Goal: Task Accomplishment & Management: Complete application form

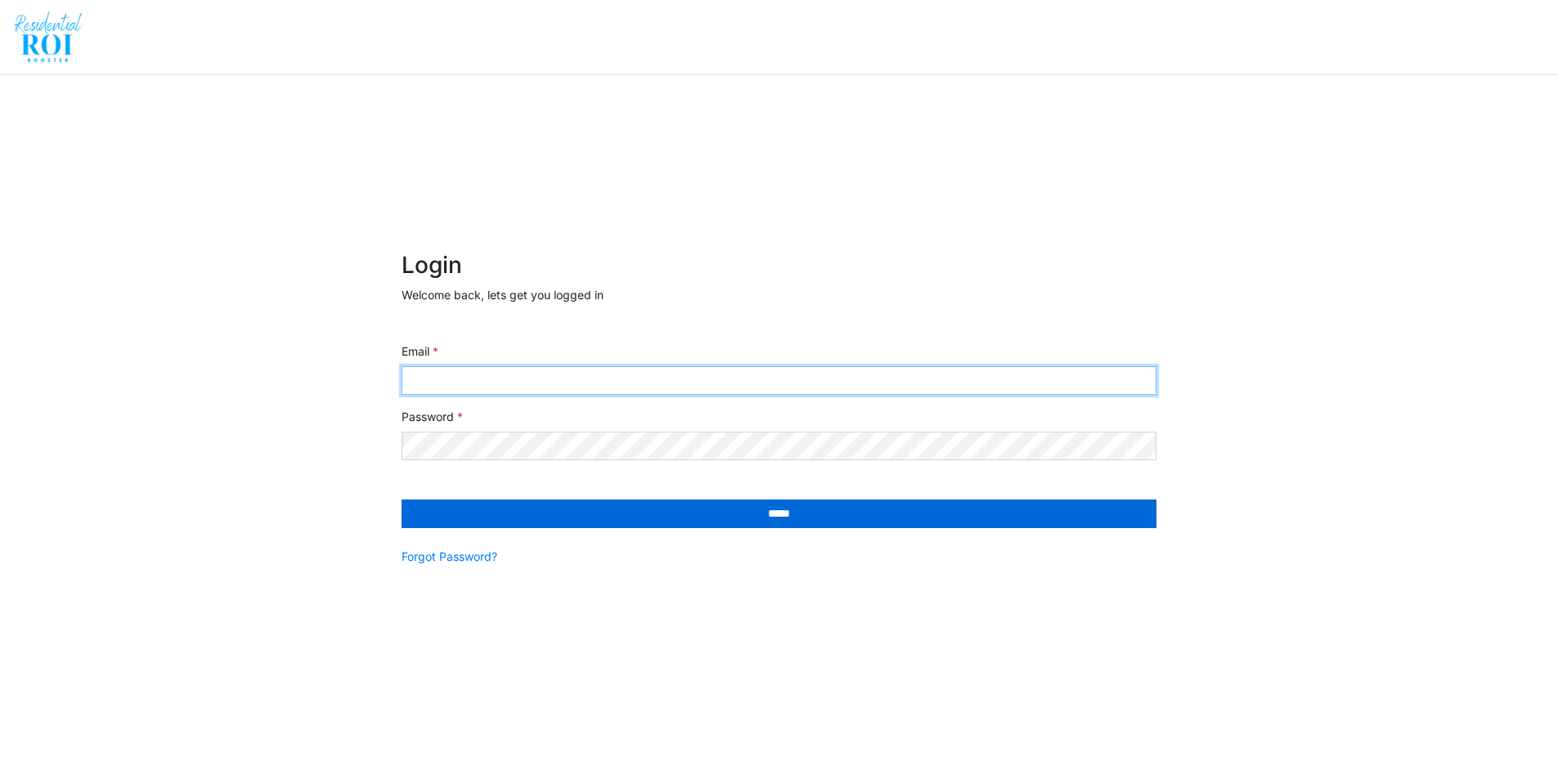
type input "**********"
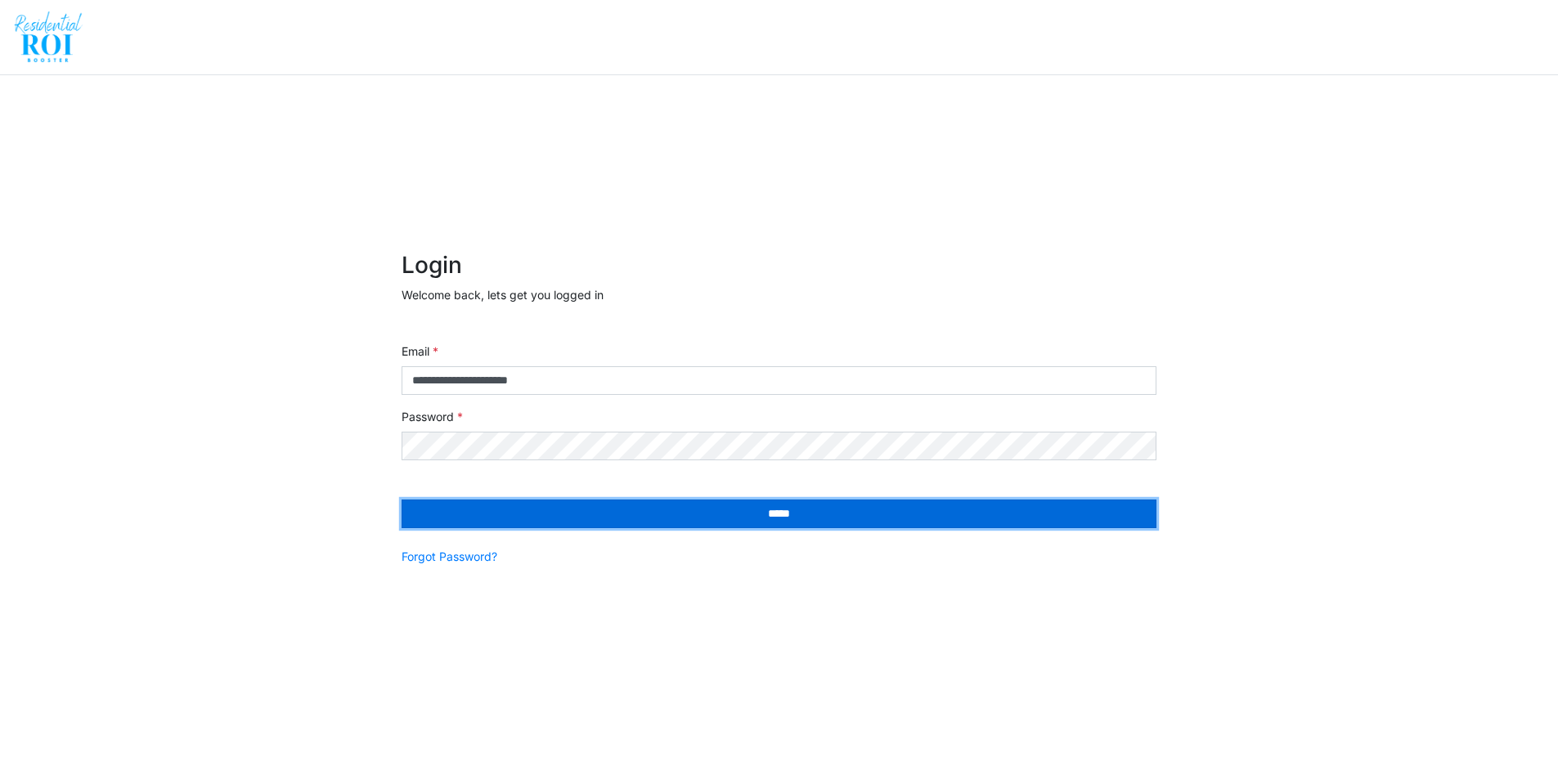
click at [691, 503] on input "*****" at bounding box center [778, 514] width 755 height 29
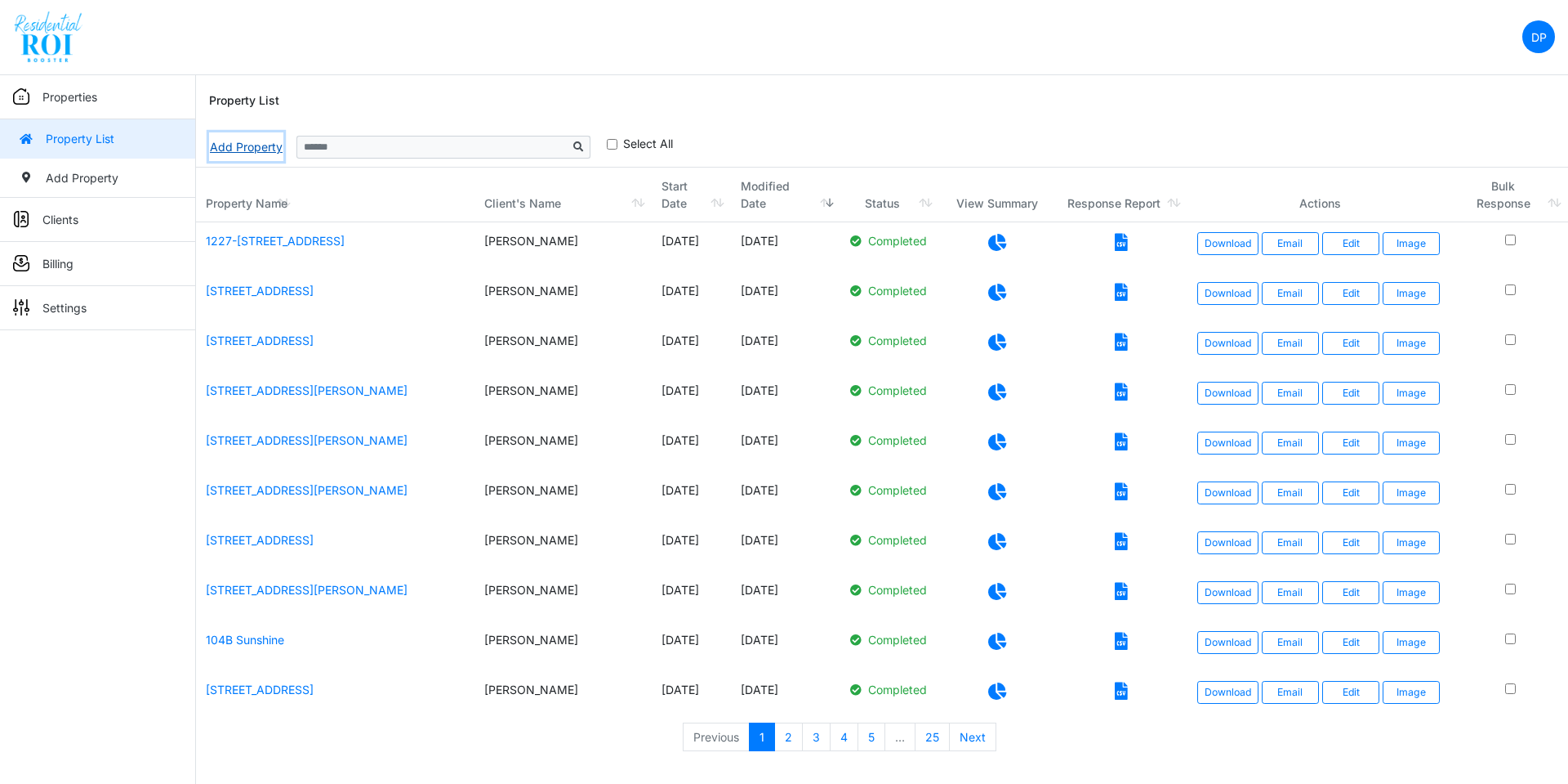
click at [230, 148] on link "Add Property" at bounding box center [246, 147] width 74 height 29
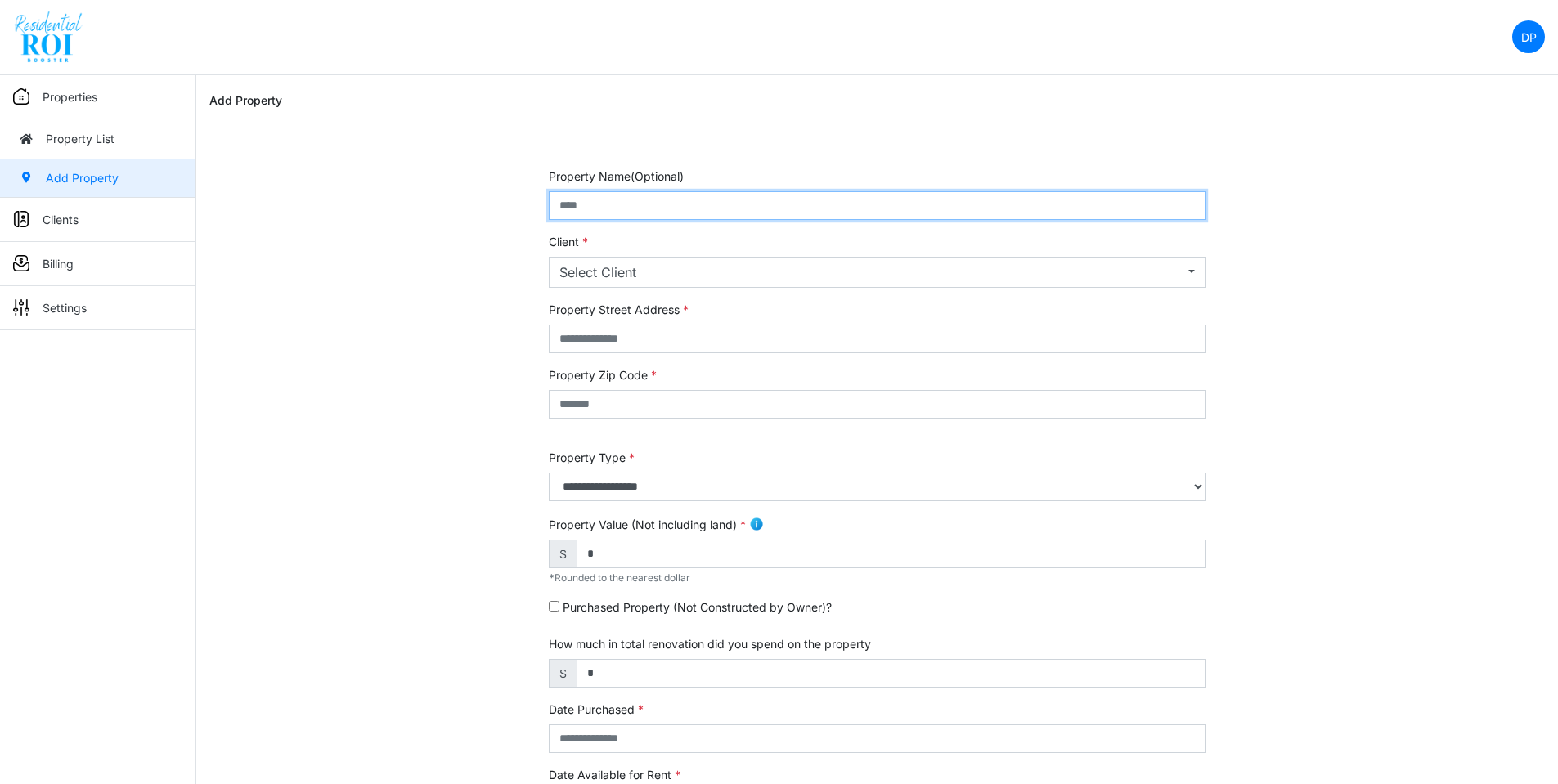
click at [814, 204] on input "text" at bounding box center [877, 206] width 656 height 29
drag, startPoint x: 781, startPoint y: 201, endPoint x: 487, endPoint y: 177, distance: 295.0
click at [487, 177] on div "**********" at bounding box center [877, 660] width 1361 height 987
type input "**********"
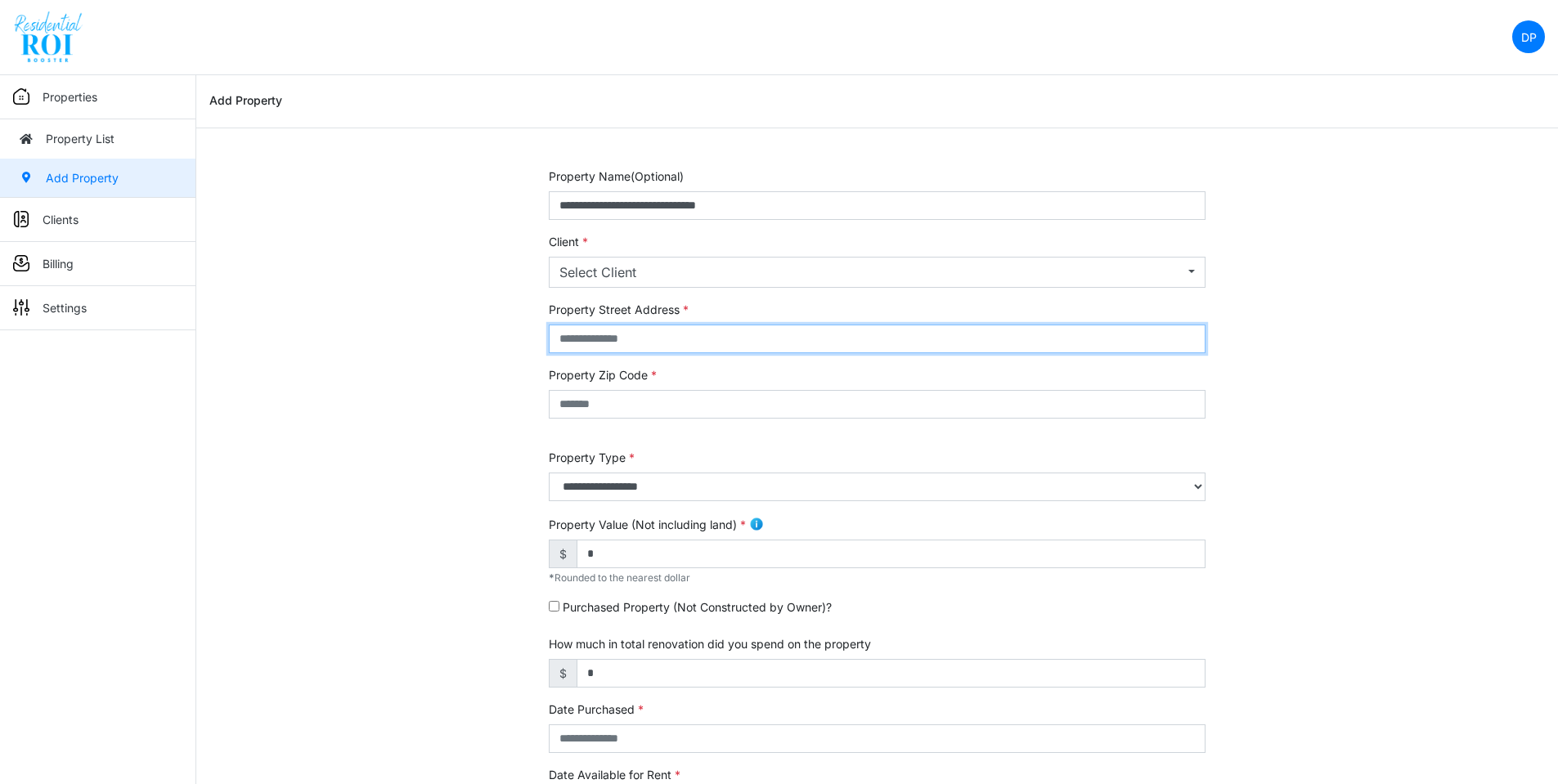
click at [672, 344] on input "text" at bounding box center [877, 339] width 656 height 29
paste input "**********"
type input "**********"
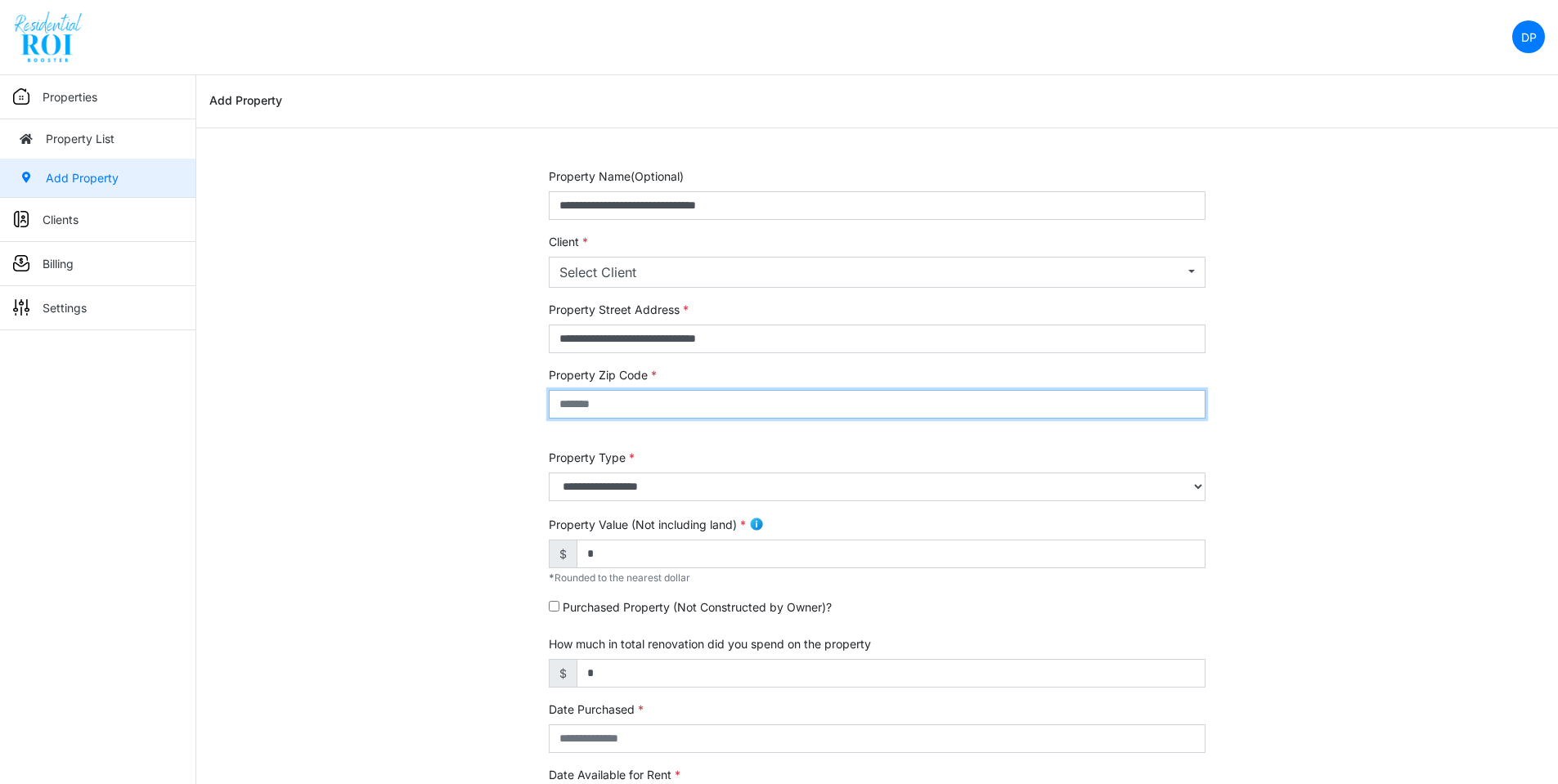
click at [698, 407] on input "text" at bounding box center [877, 405] width 656 height 29
type input "*****"
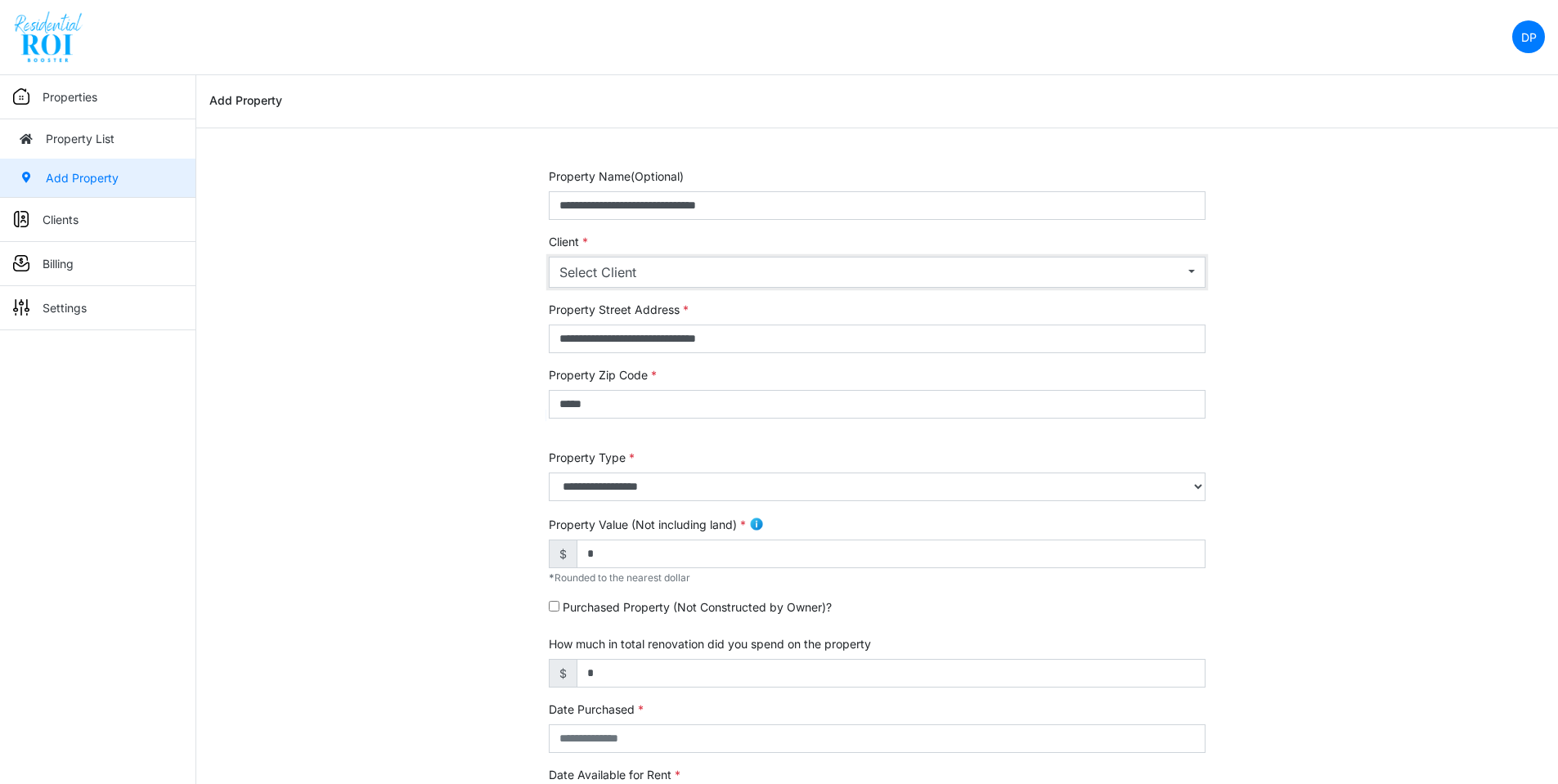
click at [744, 257] on button "Select Client" at bounding box center [877, 272] width 656 height 31
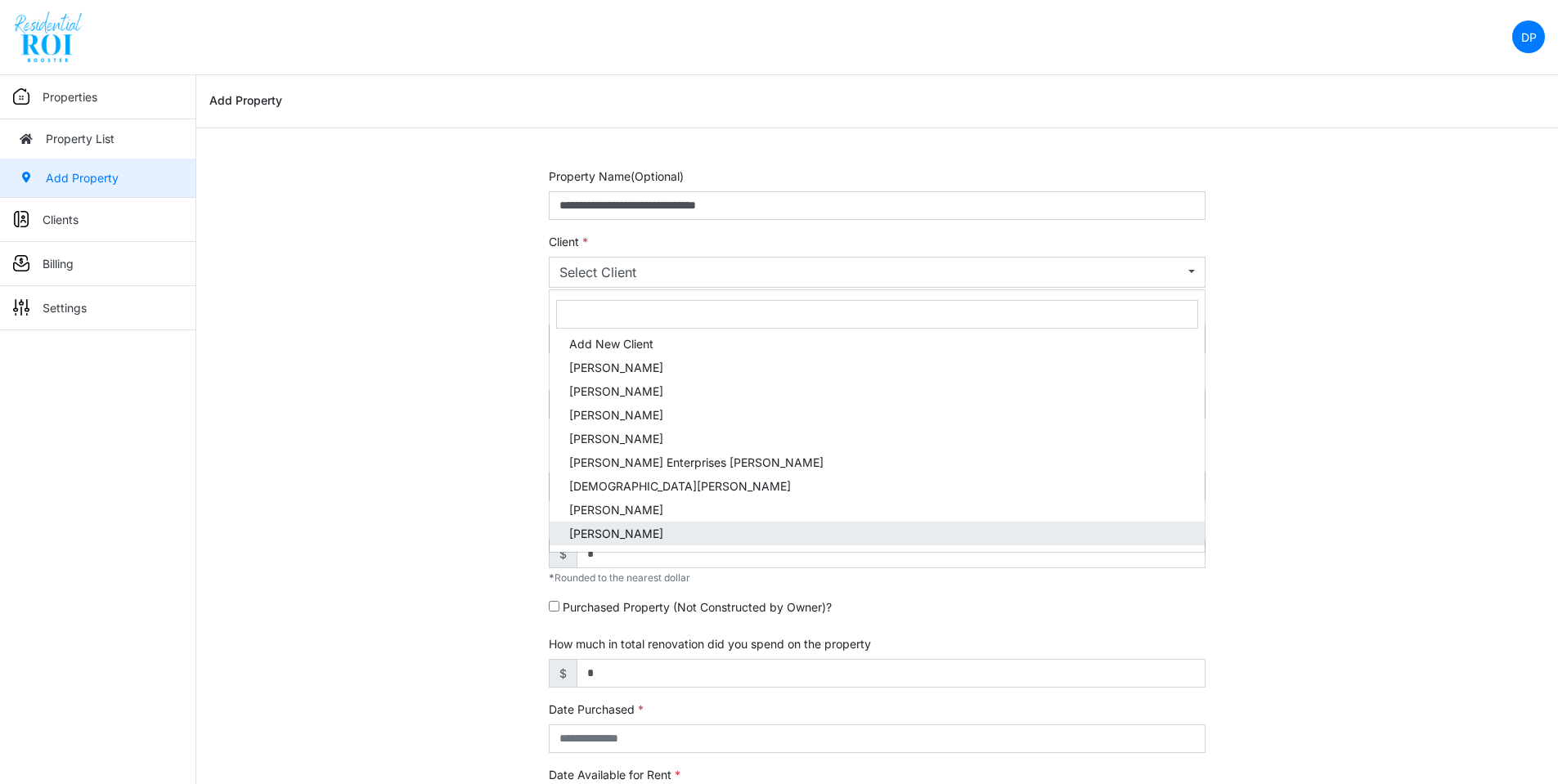
click at [663, 523] on link "[PERSON_NAME]" at bounding box center [877, 533] width 655 height 23
select select "***"
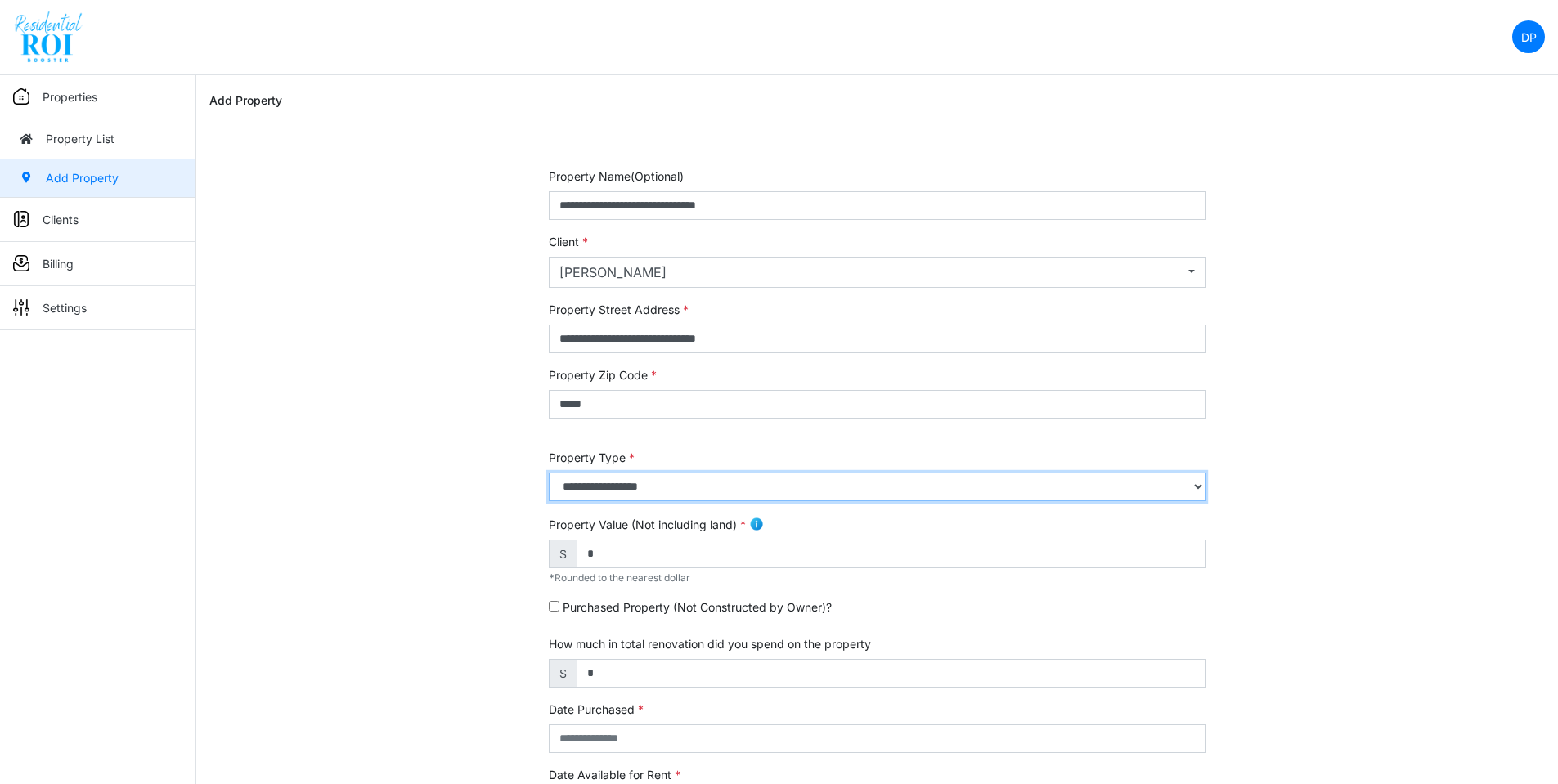
click at [682, 496] on select "**********" at bounding box center [877, 487] width 656 height 29
select select "*"
click at [549, 473] on select "**********" at bounding box center [877, 487] width 656 height 29
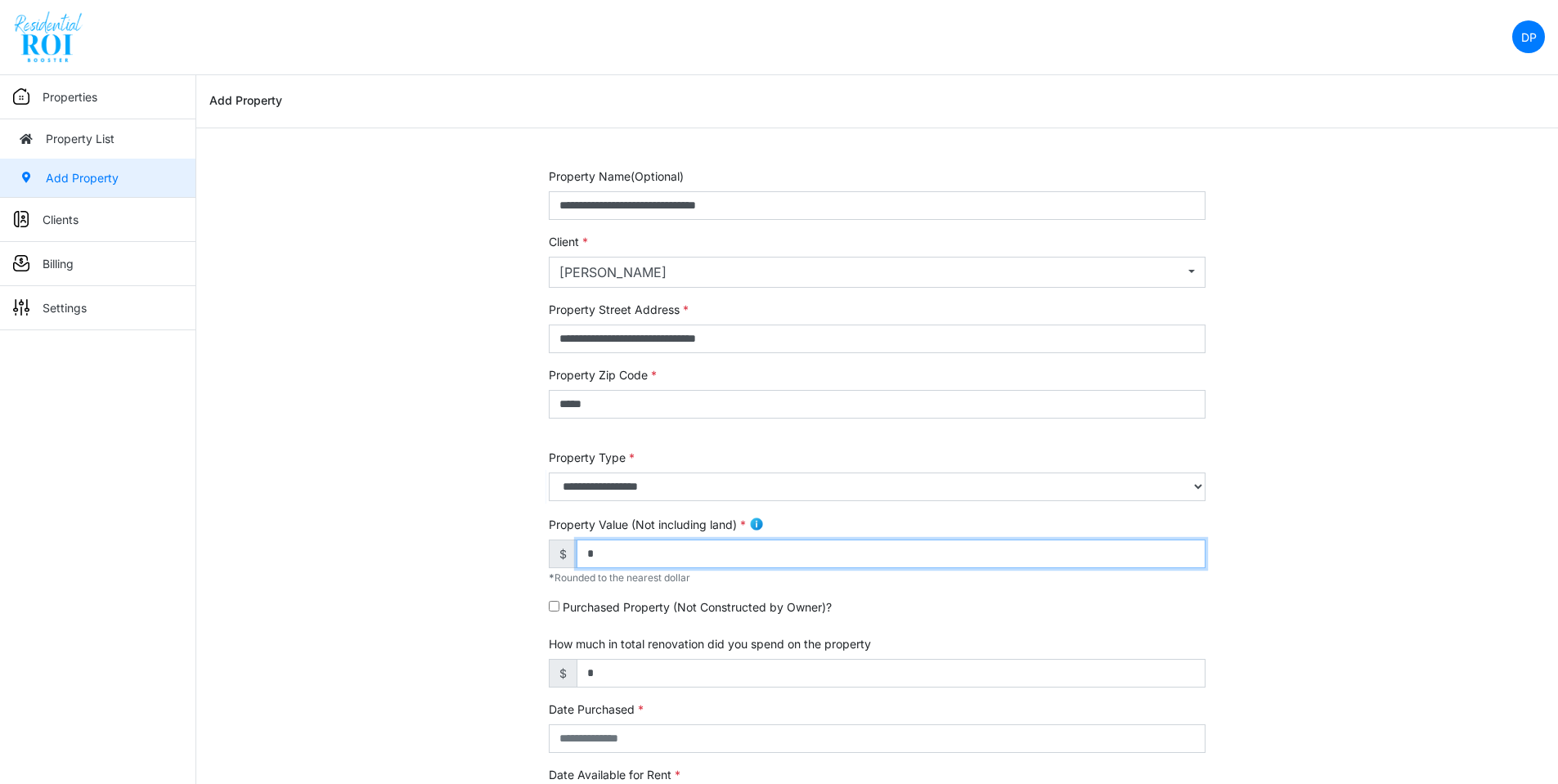
click at [681, 558] on input "*" at bounding box center [891, 554] width 629 height 29
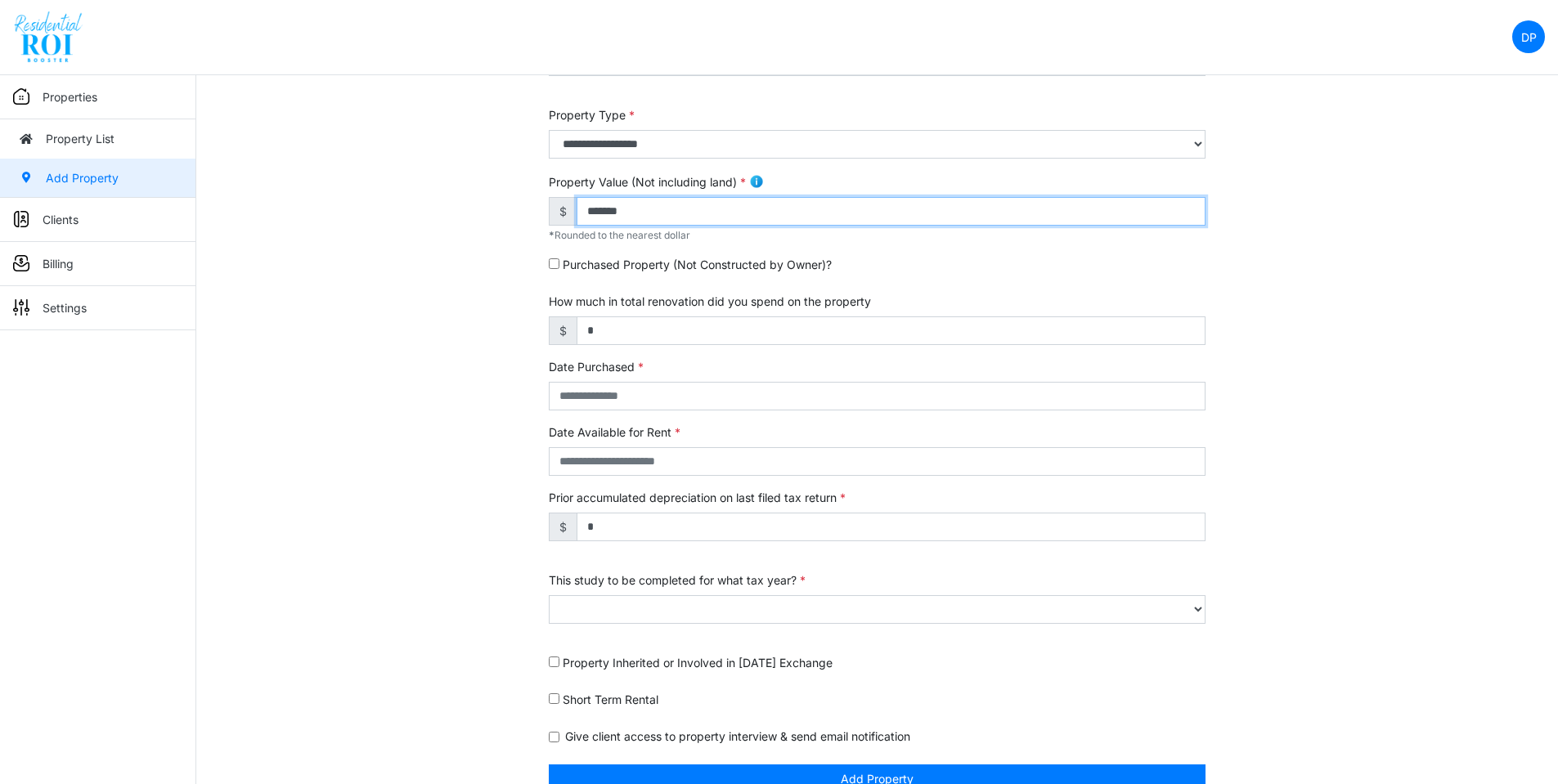
scroll to position [371, 0]
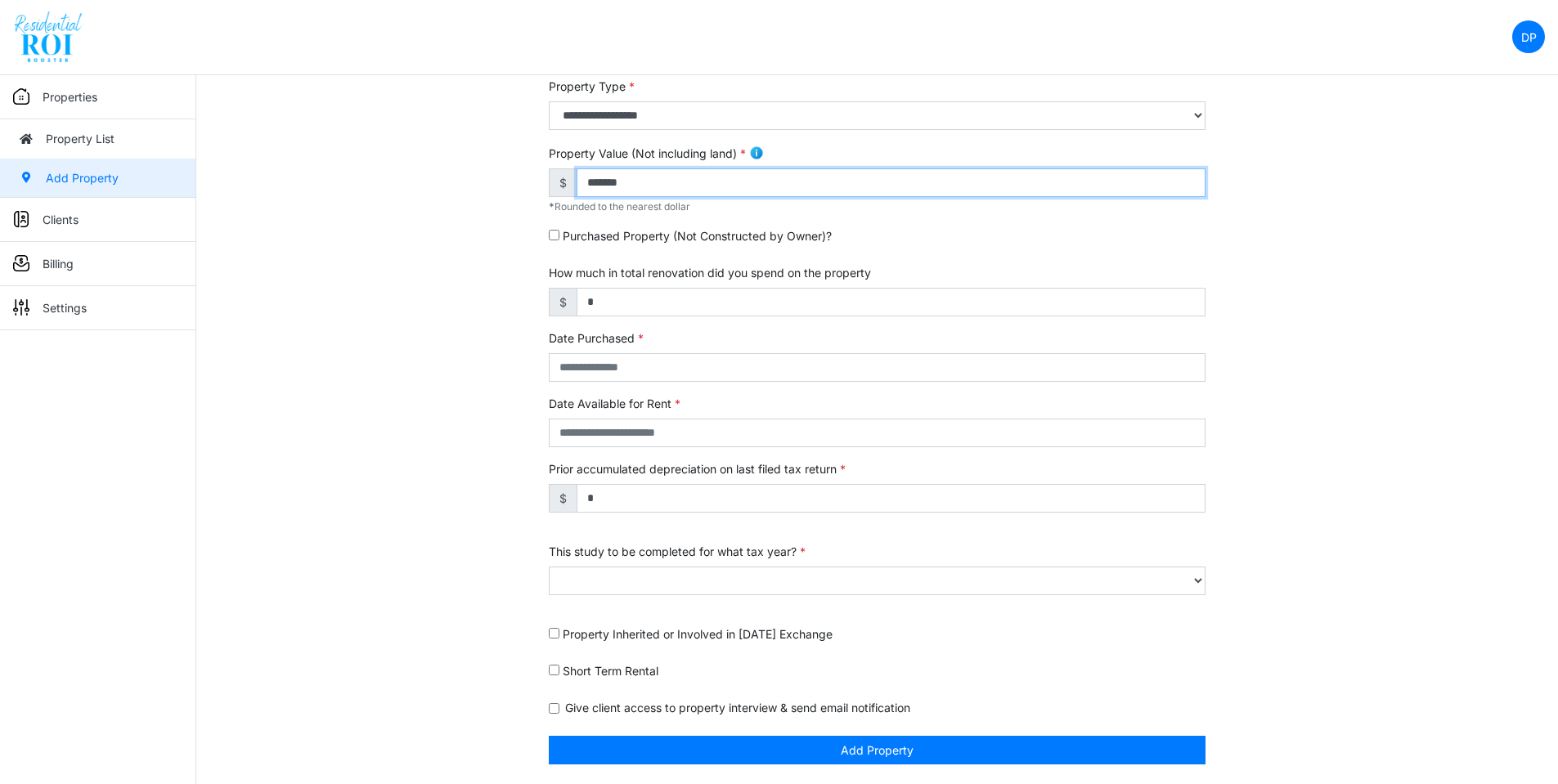
type input "*******"
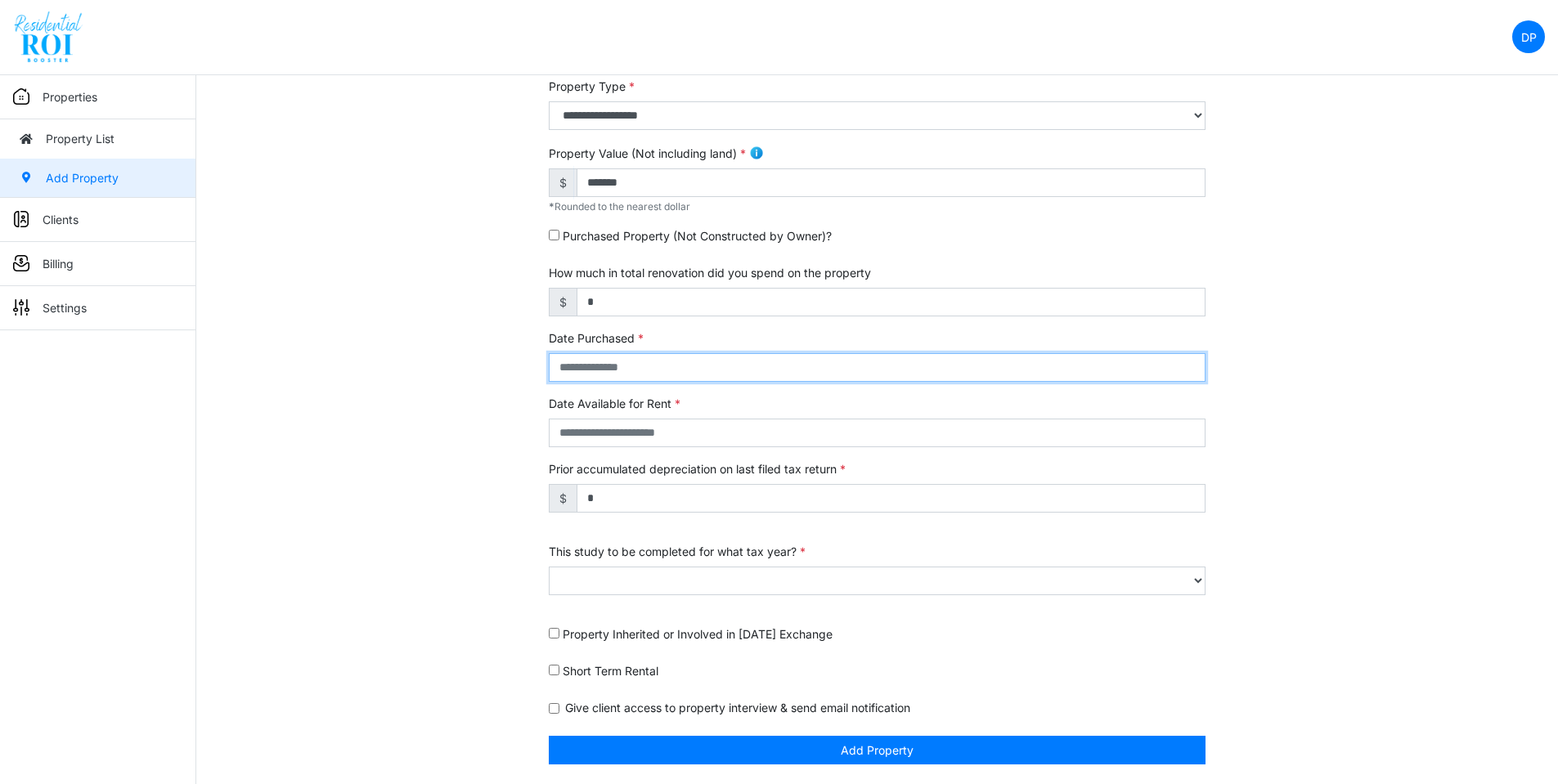
click at [600, 359] on input "text" at bounding box center [877, 367] width 656 height 29
type input "**********"
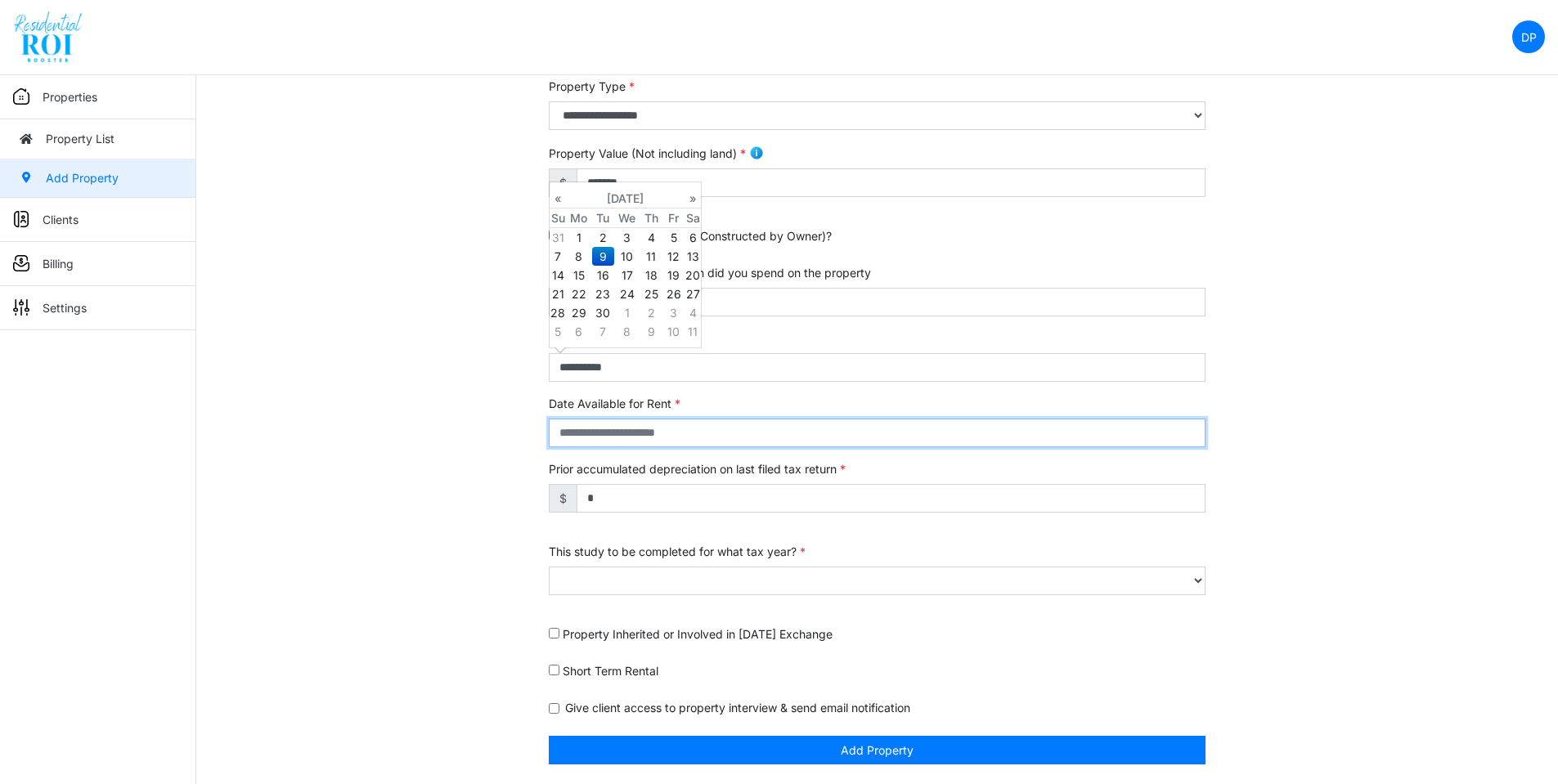
type input "**********"
select select "****"
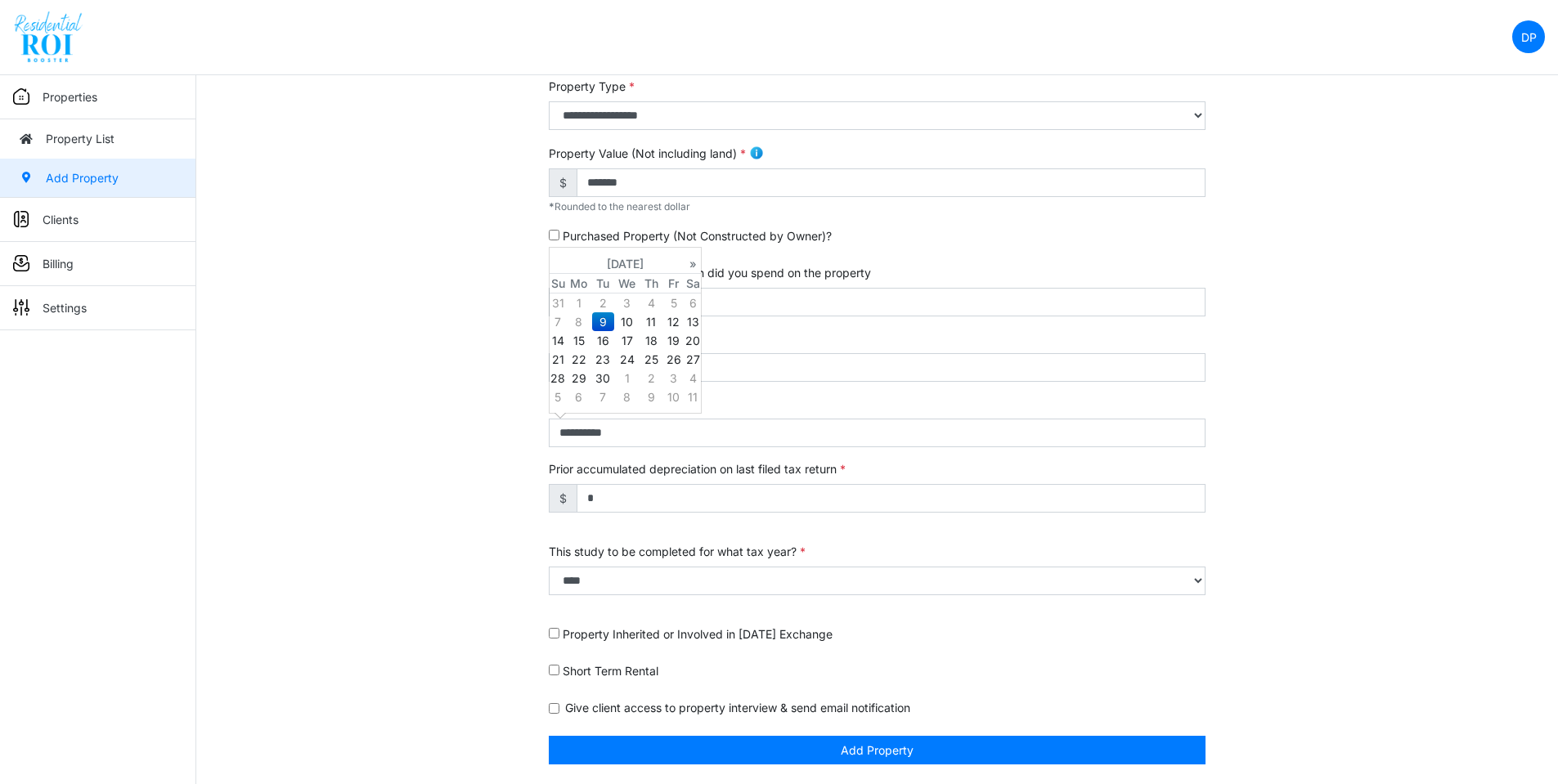
click at [350, 194] on div "**********" at bounding box center [877, 290] width 1361 height 987
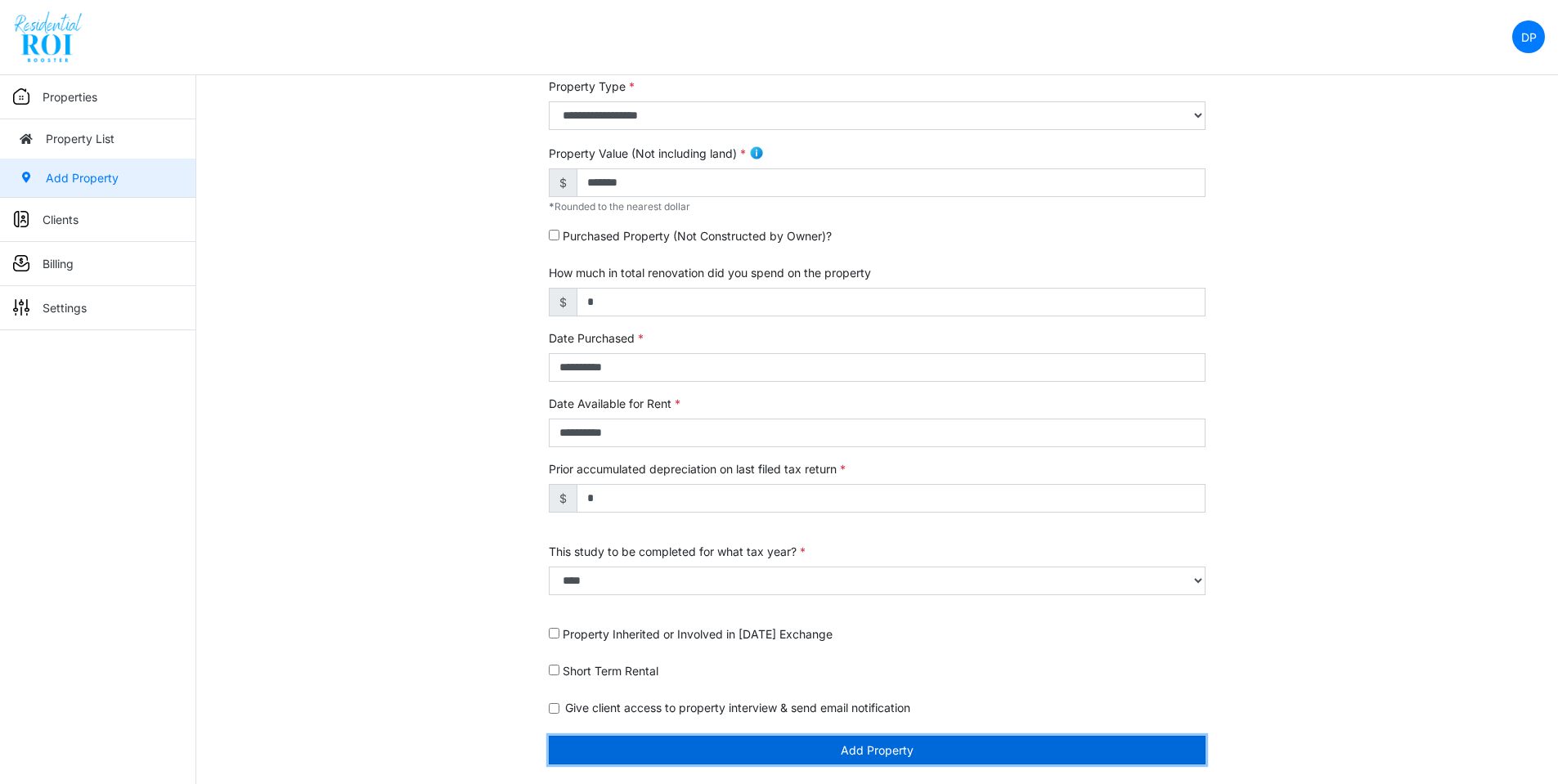
click at [840, 744] on button "Add Property" at bounding box center [877, 750] width 656 height 29
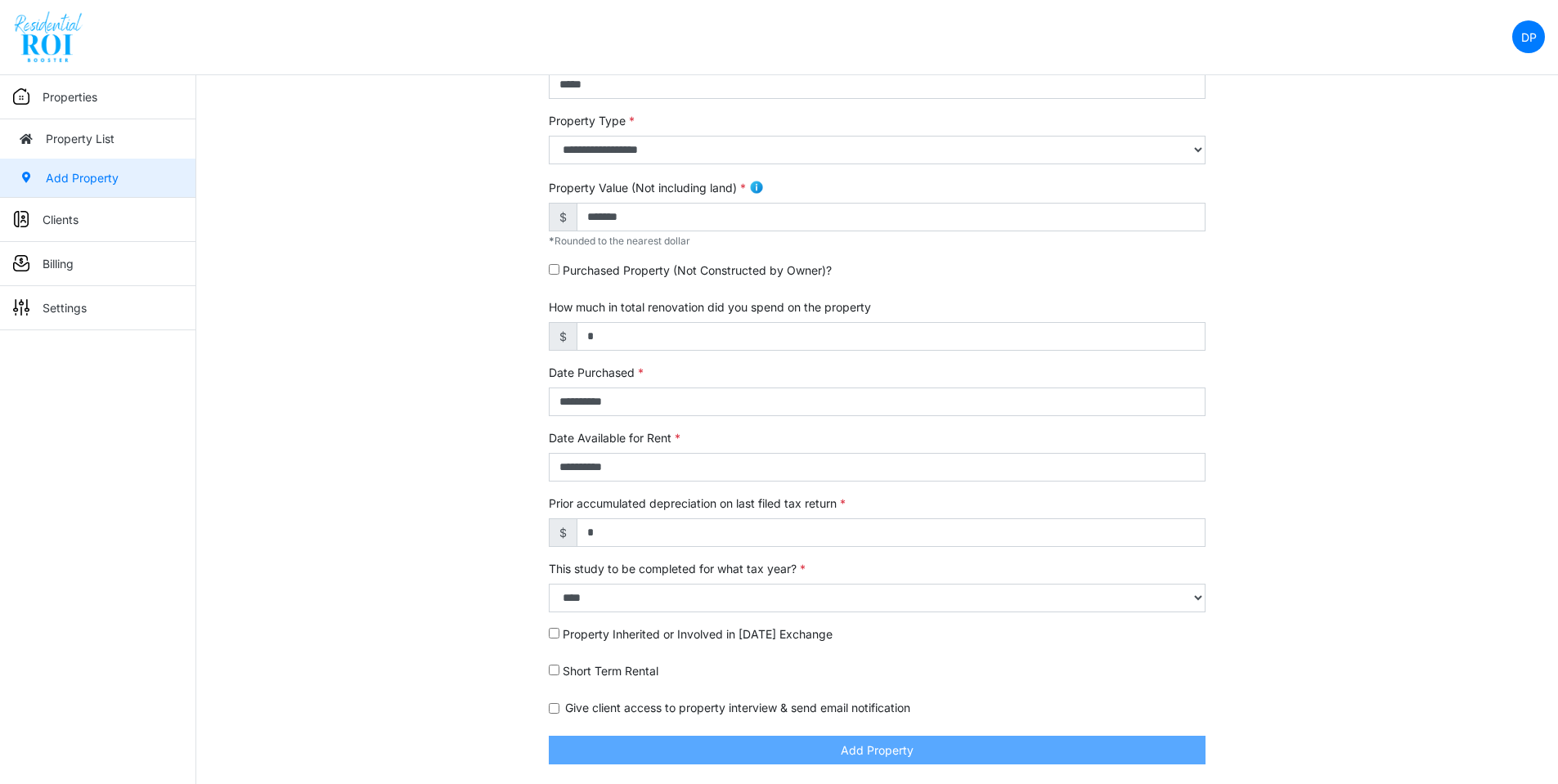
scroll to position [320, 0]
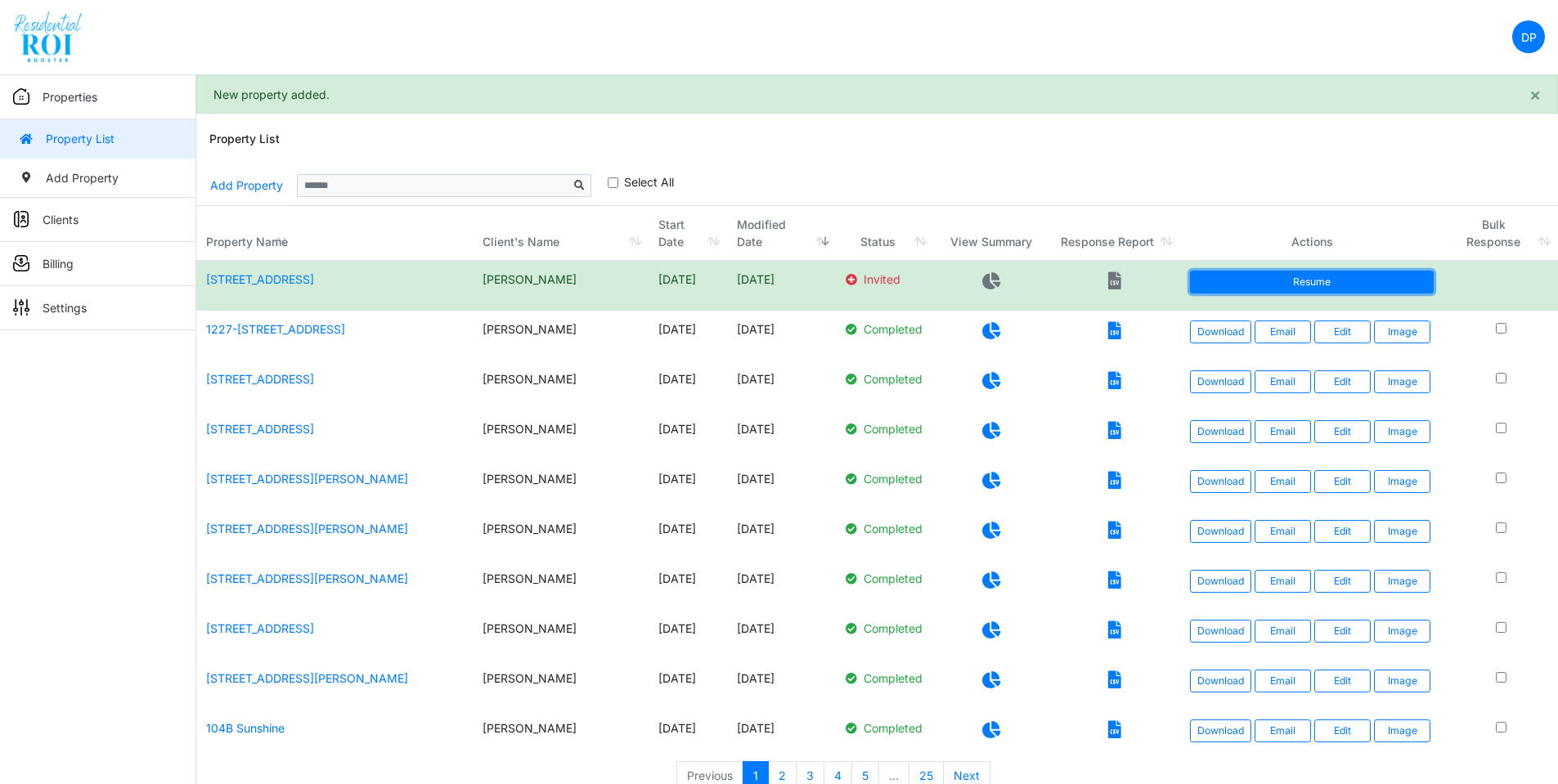
click at [1334, 292] on link "Resume" at bounding box center [1312, 282] width 244 height 23
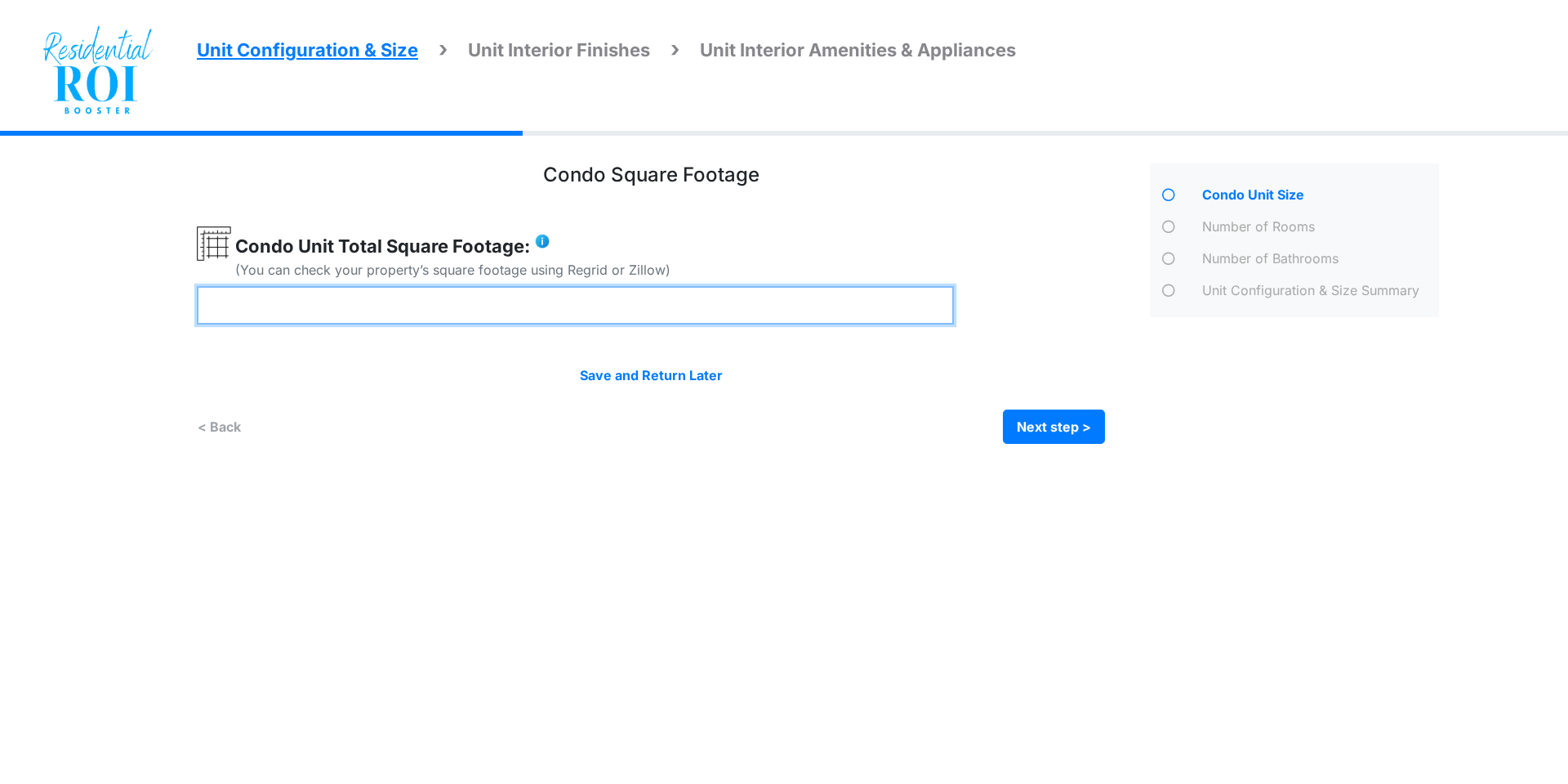
click at [593, 309] on input "number" at bounding box center [575, 305] width 757 height 38
type input "****"
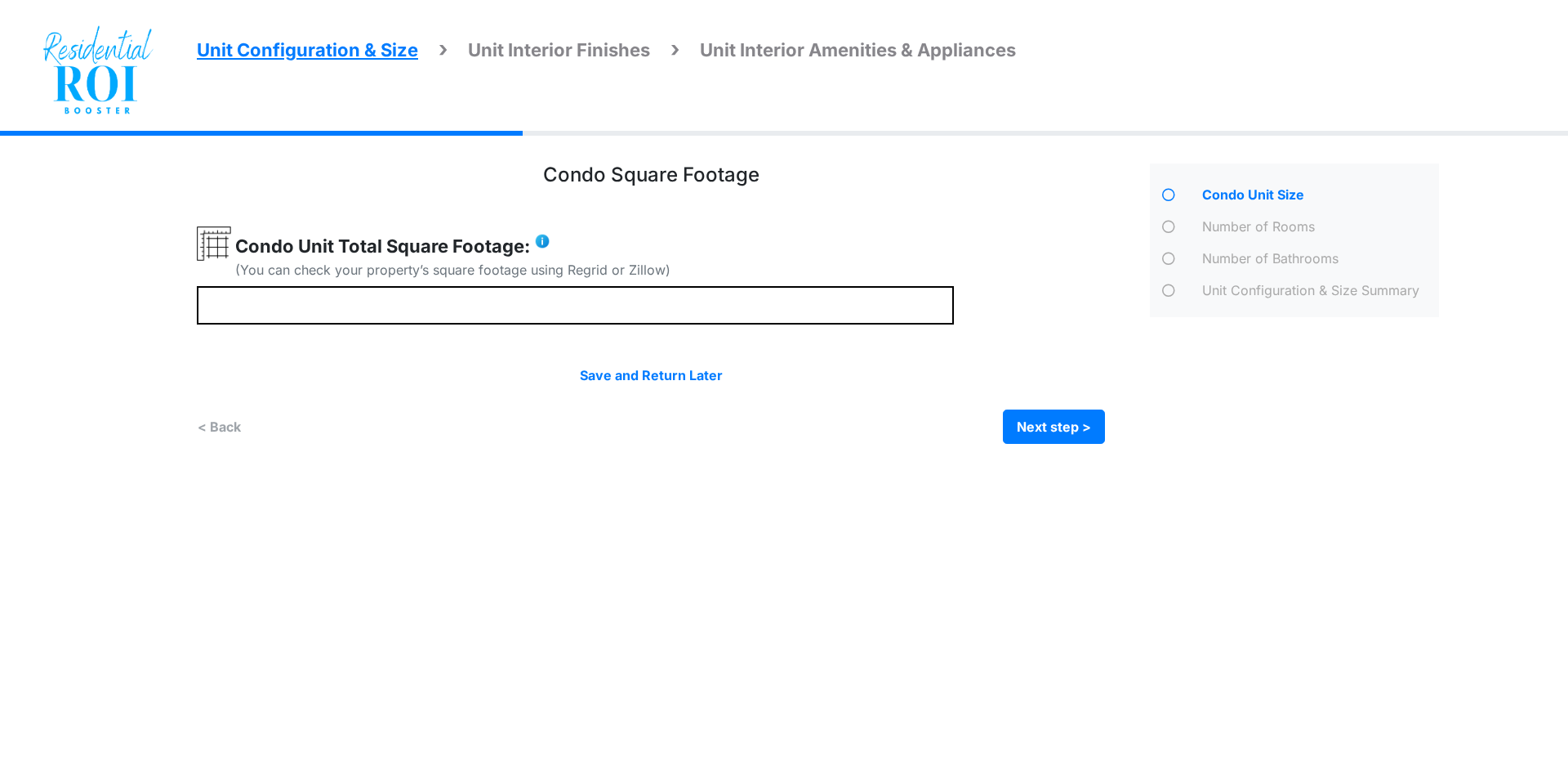
click at [1055, 400] on div "Save and Return Later < Back Next step > Save and submit" at bounding box center [650, 405] width 908 height 79
click at [1060, 414] on button "Next step >" at bounding box center [1054, 426] width 102 height 34
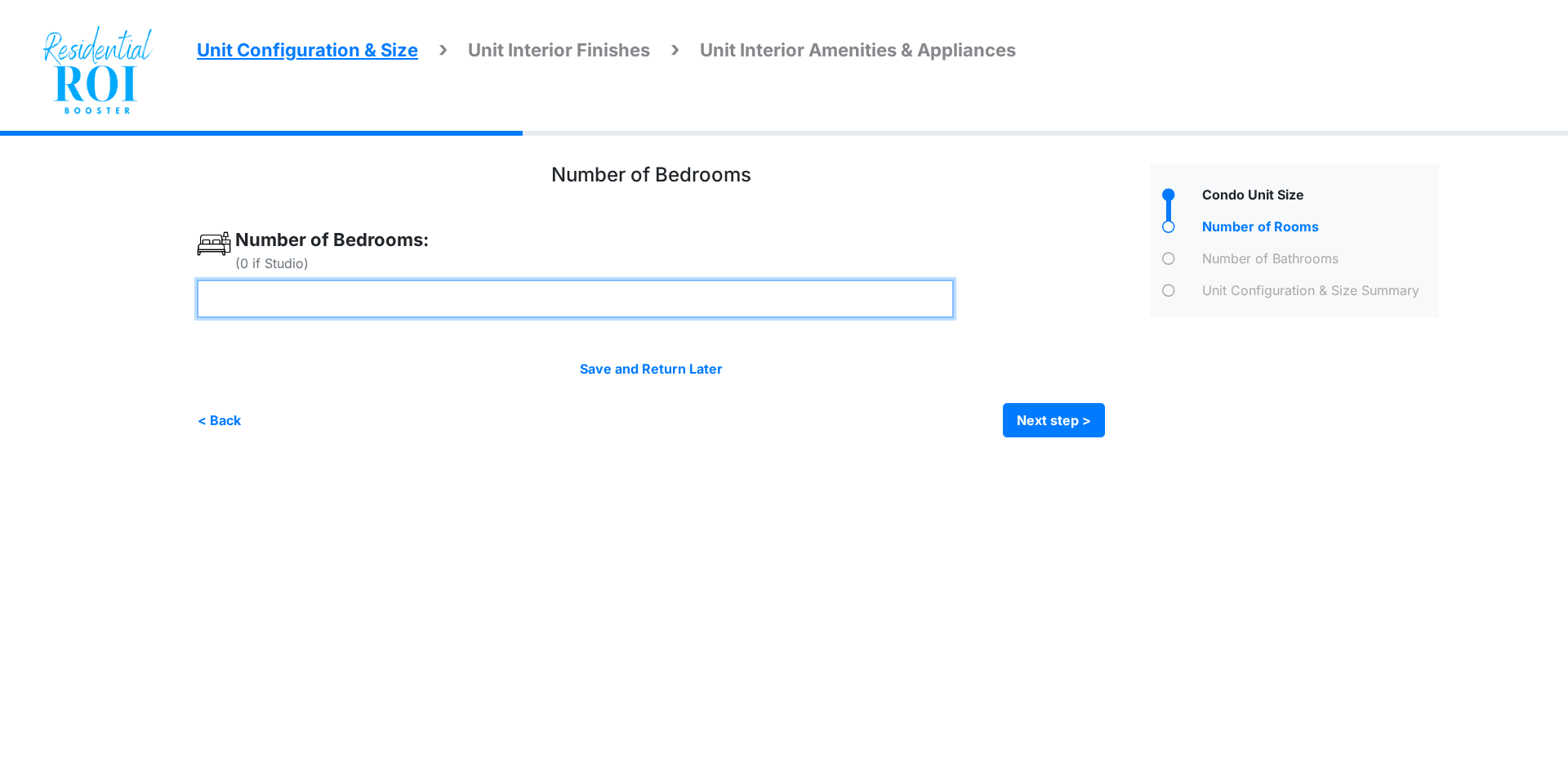
click at [339, 297] on input "number" at bounding box center [575, 298] width 757 height 38
type input "*"
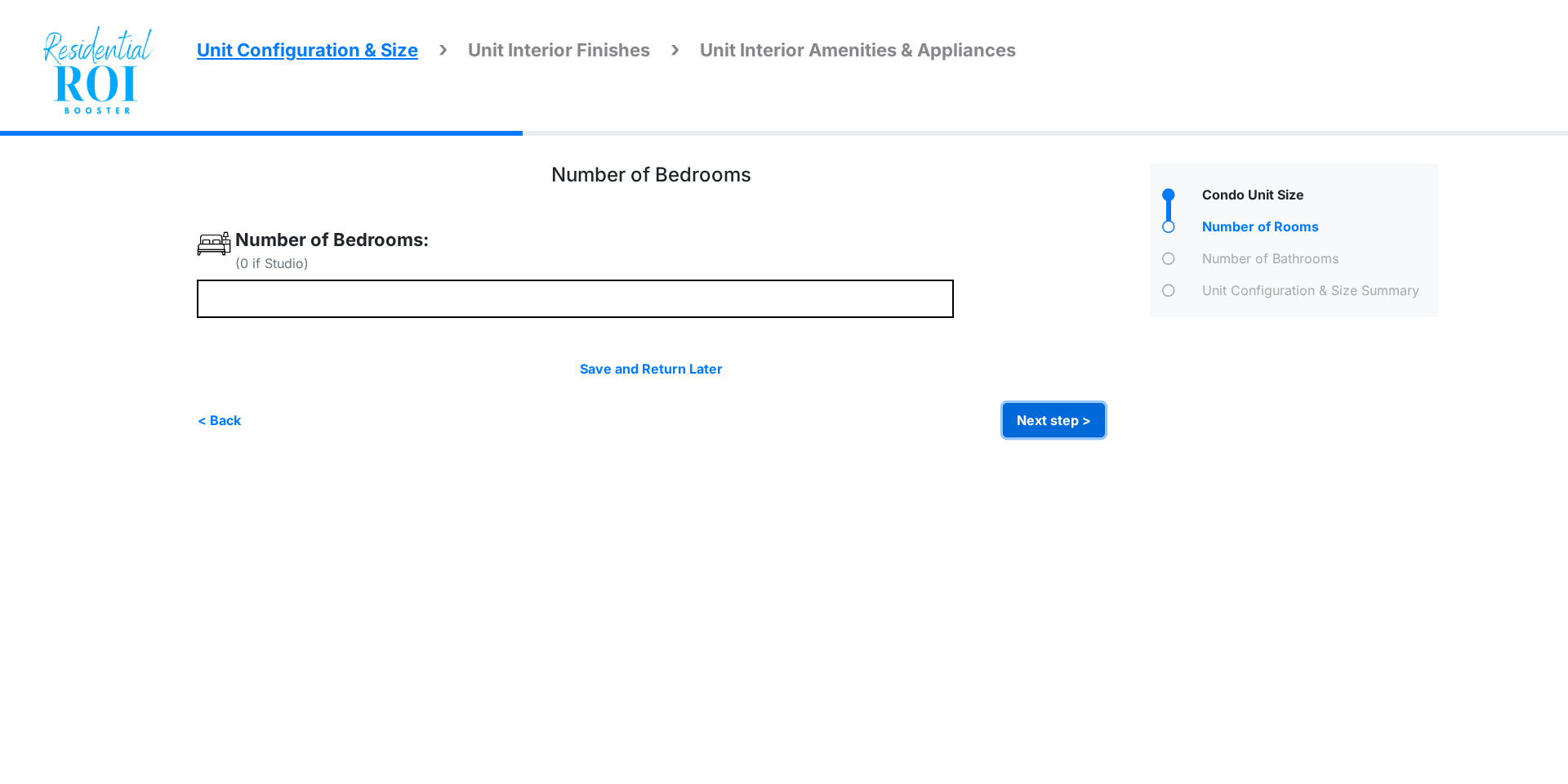
click at [1067, 409] on button "Next step >" at bounding box center [1054, 420] width 102 height 34
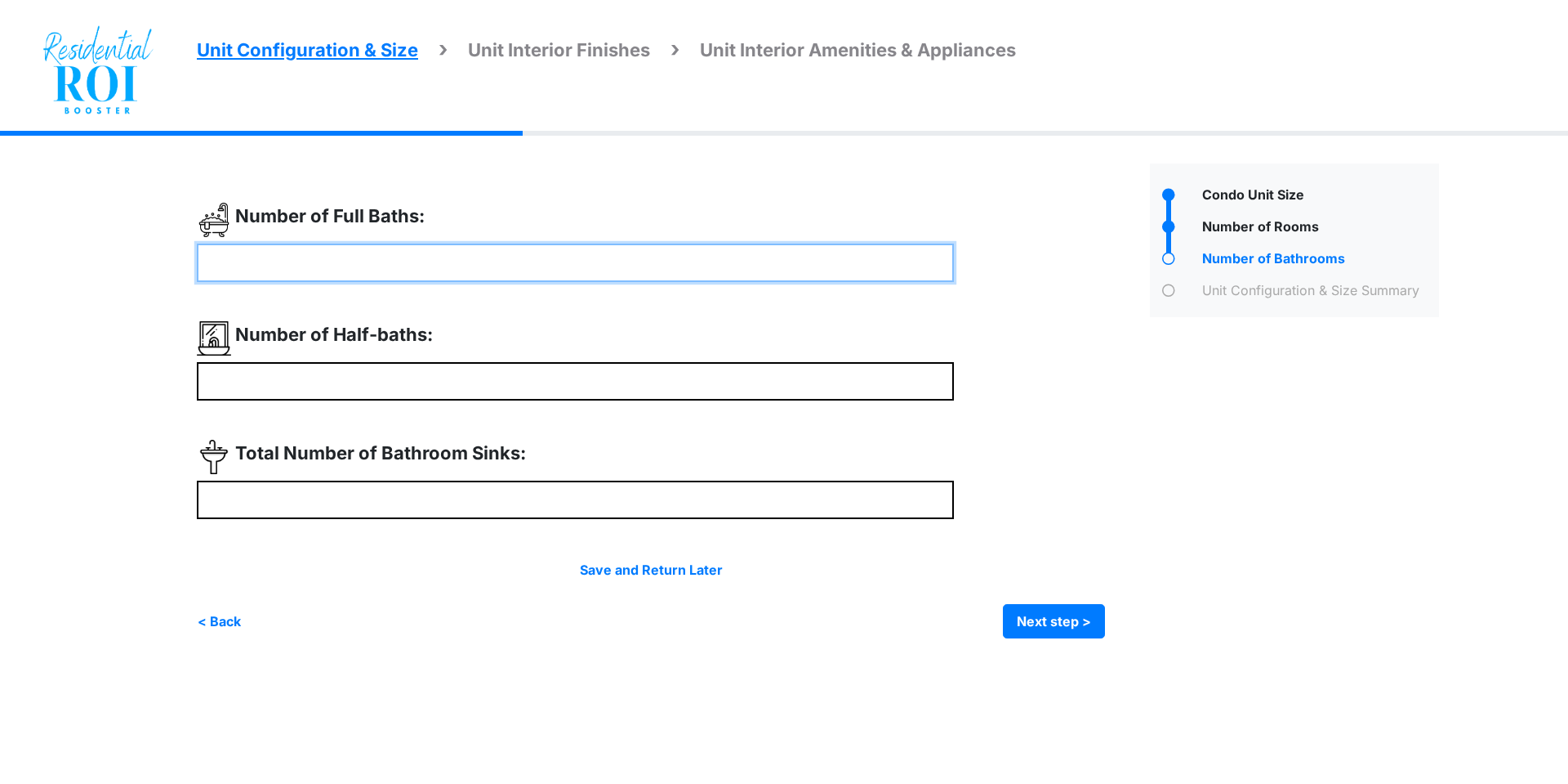
click at [276, 267] on input "number" at bounding box center [575, 262] width 757 height 38
type input "*"
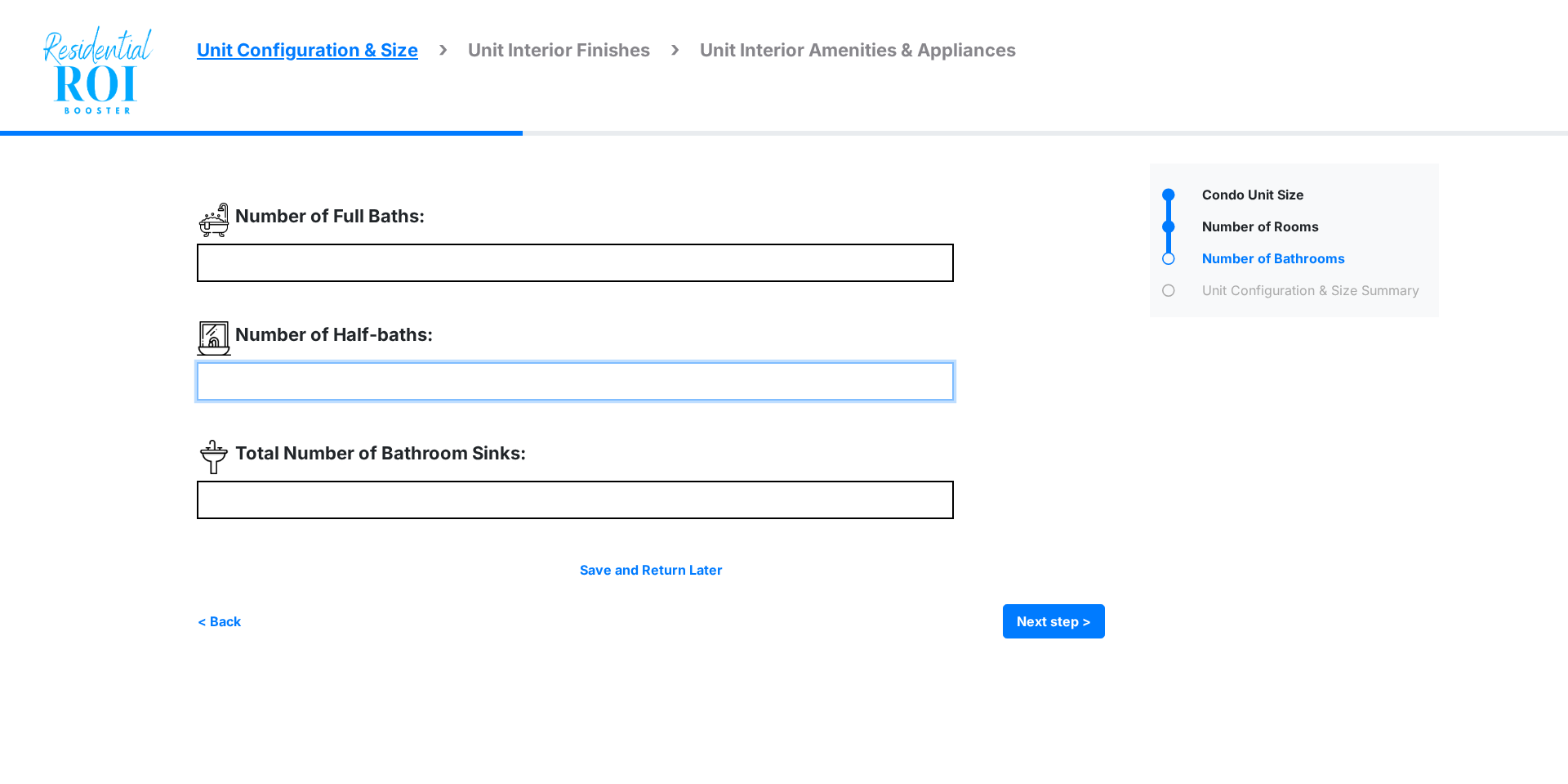
click at [268, 376] on input "number" at bounding box center [575, 381] width 757 height 38
type input "*"
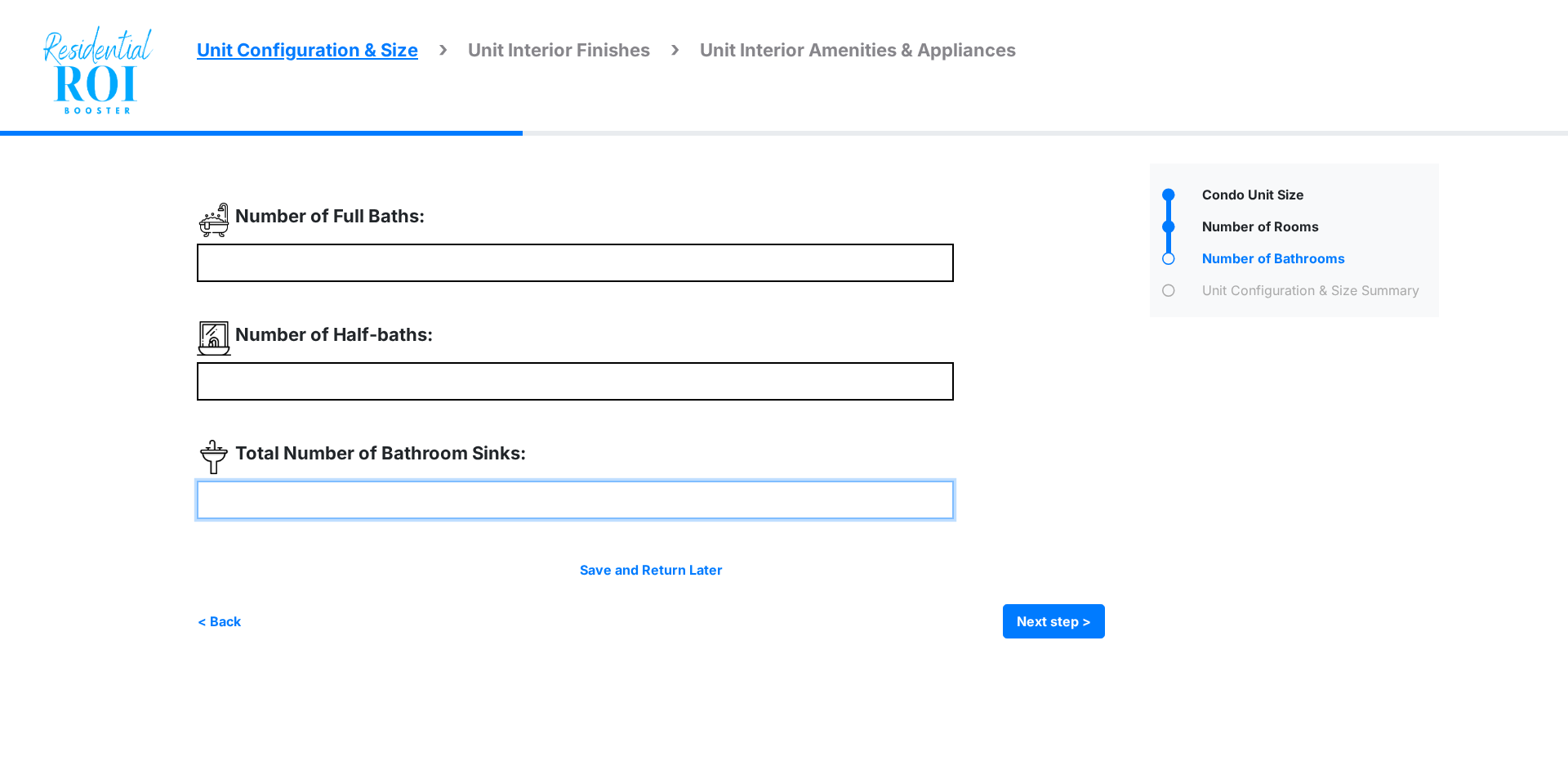
click at [342, 499] on input "number" at bounding box center [575, 499] width 757 height 38
type input "*"
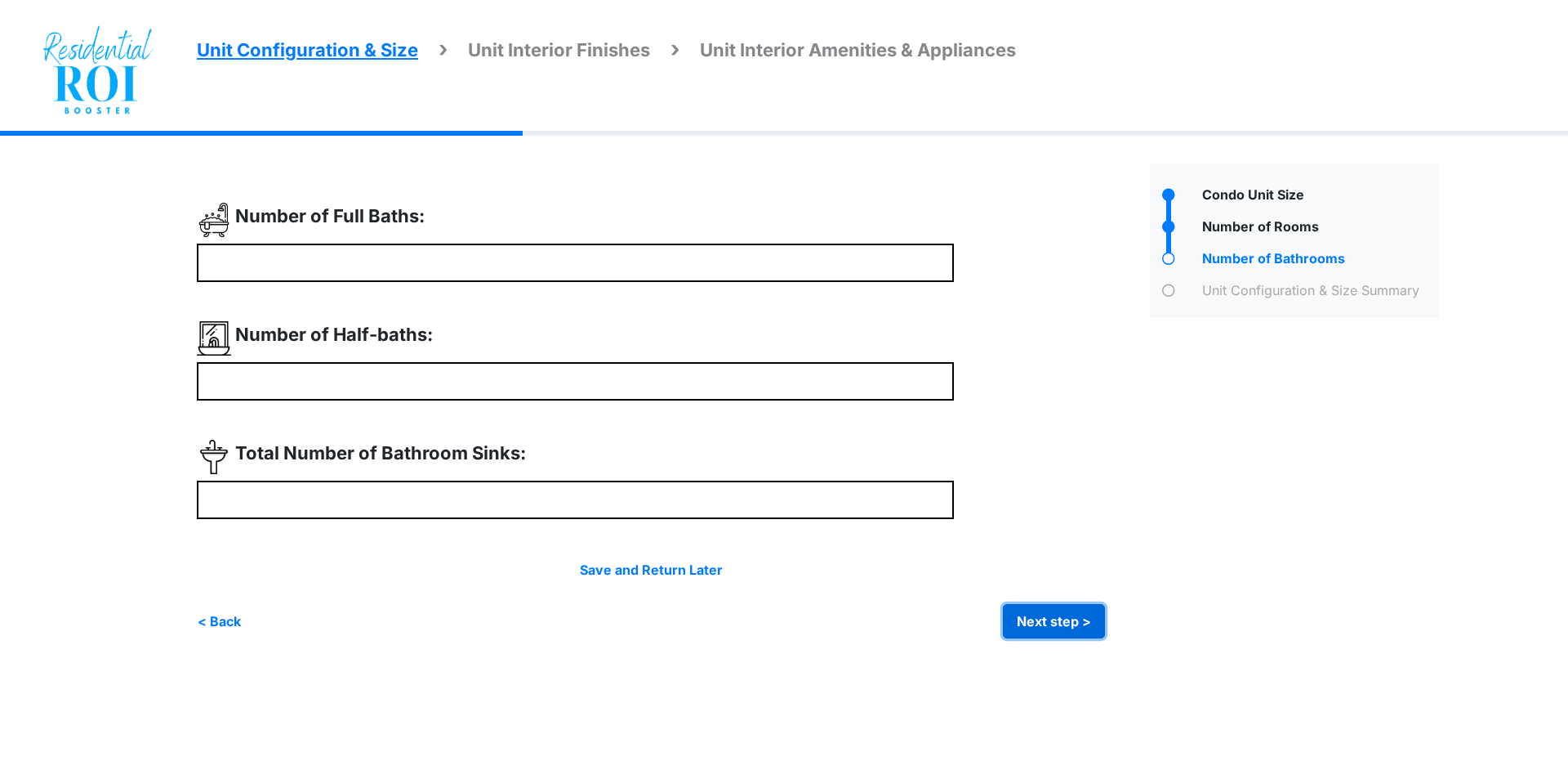
click at [1089, 621] on button "Next step >" at bounding box center [1054, 621] width 102 height 34
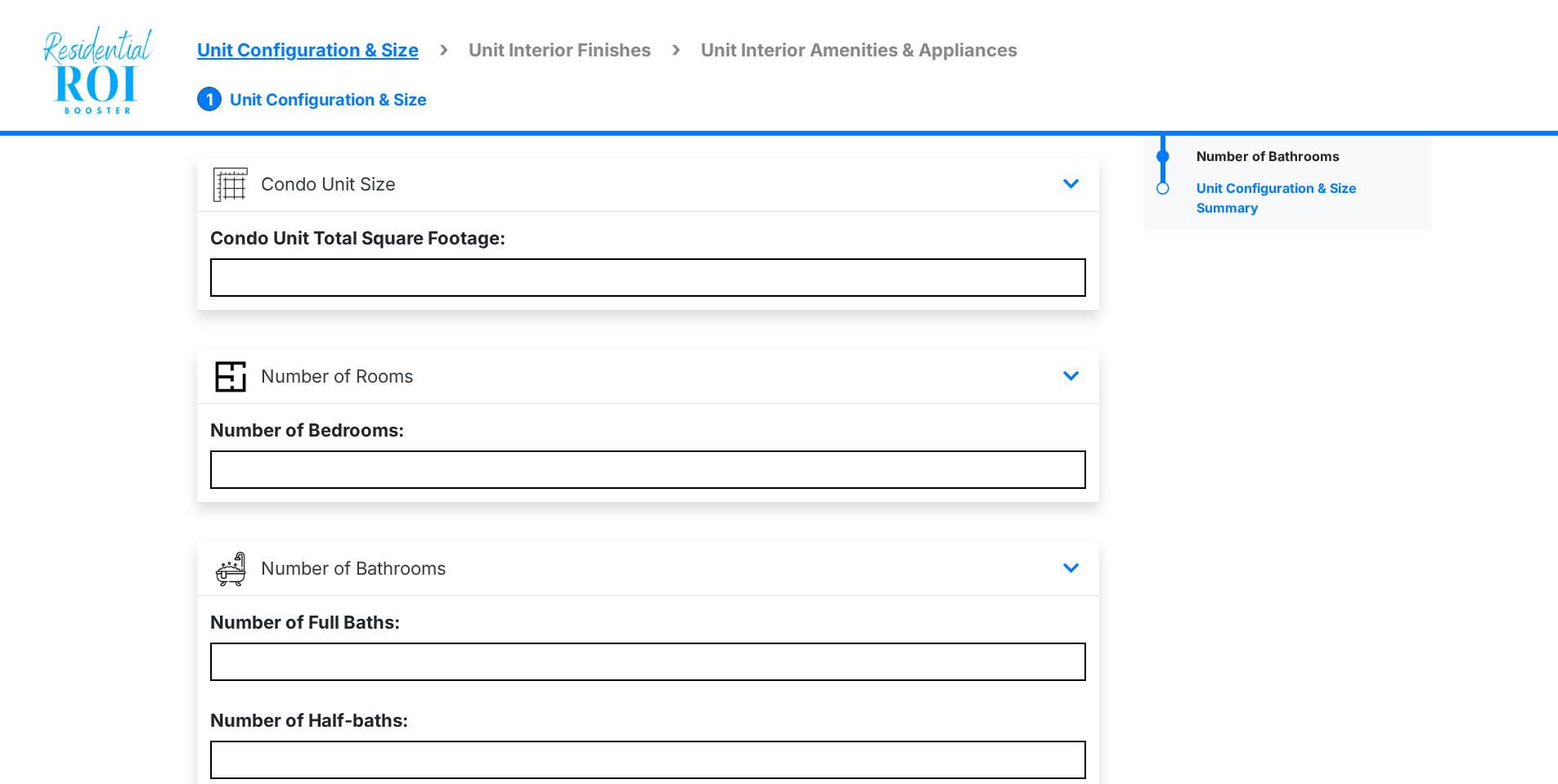
scroll to position [345, 0]
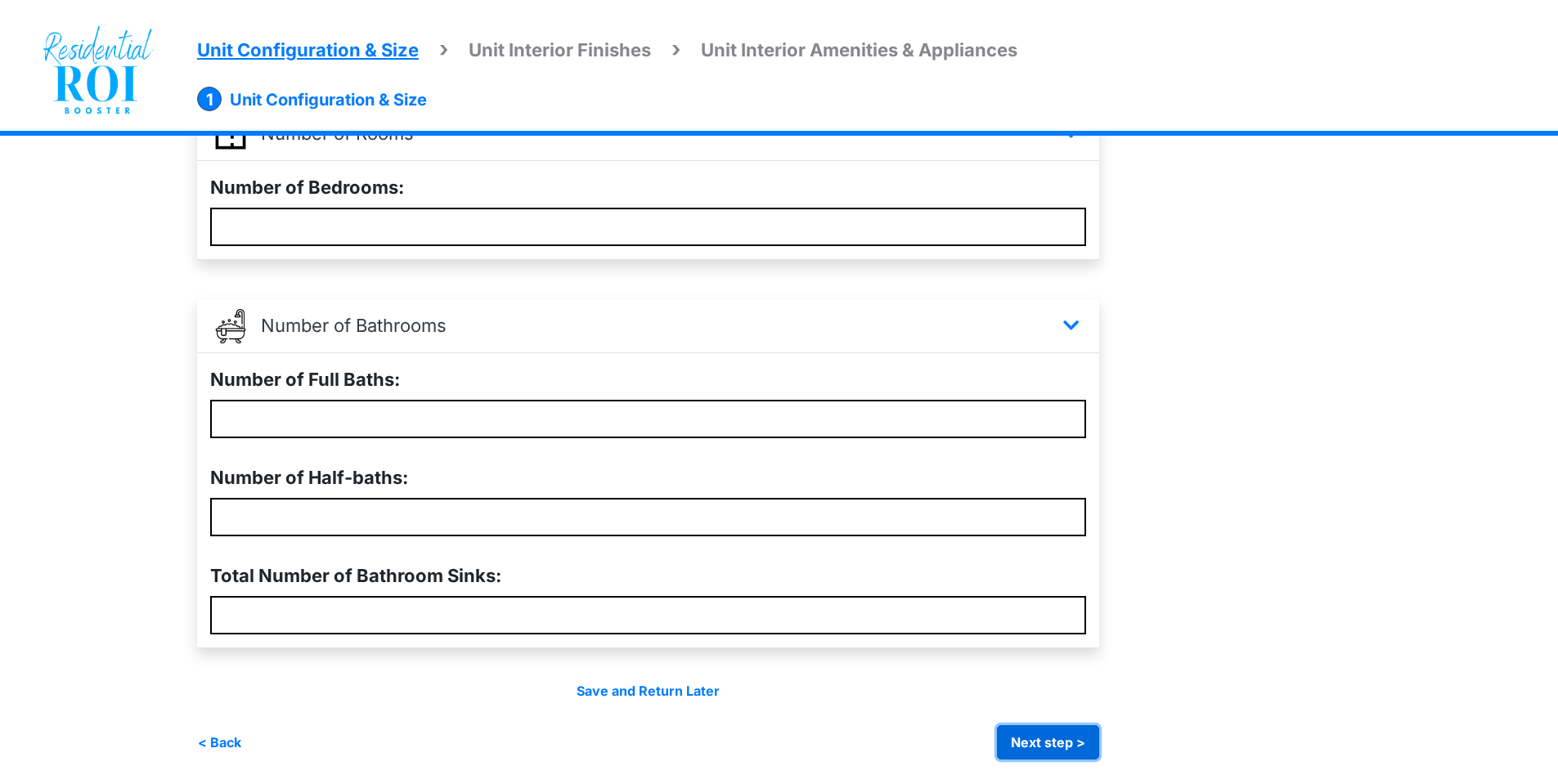
click at [1043, 731] on button "Next step >" at bounding box center [1048, 742] width 102 height 34
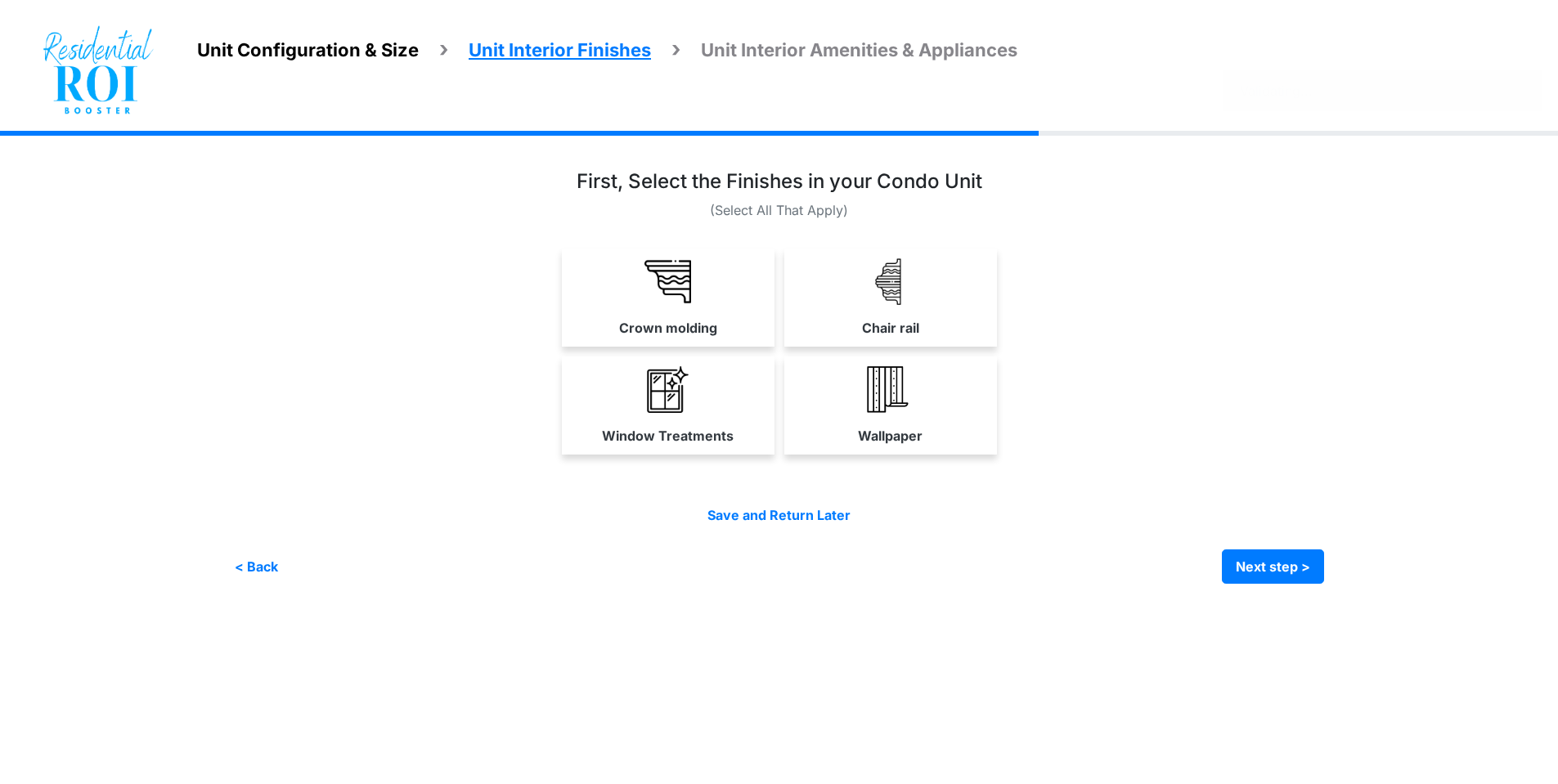
scroll to position [0, 0]
click at [717, 399] on link "Window Treatments" at bounding box center [673, 405] width 212 height 98
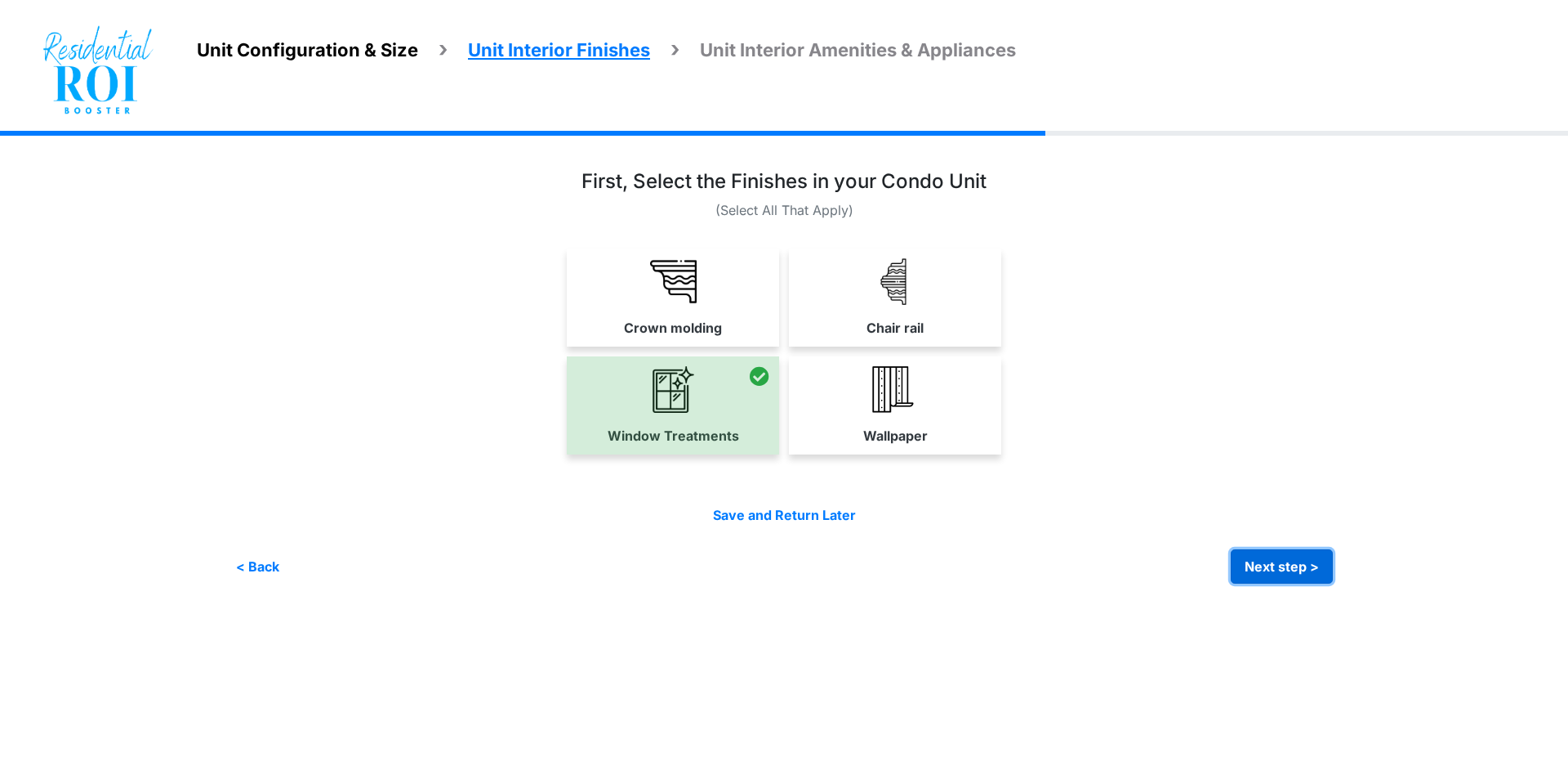
click at [1261, 557] on button "Next step >" at bounding box center [1282, 567] width 102 height 34
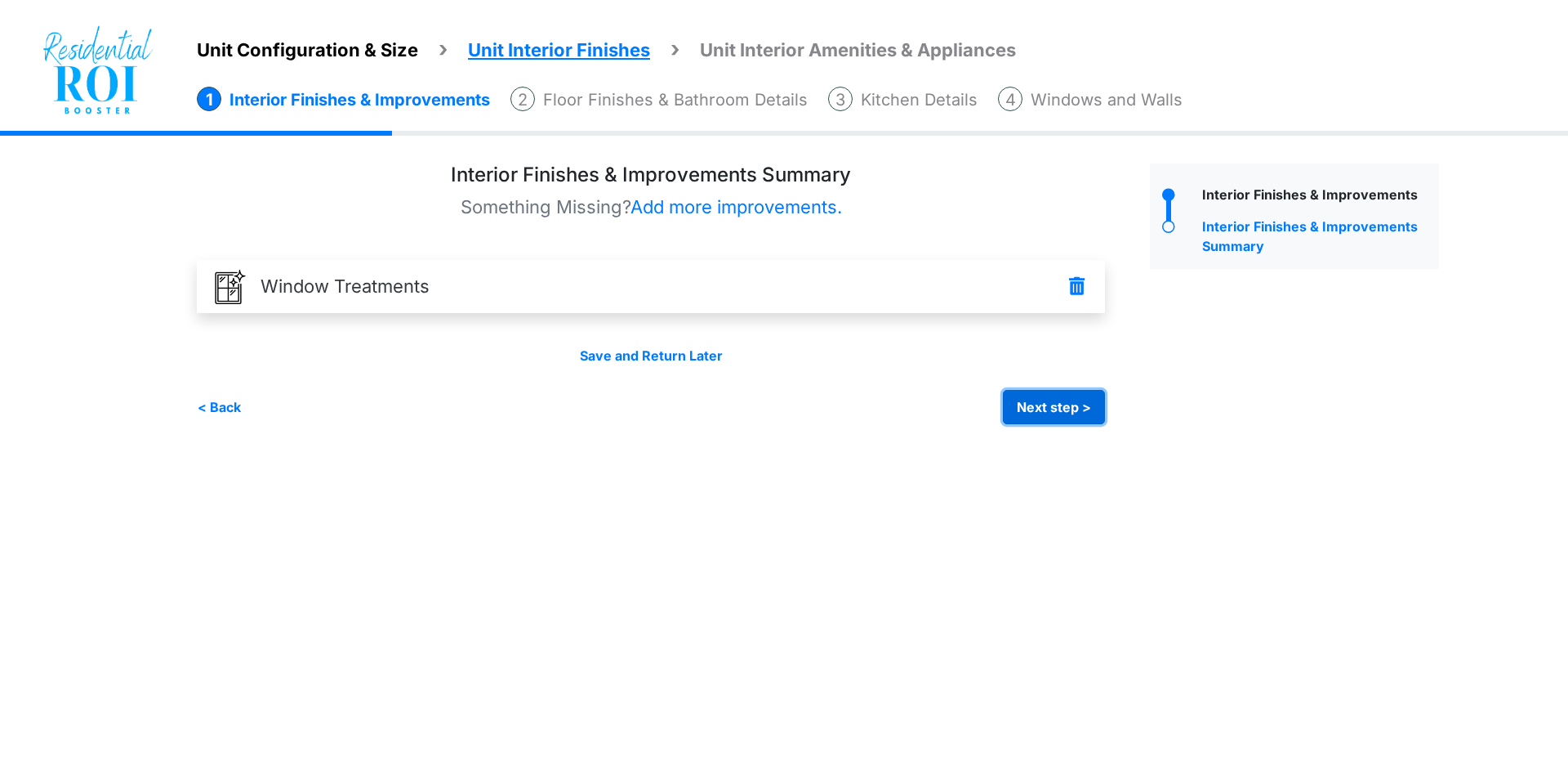
click at [1078, 394] on button "Next step >" at bounding box center [1054, 407] width 102 height 34
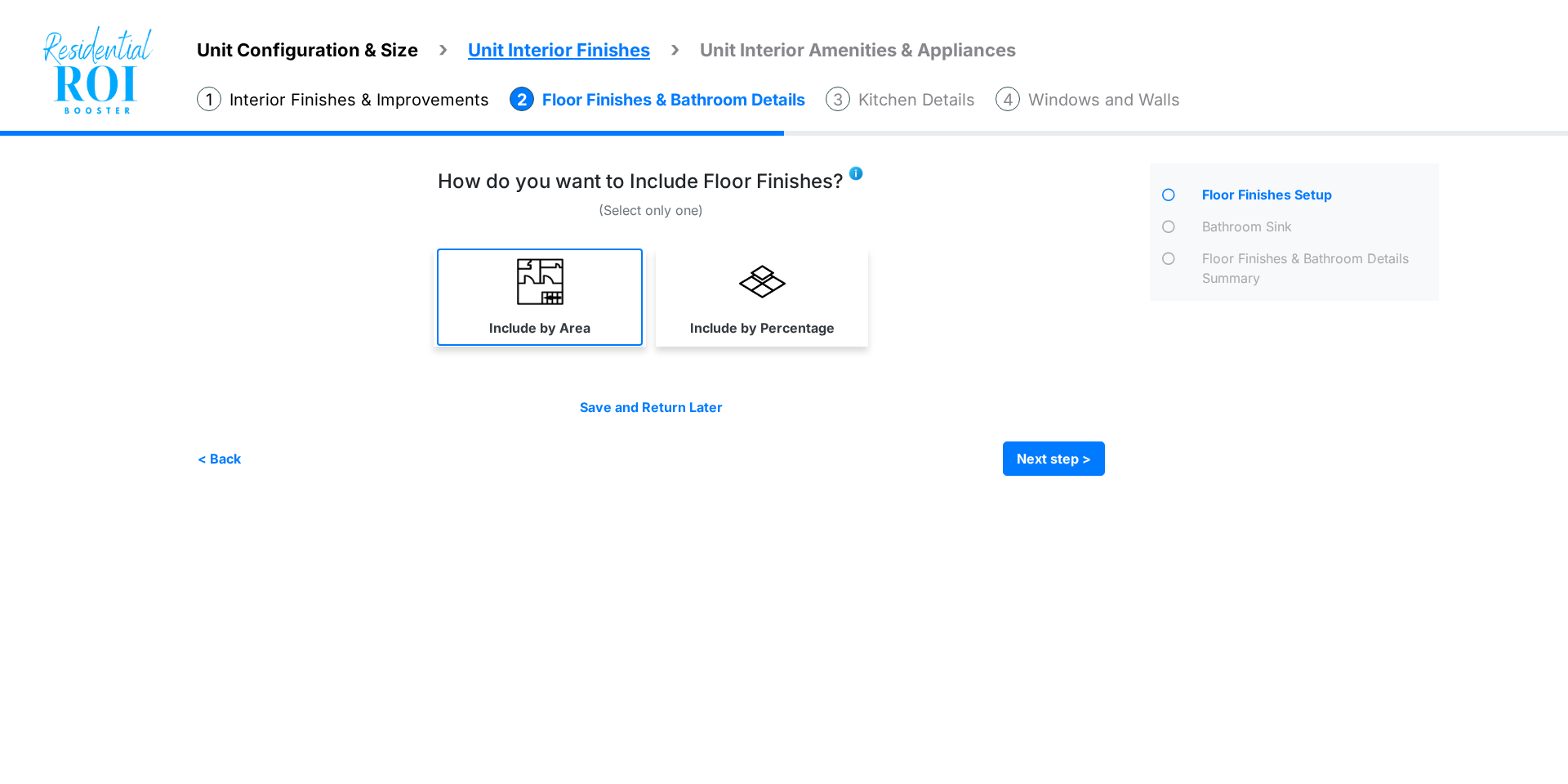
click at [572, 306] on link "Include by Area" at bounding box center [540, 297] width 206 height 98
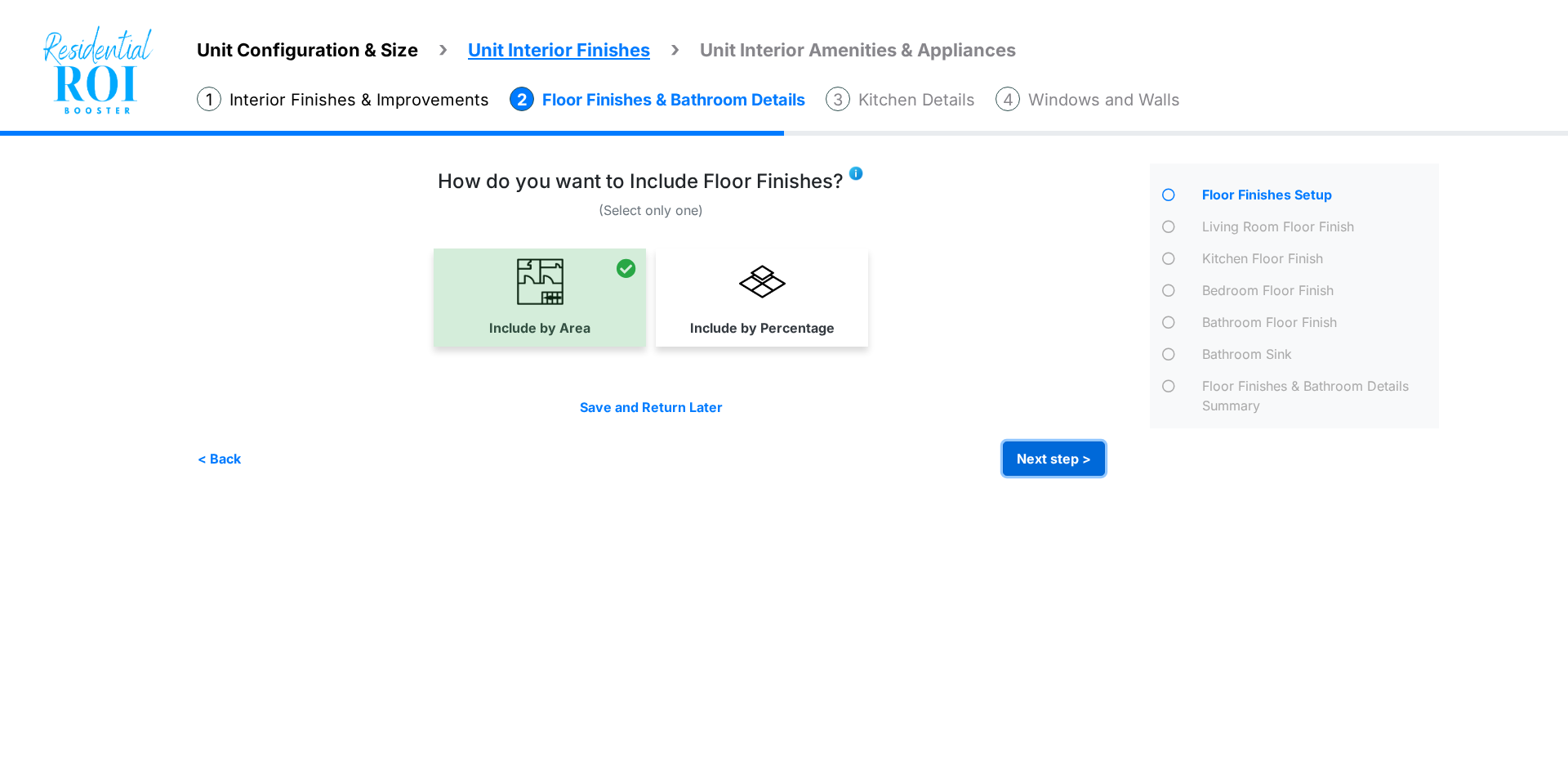
click at [1067, 458] on button "Next step >" at bounding box center [1054, 458] width 102 height 34
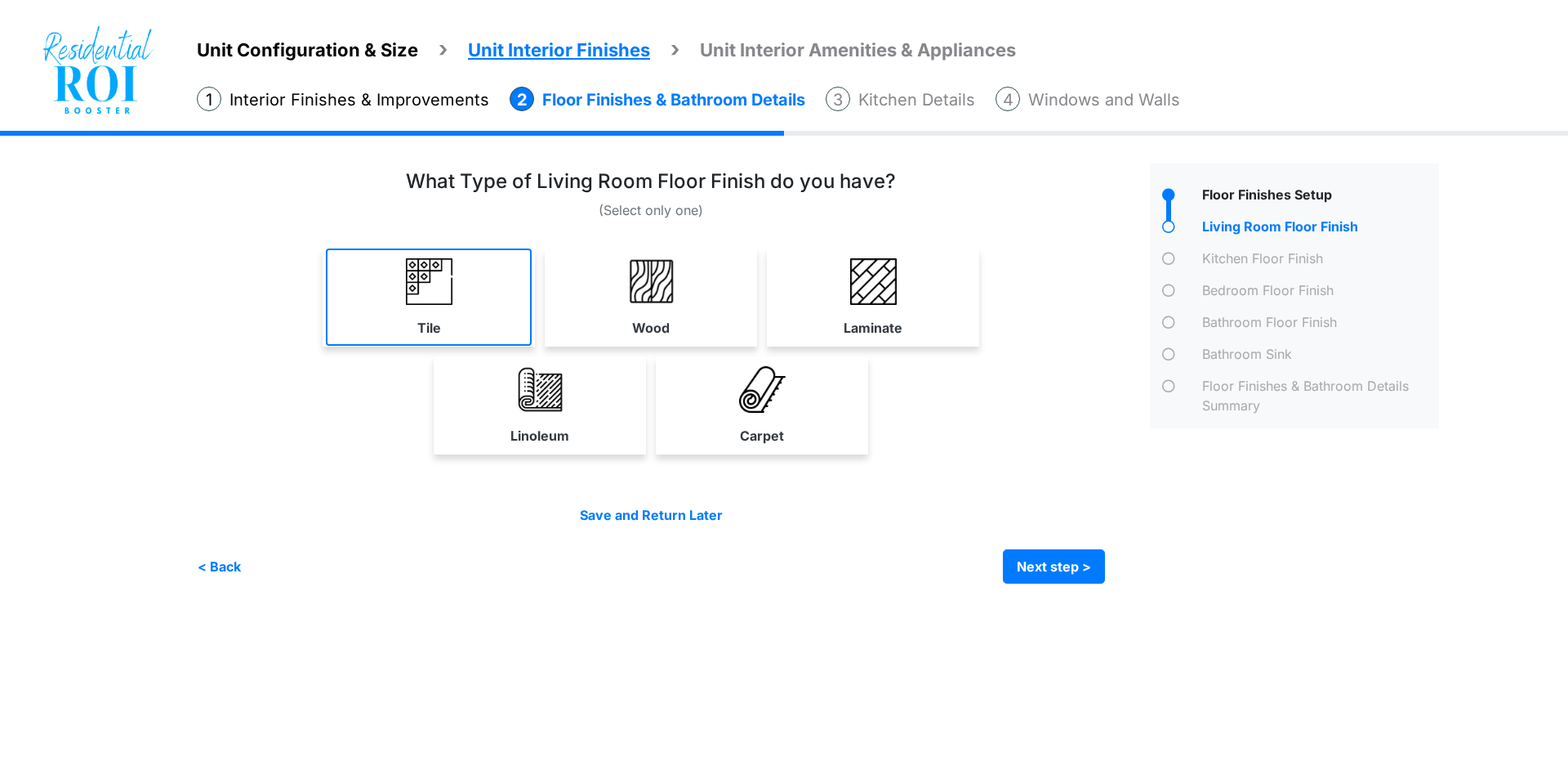
click at [454, 284] on link "Tile" at bounding box center [428, 297] width 206 height 98
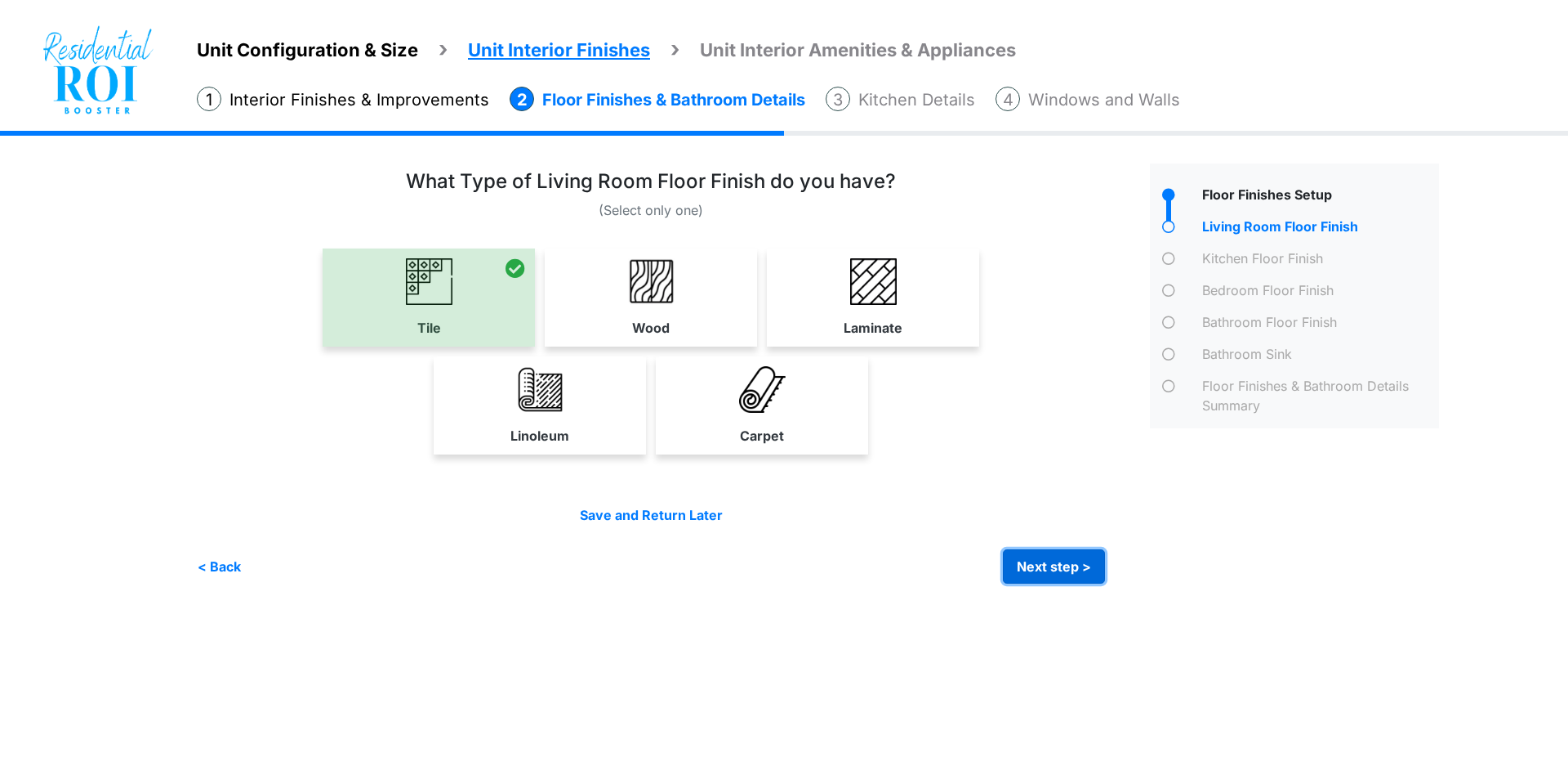
click at [1028, 565] on button "Next step >" at bounding box center [1054, 567] width 102 height 34
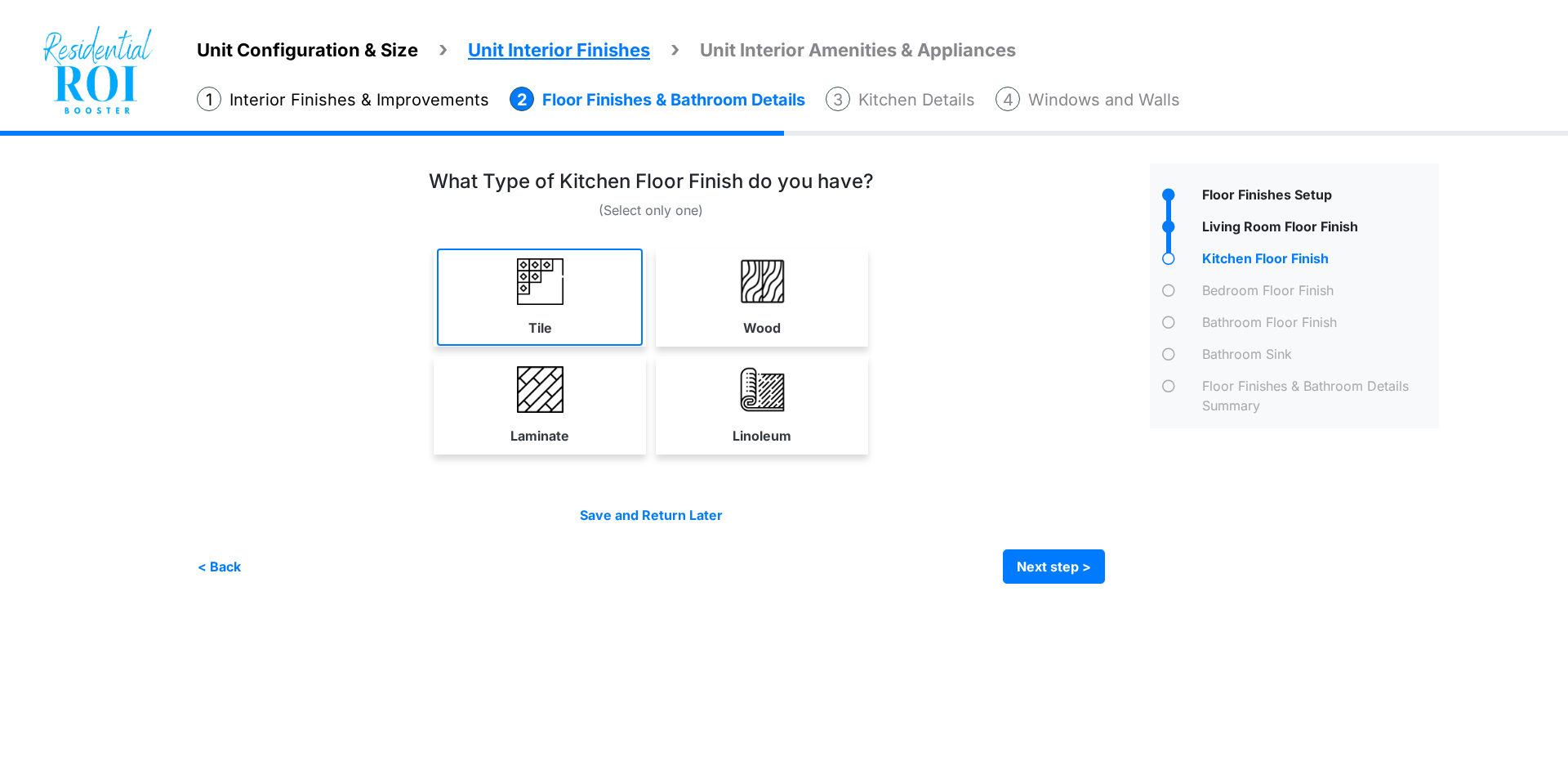
click at [576, 268] on link "Tile" at bounding box center [540, 297] width 206 height 98
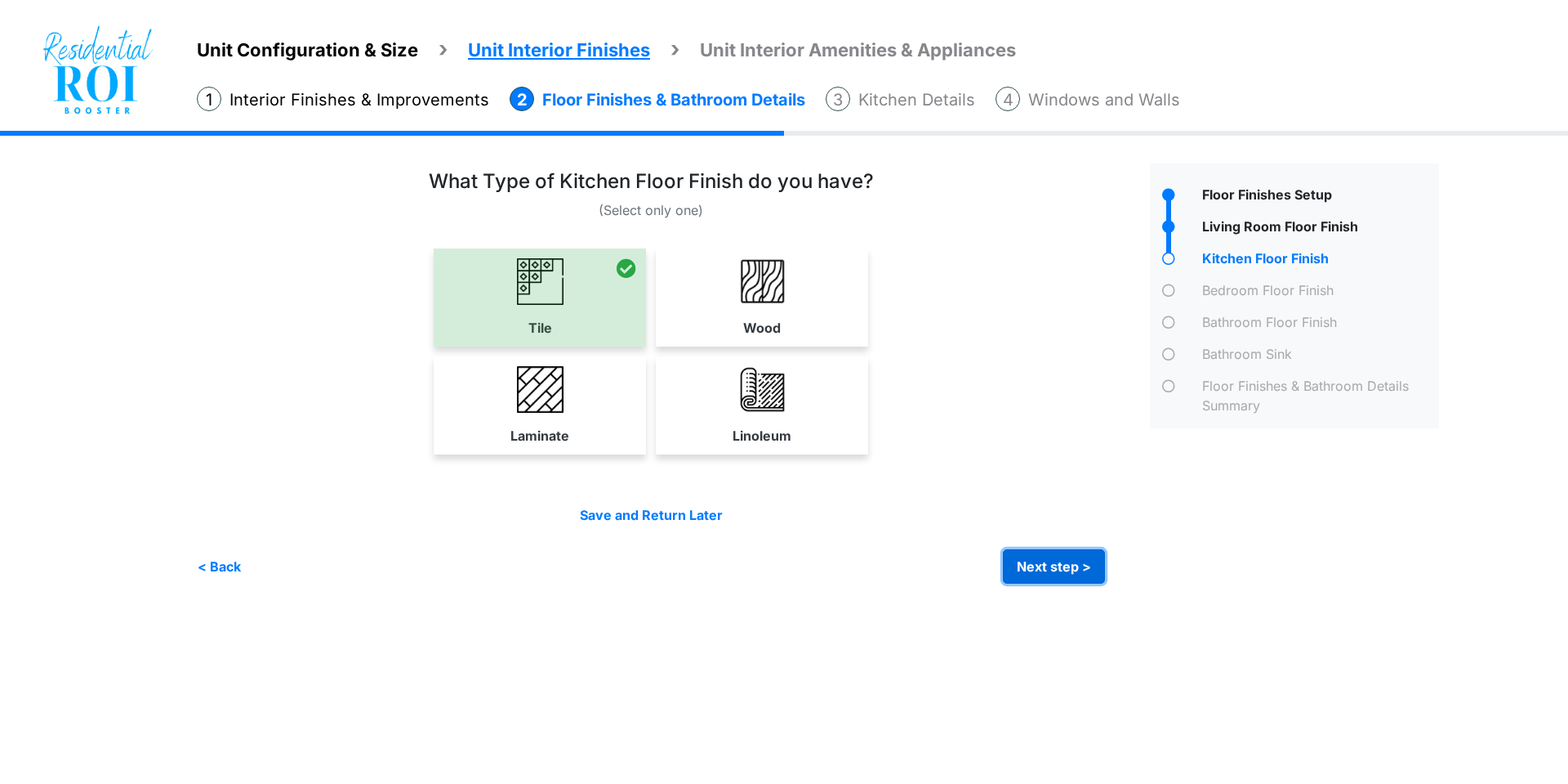
click at [1084, 573] on button "Next step >" at bounding box center [1054, 567] width 102 height 34
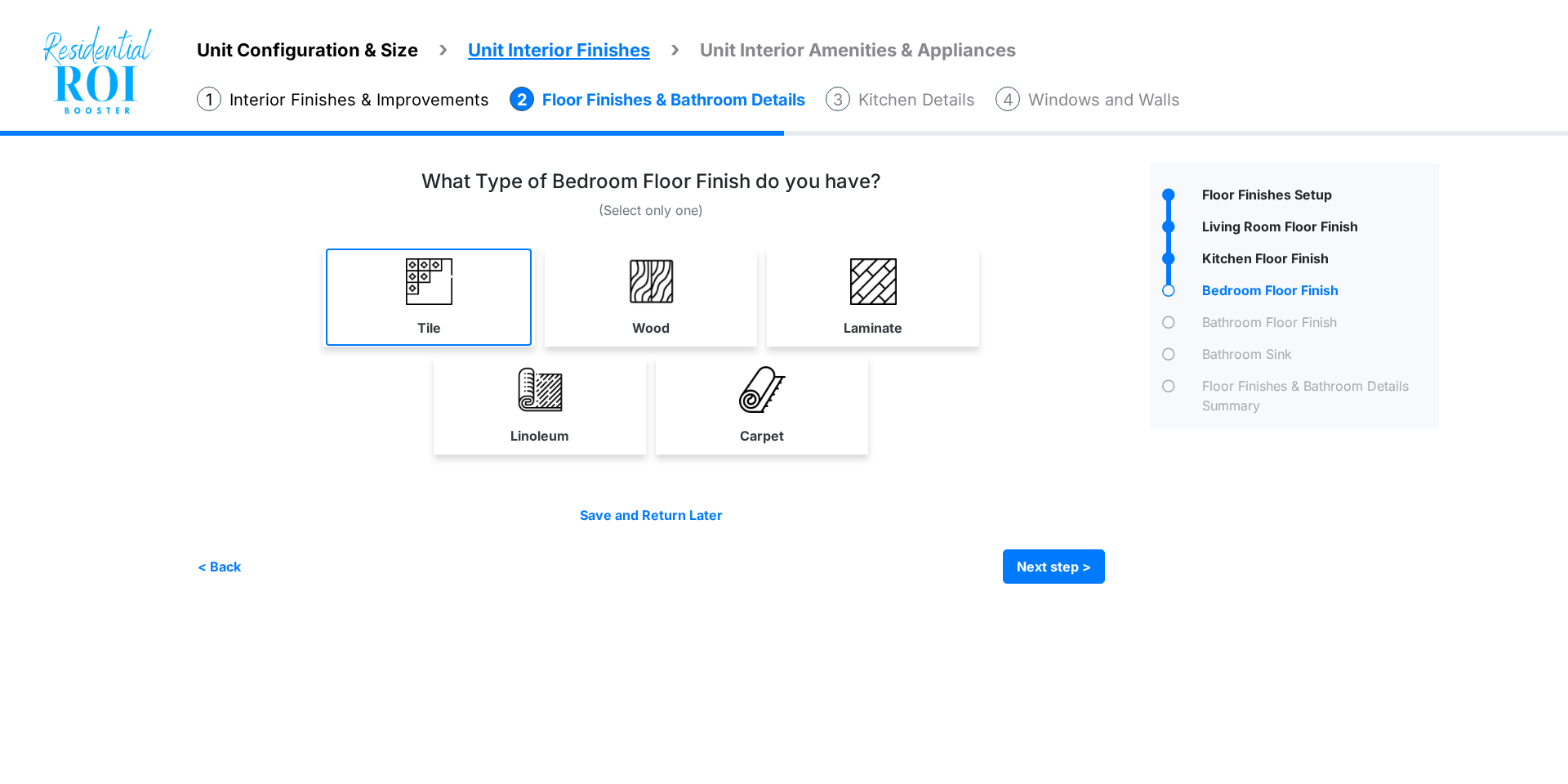
click at [470, 325] on link "Tile" at bounding box center [428, 297] width 206 height 98
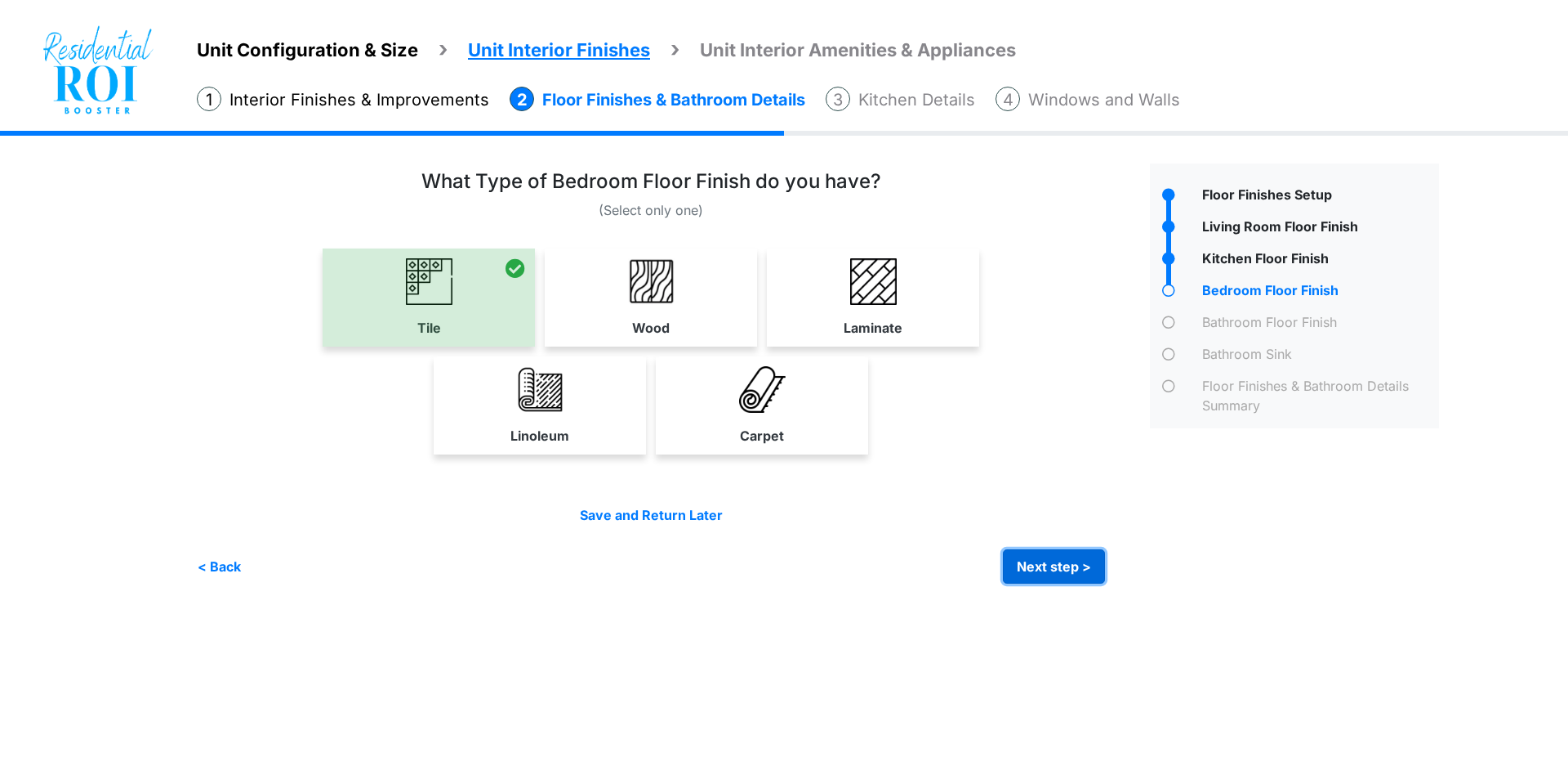
click at [1090, 569] on button "Next step >" at bounding box center [1054, 567] width 102 height 34
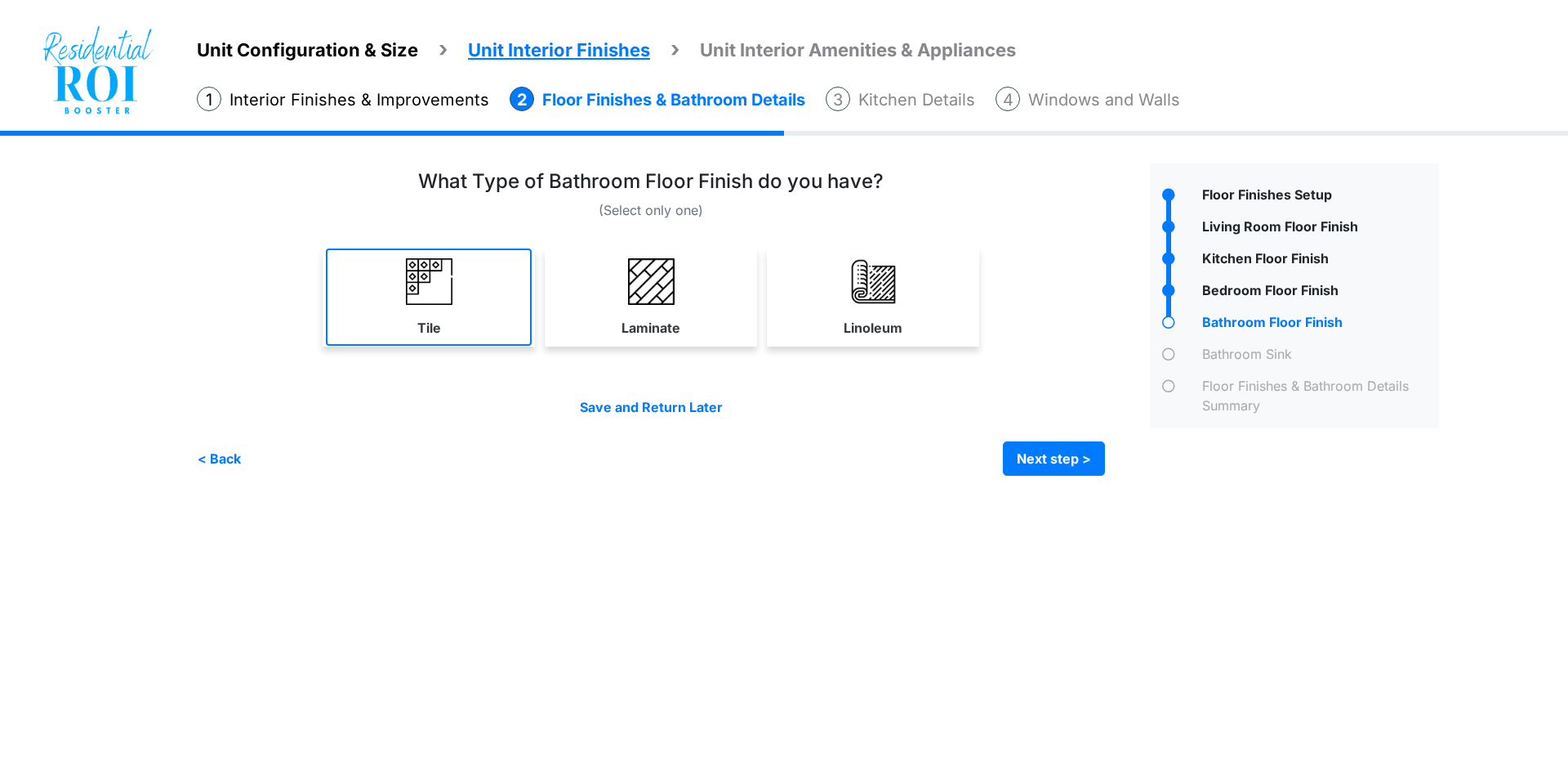
click at [407, 285] on img at bounding box center [429, 282] width 47 height 47
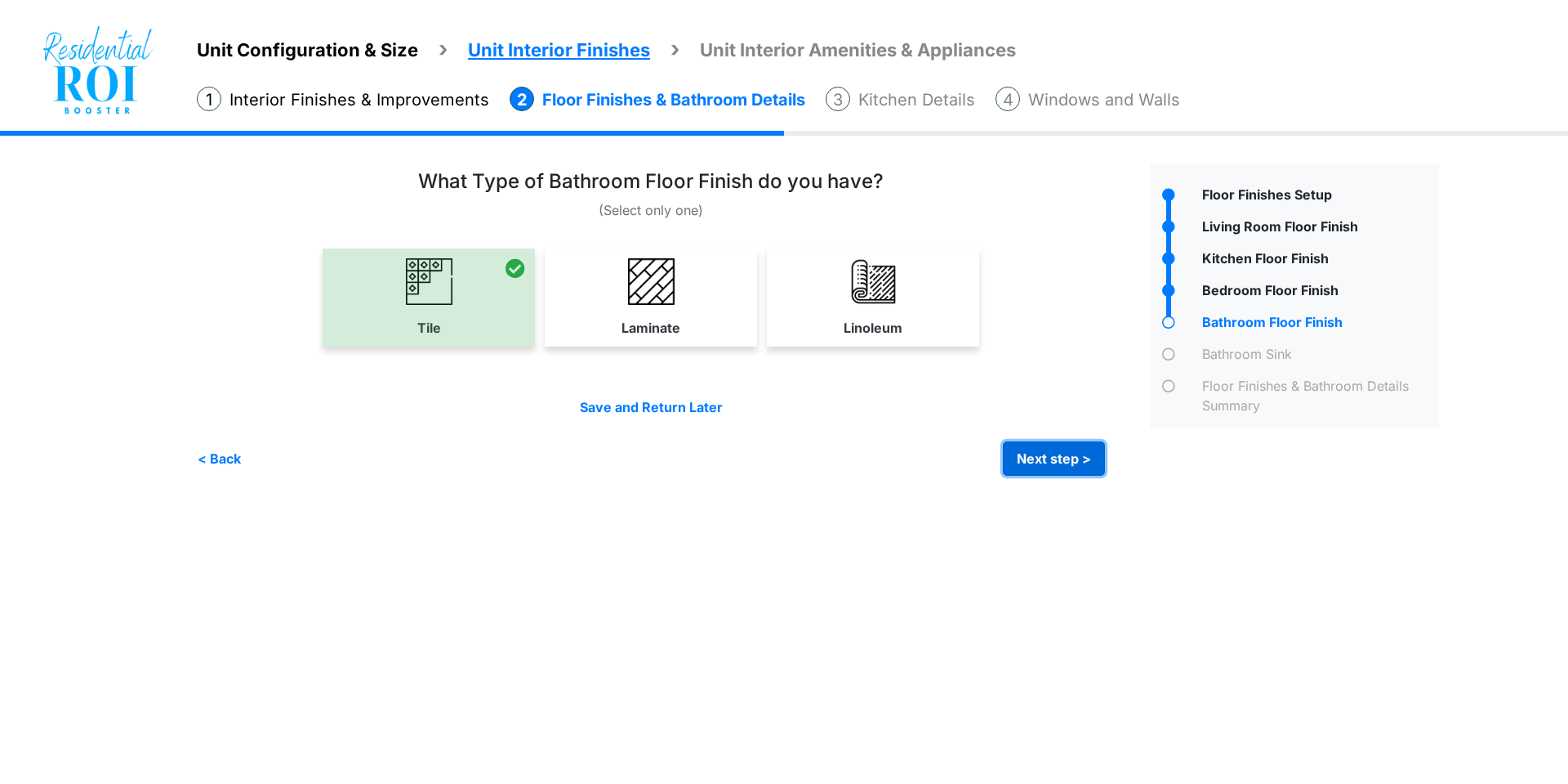
click at [1039, 466] on button "Next step >" at bounding box center [1054, 458] width 102 height 34
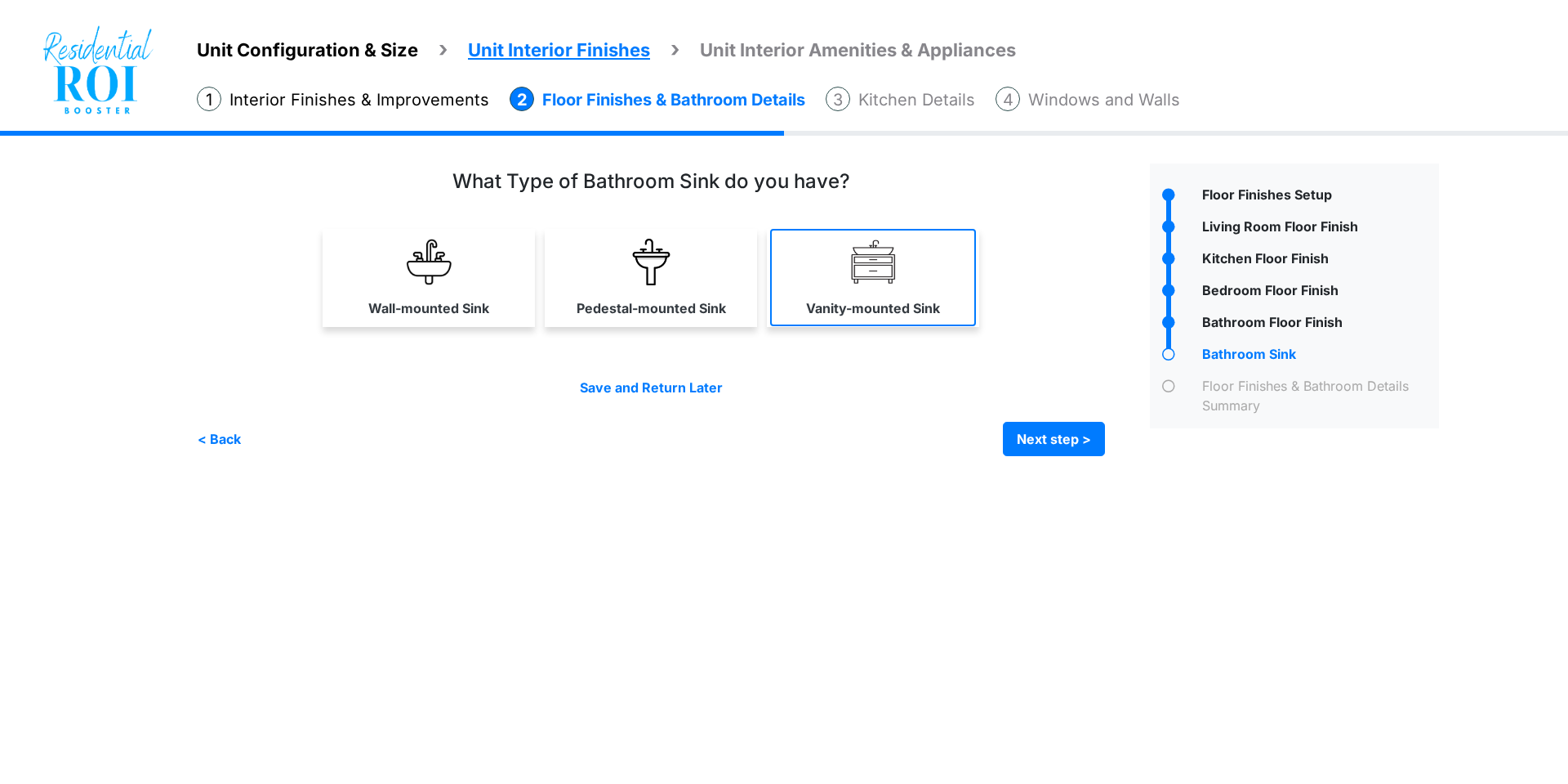
click at [828, 265] on link "Vanity-mounted Sink" at bounding box center [873, 277] width 206 height 98
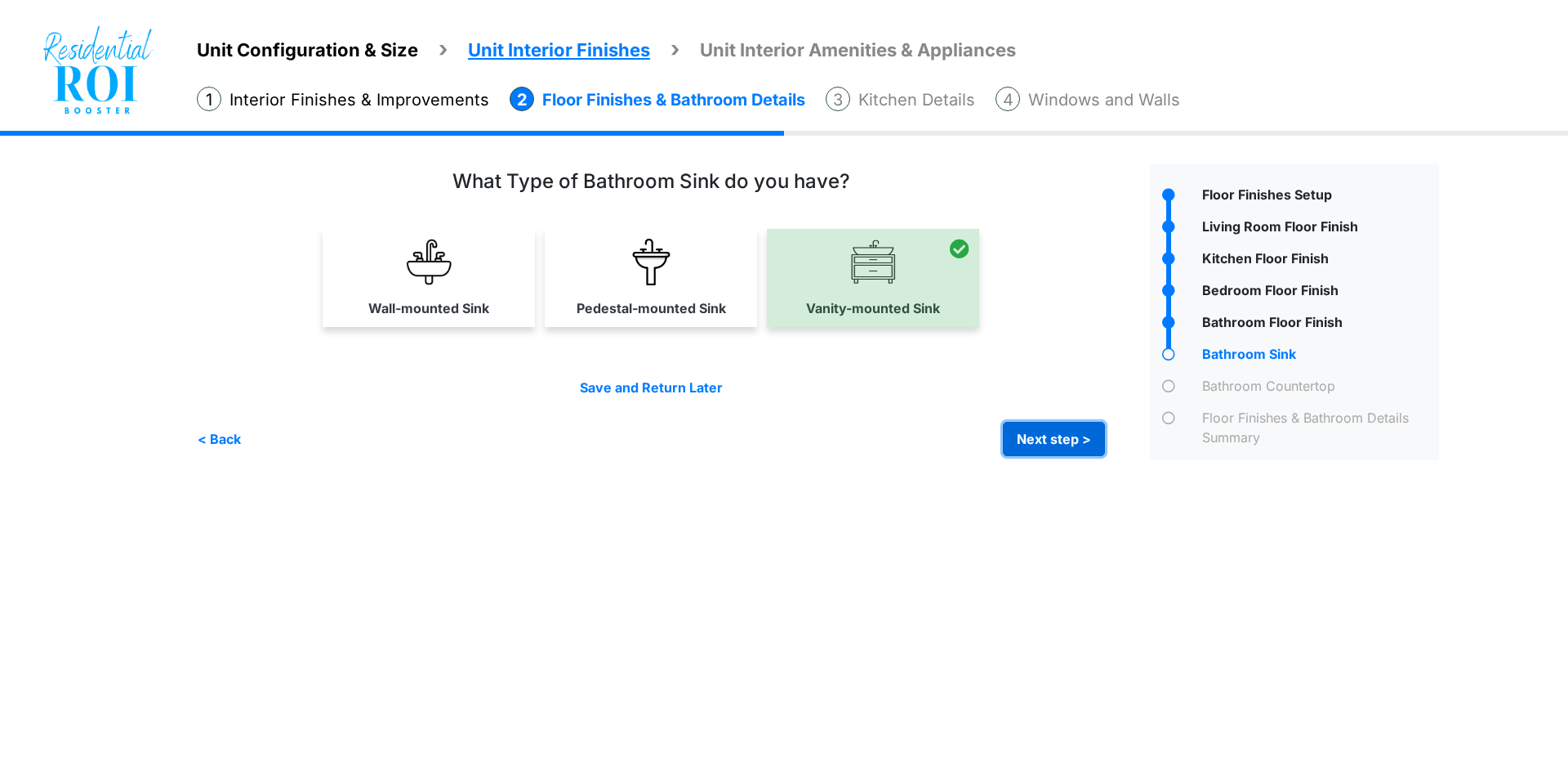
click at [1050, 438] on button "Next step >" at bounding box center [1054, 439] width 102 height 34
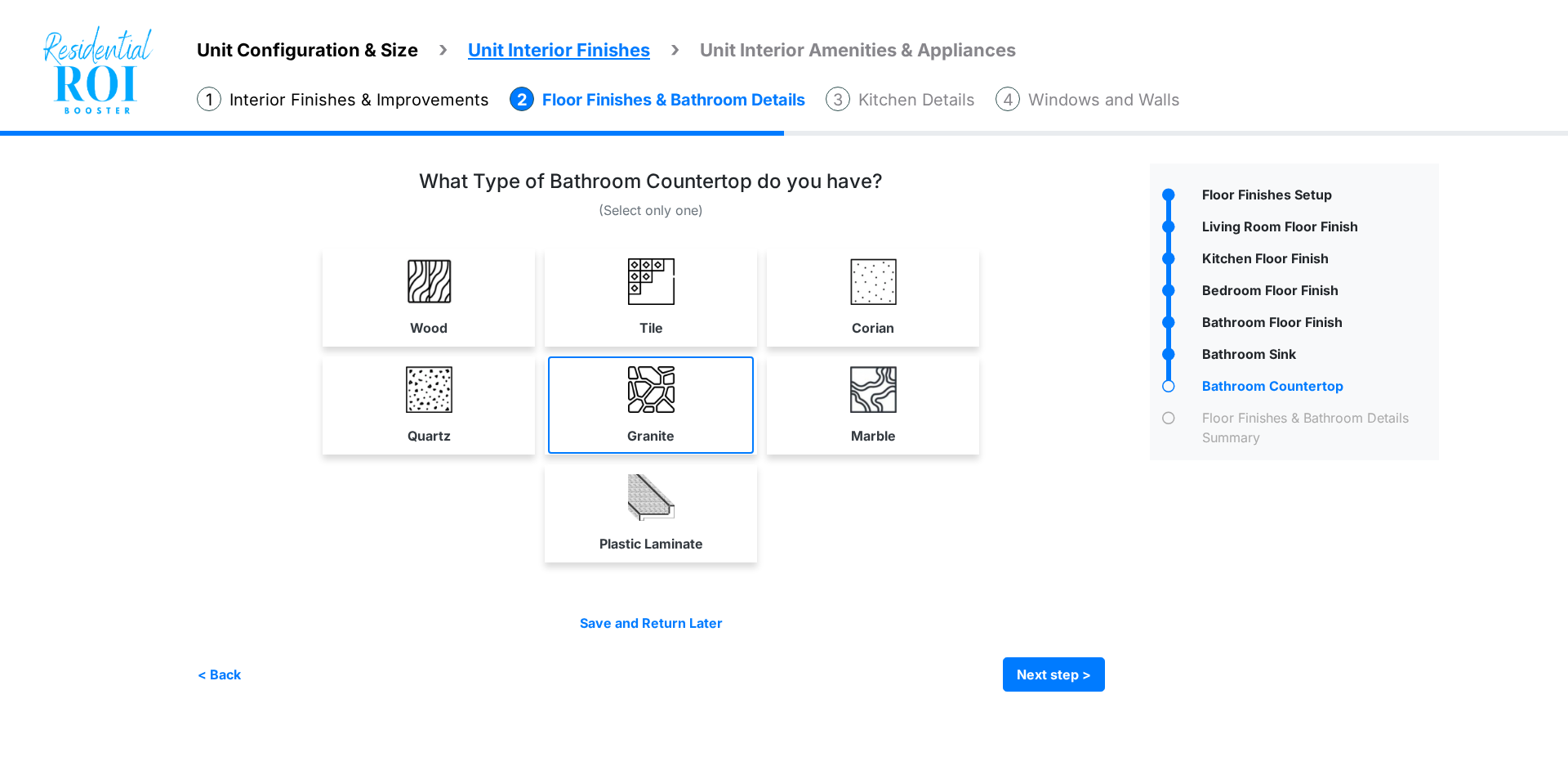
click at [644, 390] on img at bounding box center [651, 389] width 47 height 47
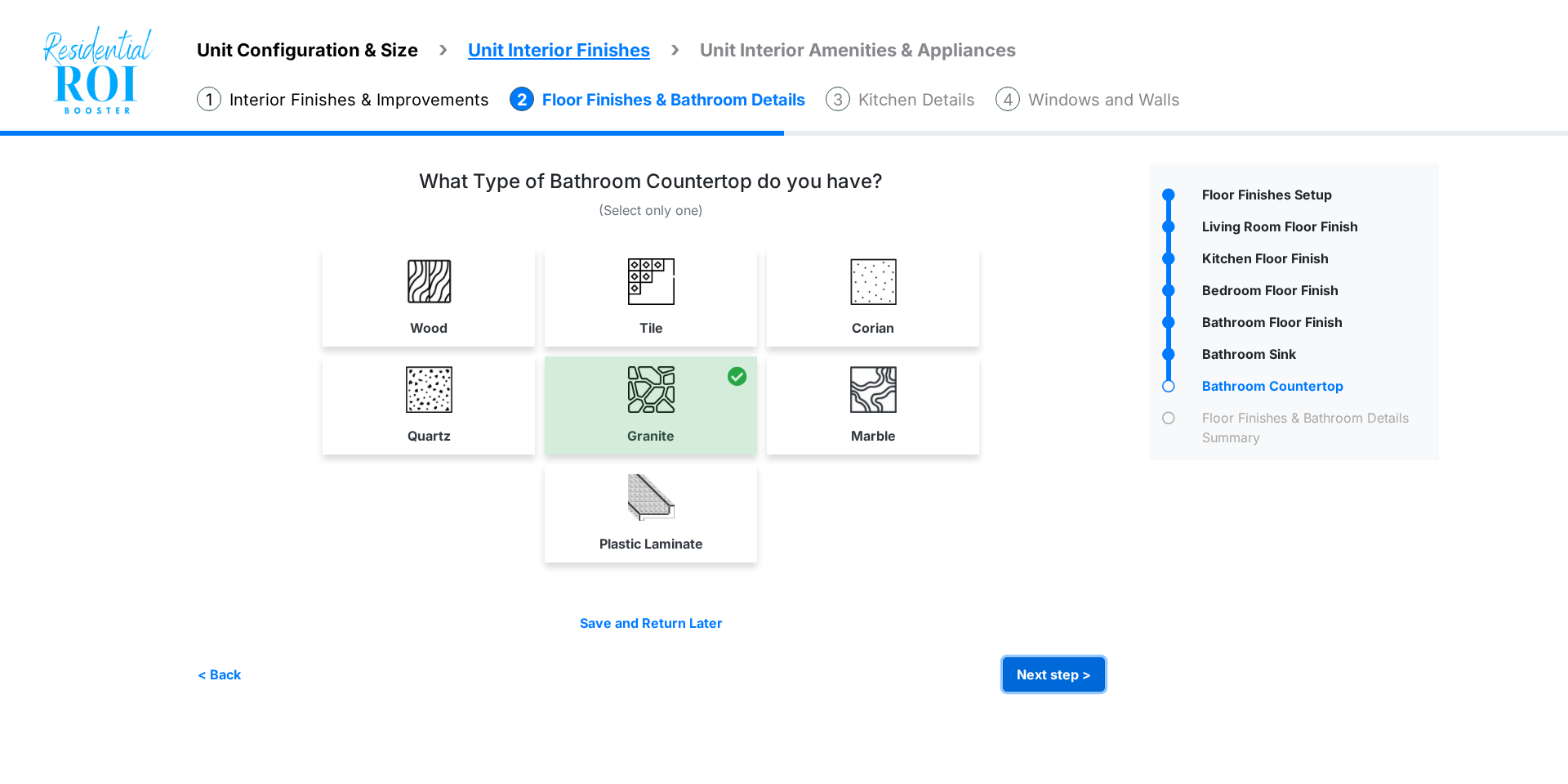
click at [1043, 679] on button "Next step >" at bounding box center [1054, 674] width 102 height 34
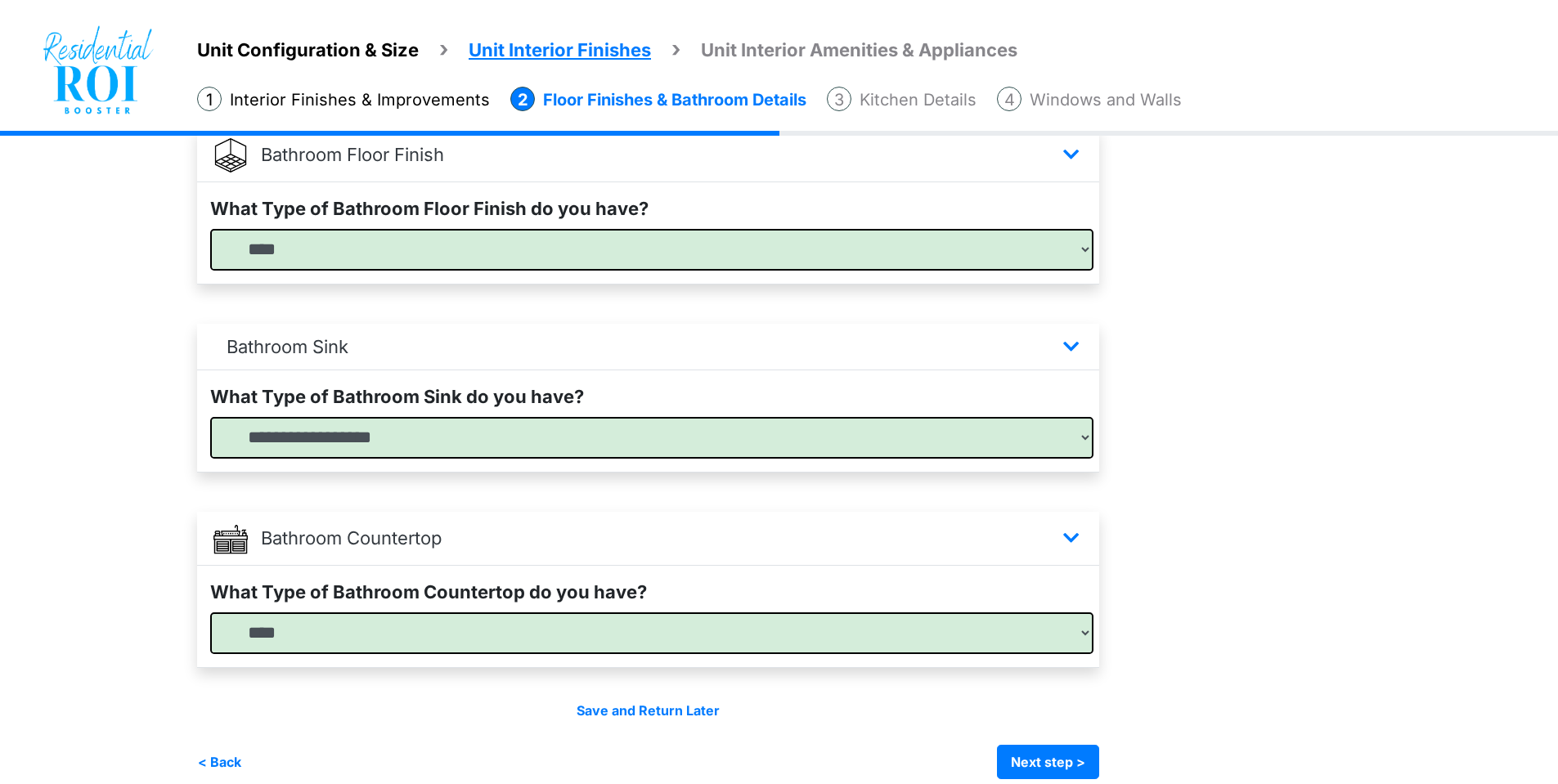
scroll to position [933, 0]
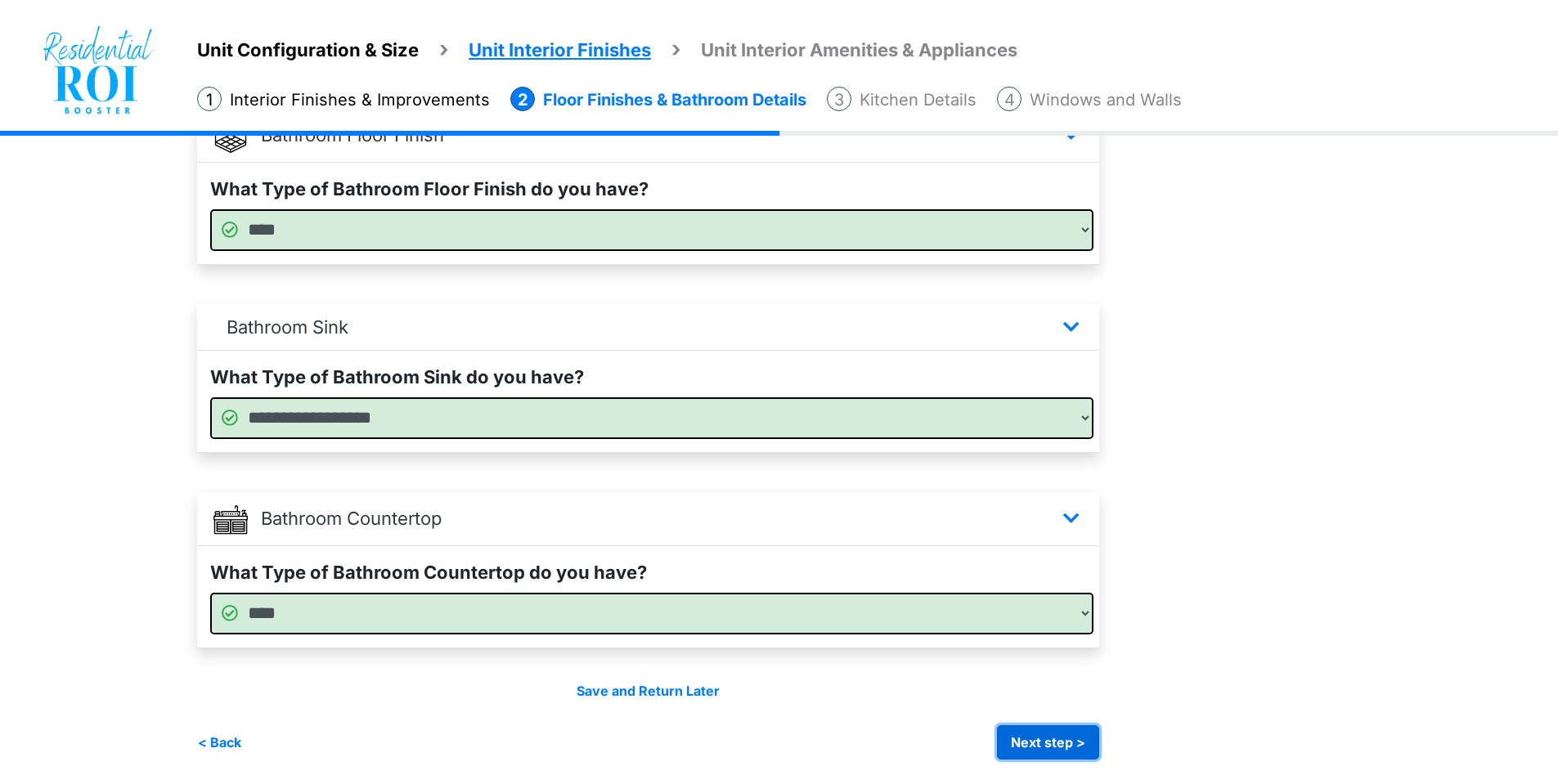
click at [1040, 741] on button "Next step >" at bounding box center [1048, 742] width 102 height 34
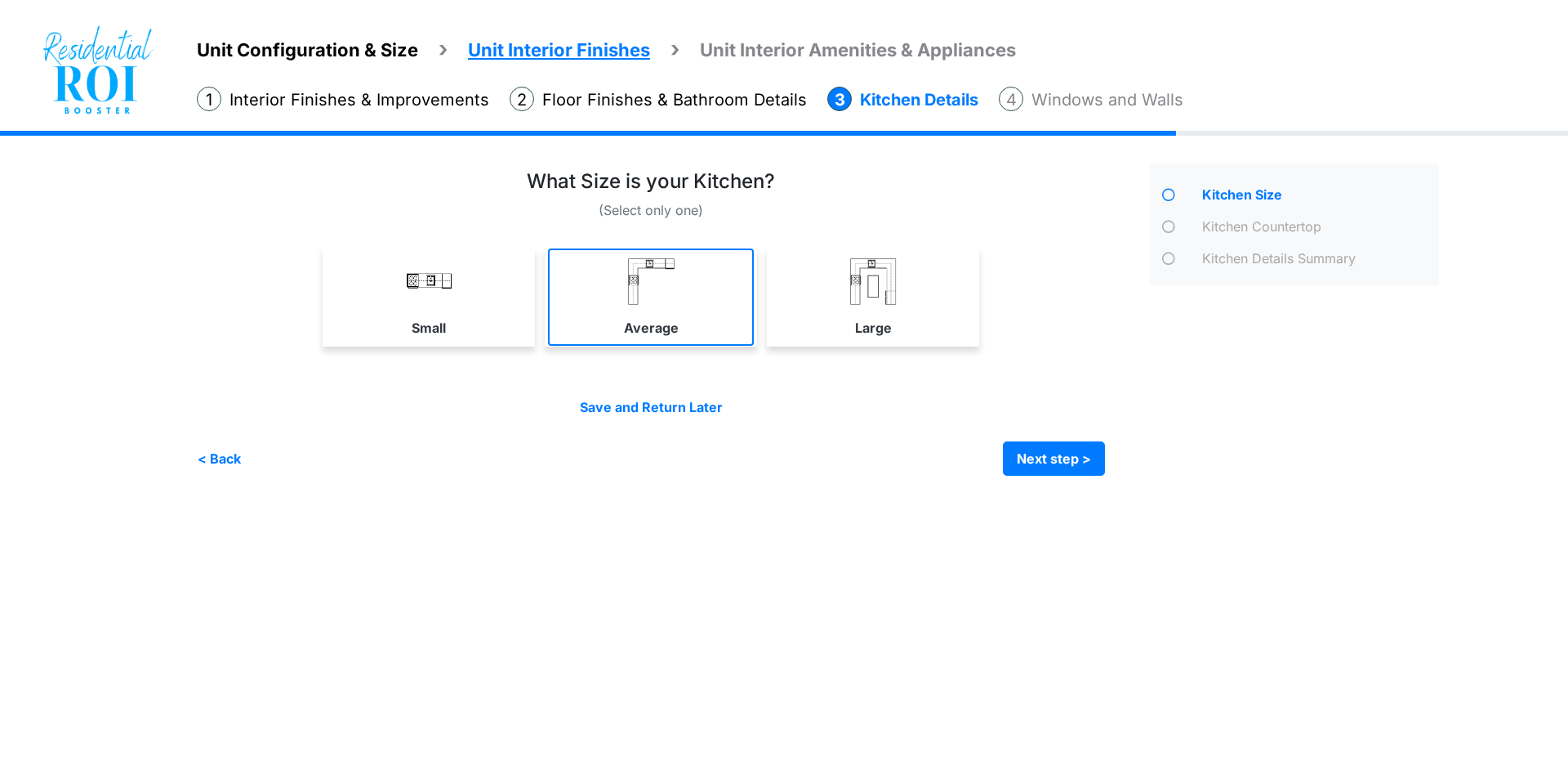
click at [642, 332] on label "Average" at bounding box center [651, 328] width 55 height 20
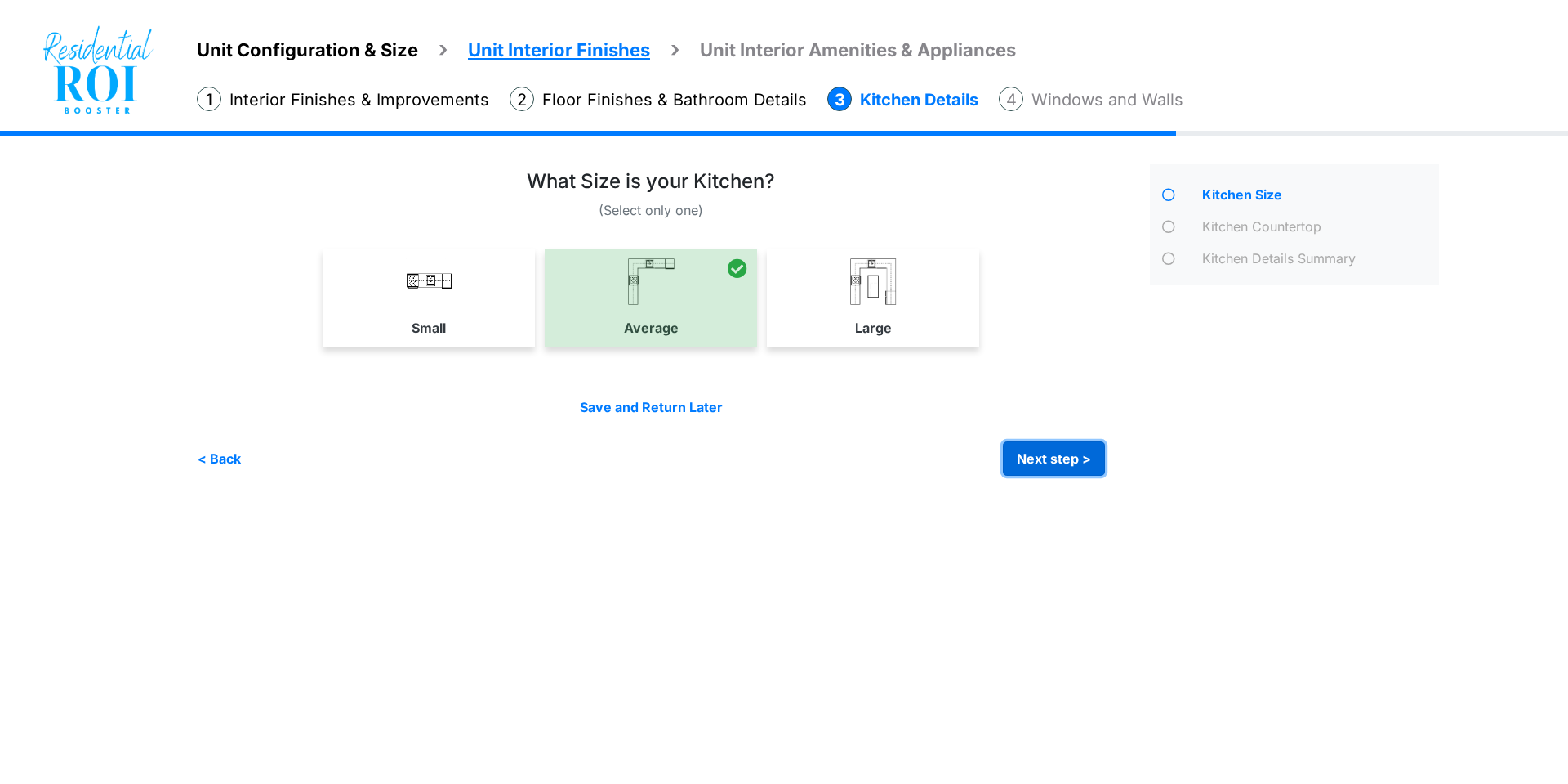
click at [1056, 457] on button "Next step >" at bounding box center [1054, 458] width 102 height 34
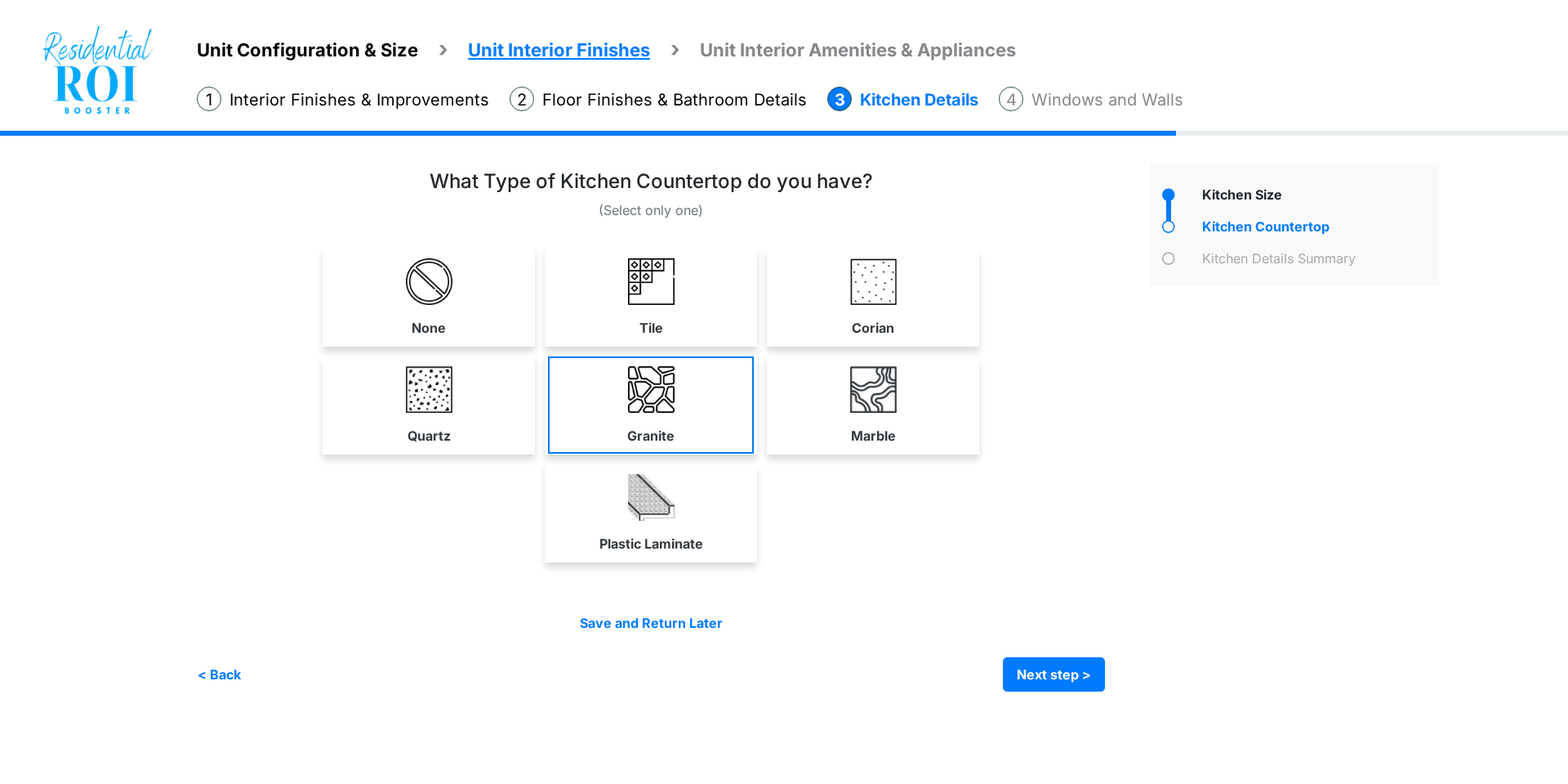
click at [645, 450] on link "Granite" at bounding box center [651, 405] width 206 height 98
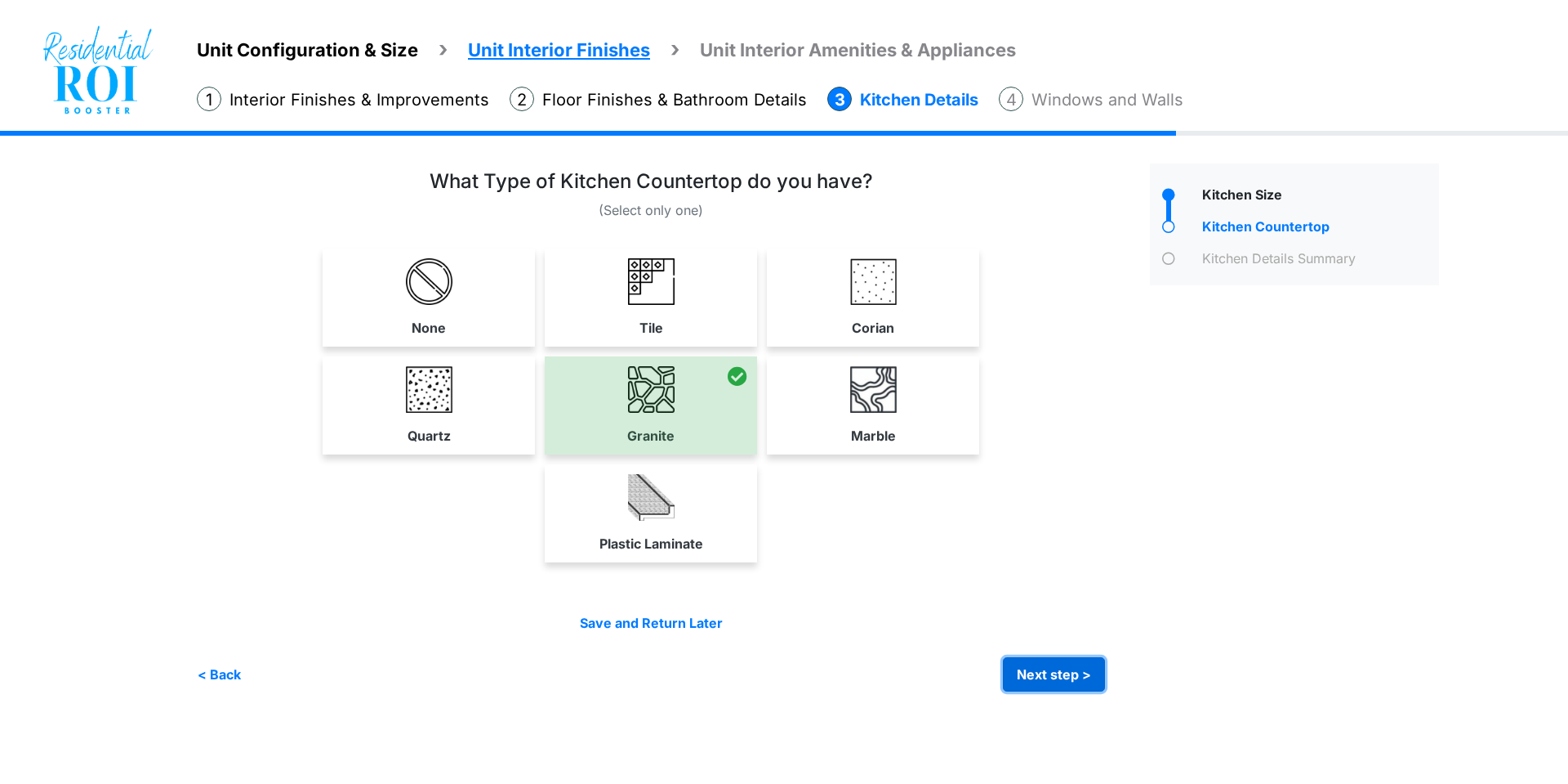
click at [1023, 669] on button "Next step >" at bounding box center [1054, 674] width 102 height 34
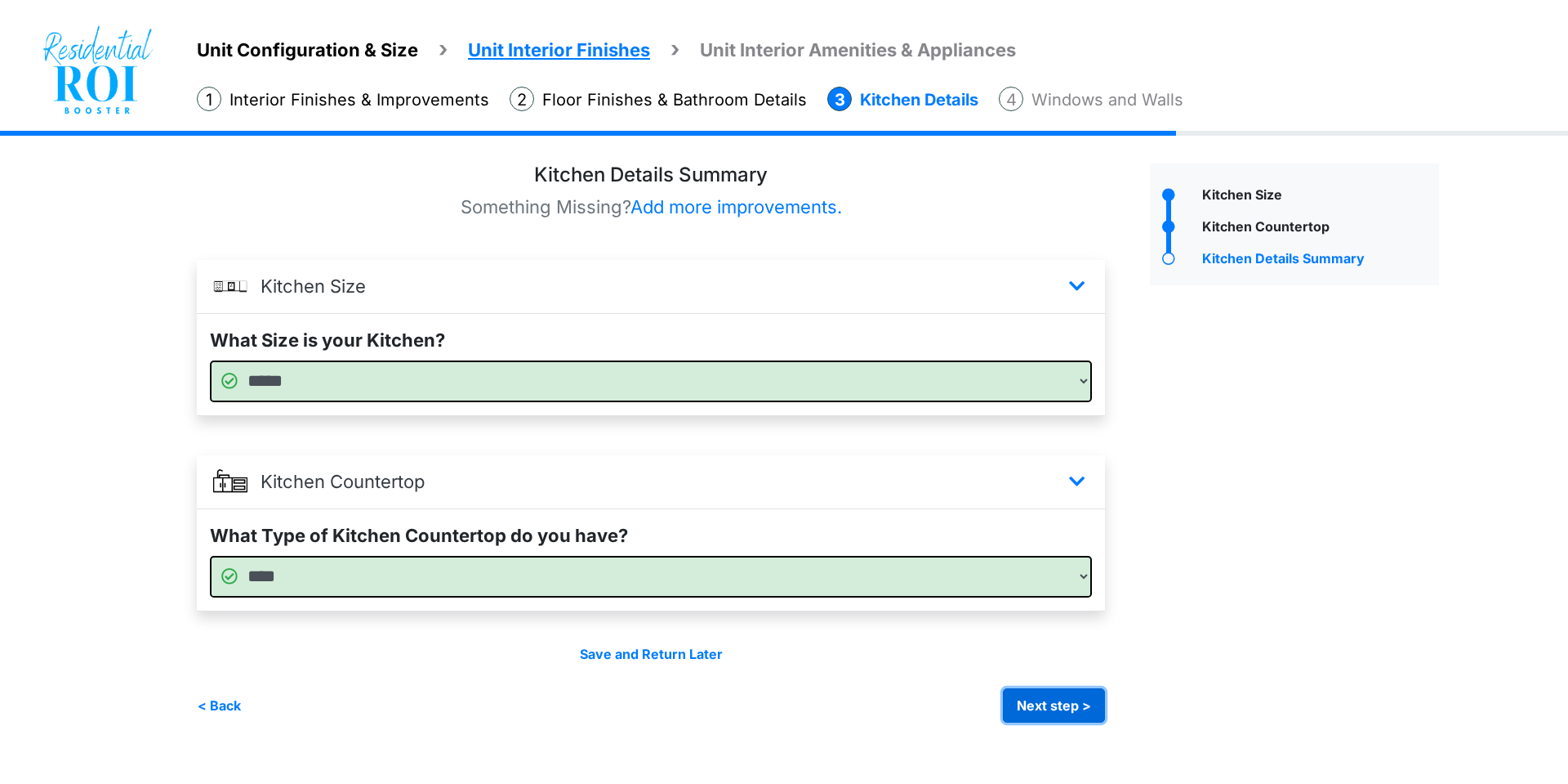
click at [1025, 699] on button "Next step >" at bounding box center [1054, 705] width 102 height 34
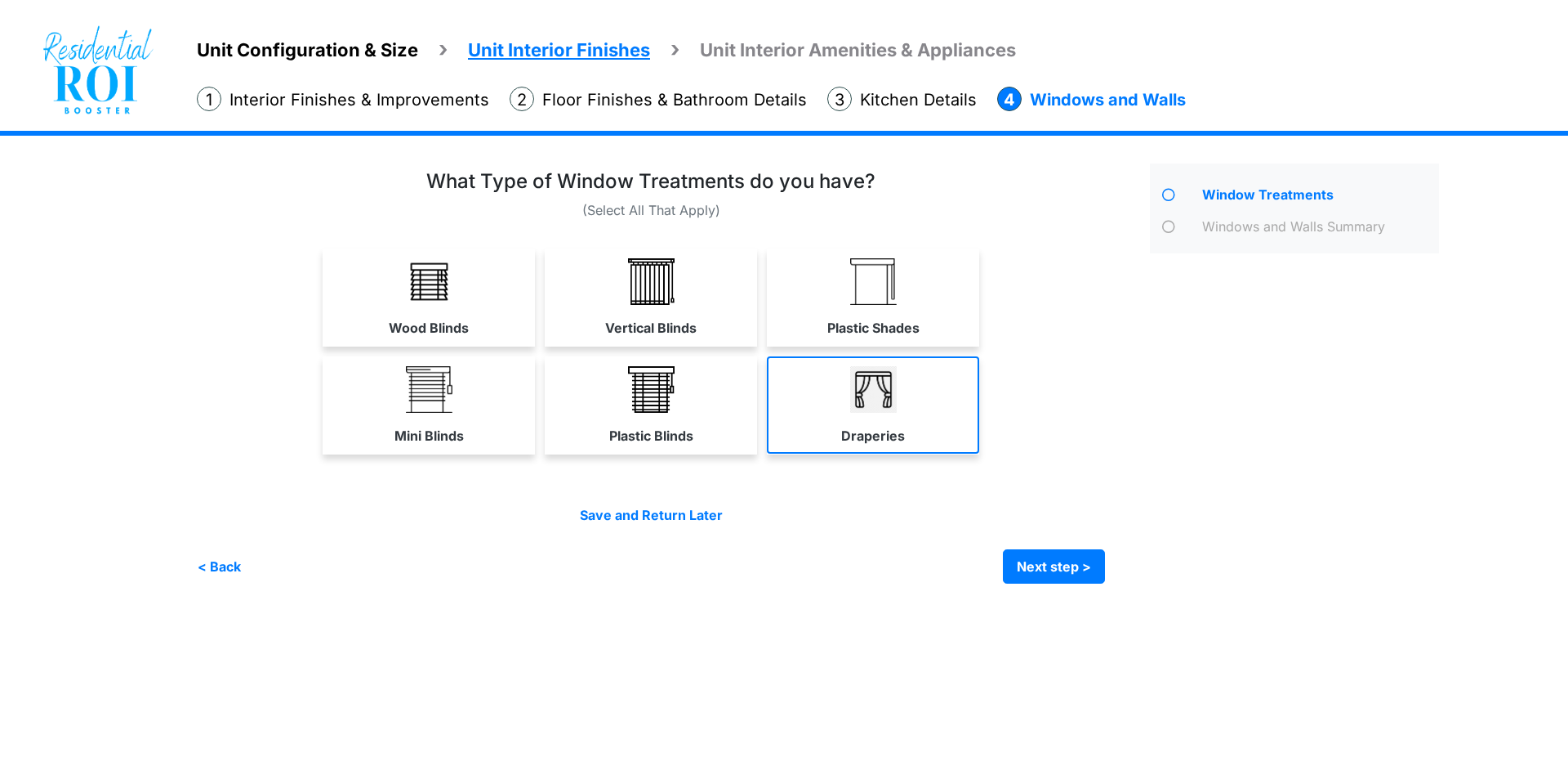
click at [806, 390] on link "Draperies" at bounding box center [872, 405] width 212 height 98
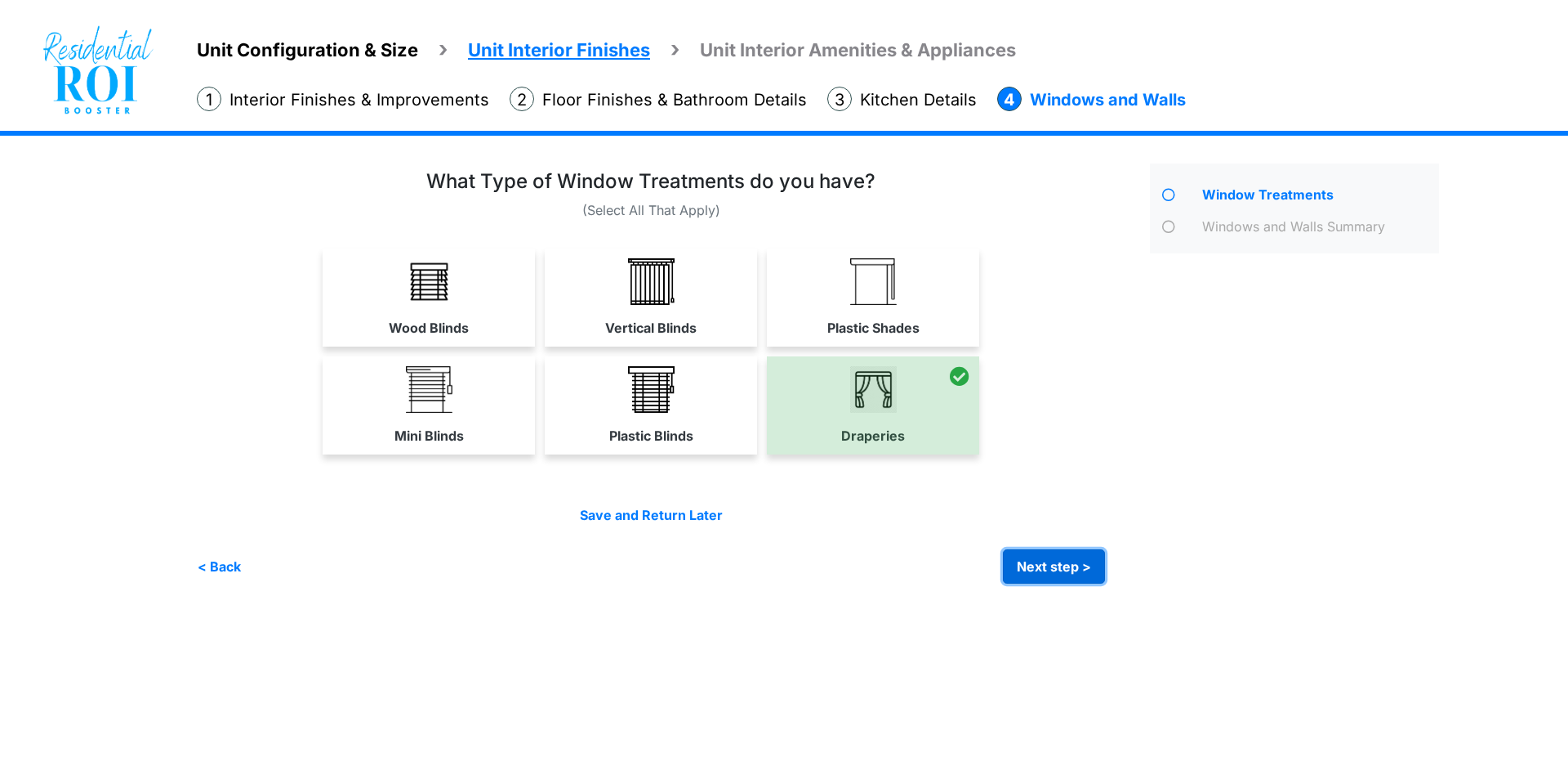
click at [1035, 572] on button "Next step >" at bounding box center [1054, 567] width 102 height 34
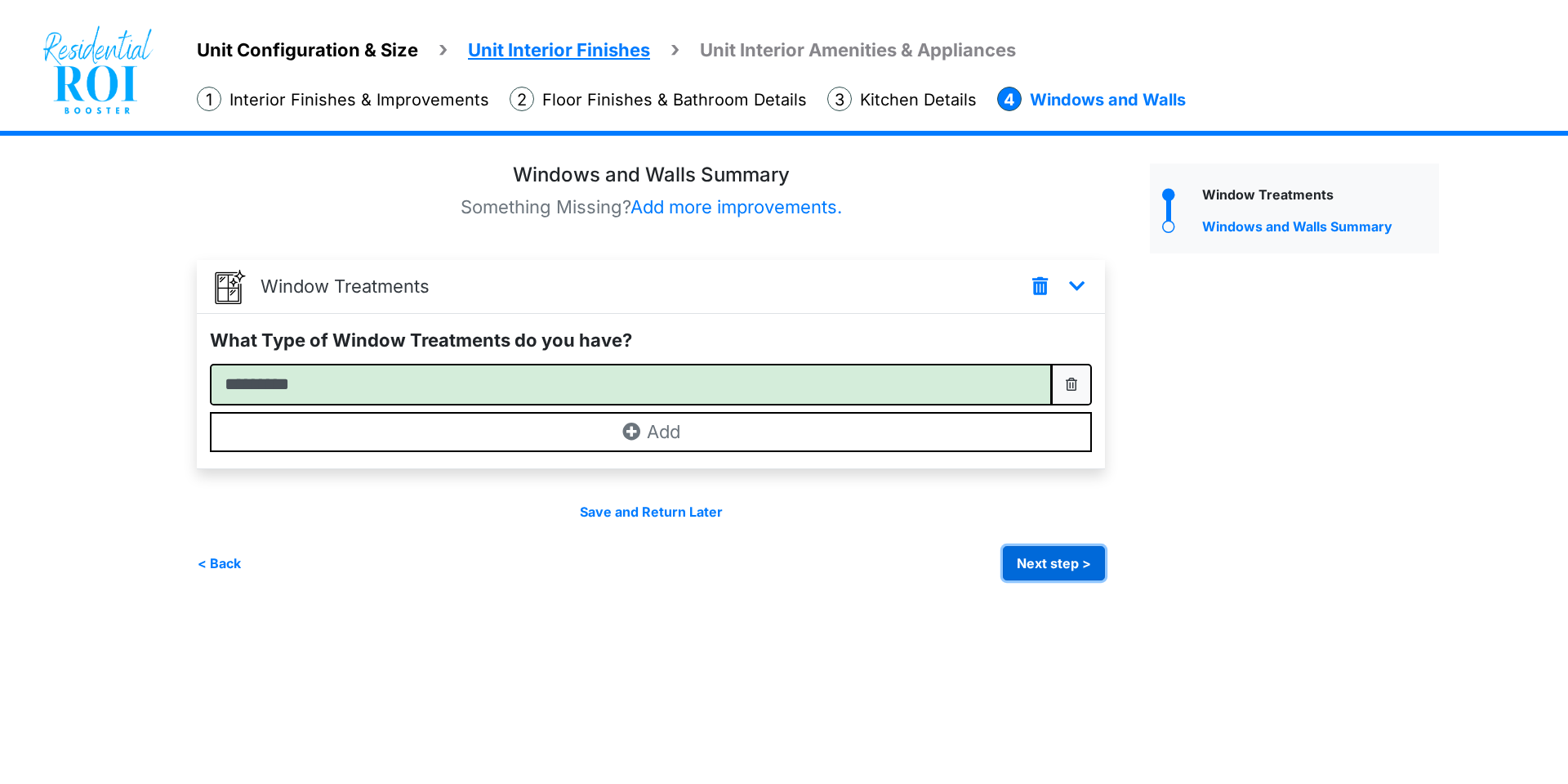
click at [1035, 567] on button "Next step >" at bounding box center [1054, 563] width 102 height 34
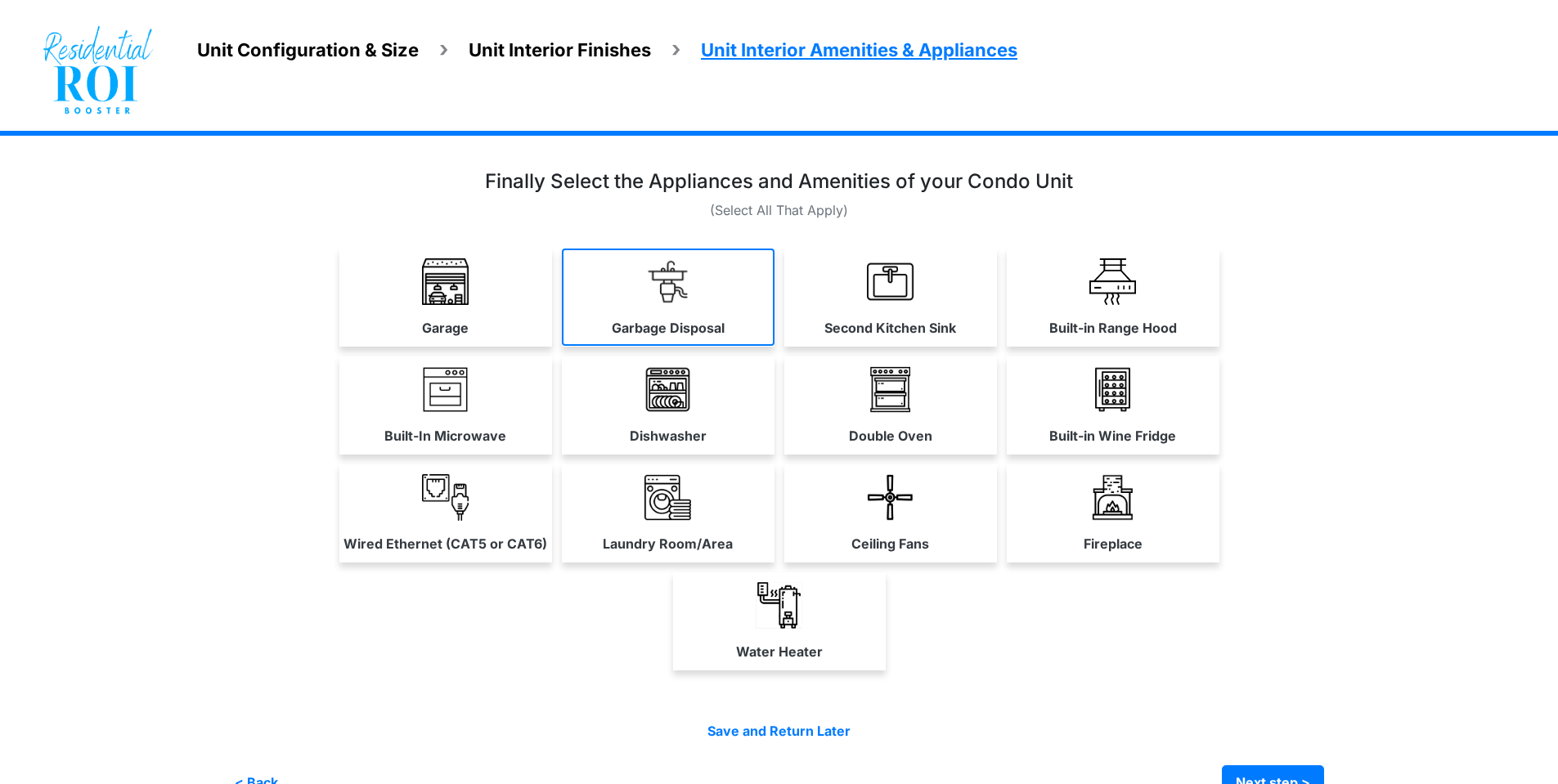
click at [633, 296] on link "Garbage Disposal" at bounding box center [667, 297] width 212 height 98
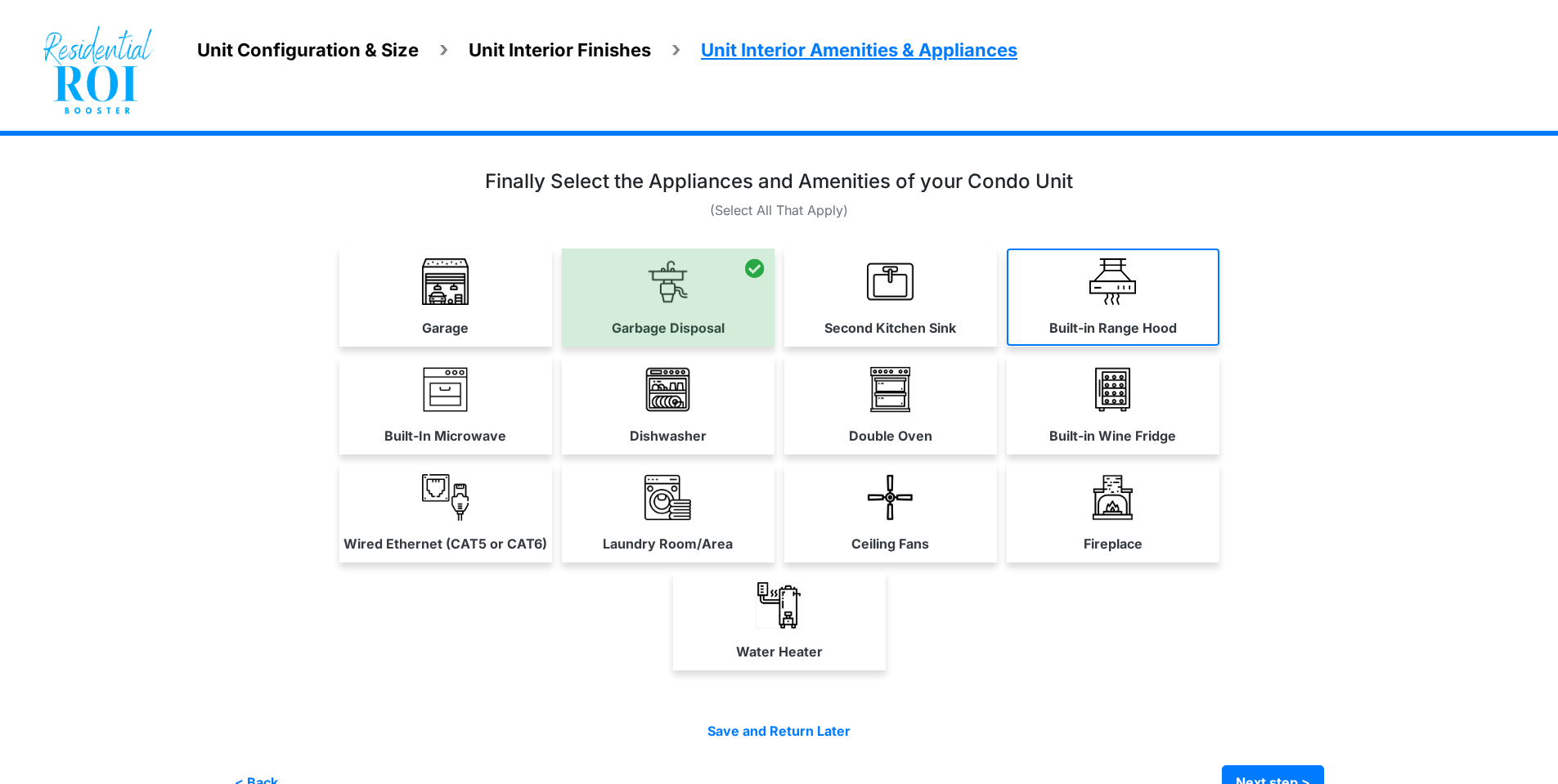
click at [1057, 287] on link "Built-in Range Hood" at bounding box center [1112, 297] width 212 height 98
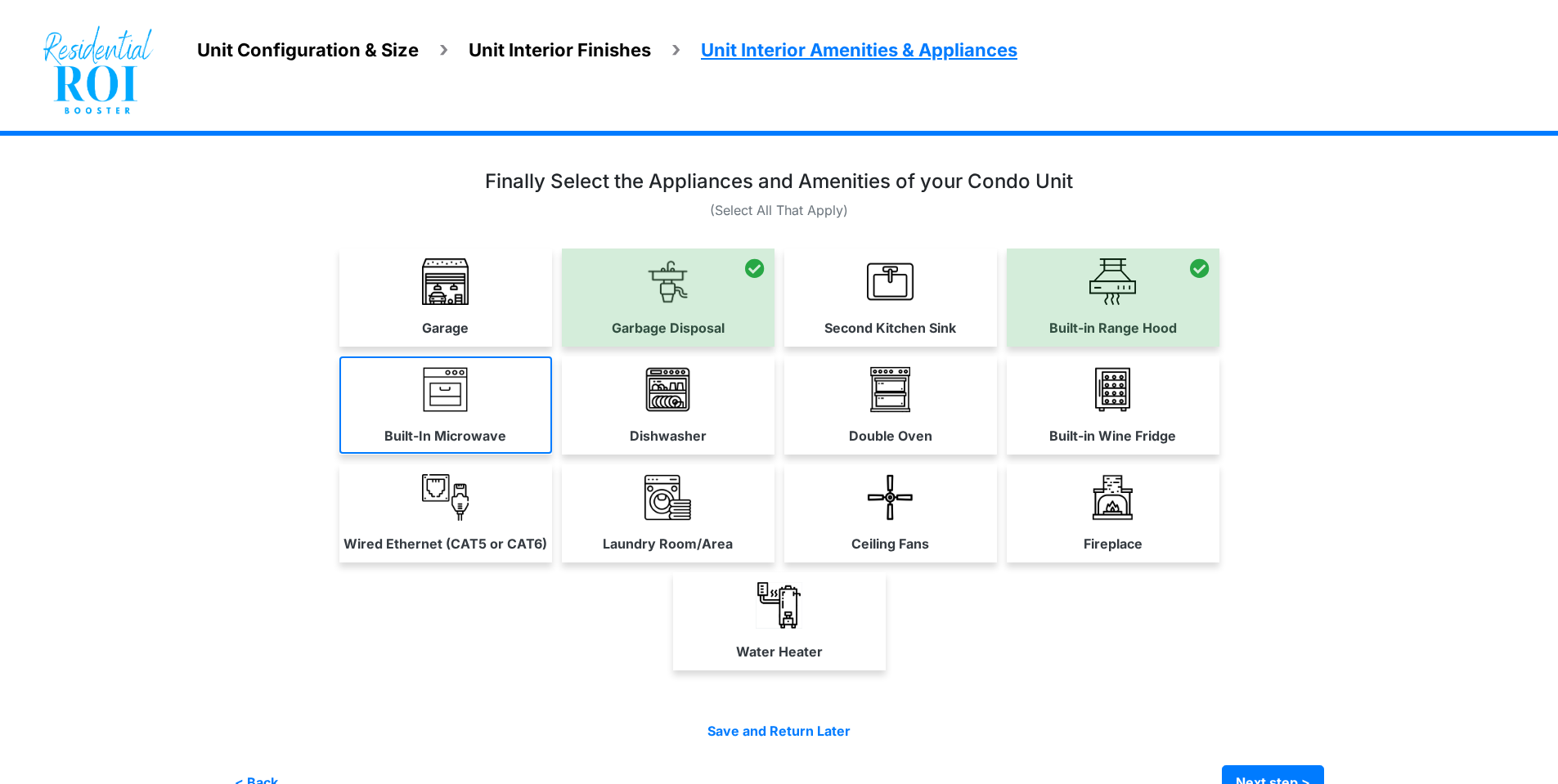
click at [428, 411] on img at bounding box center [445, 389] width 47 height 47
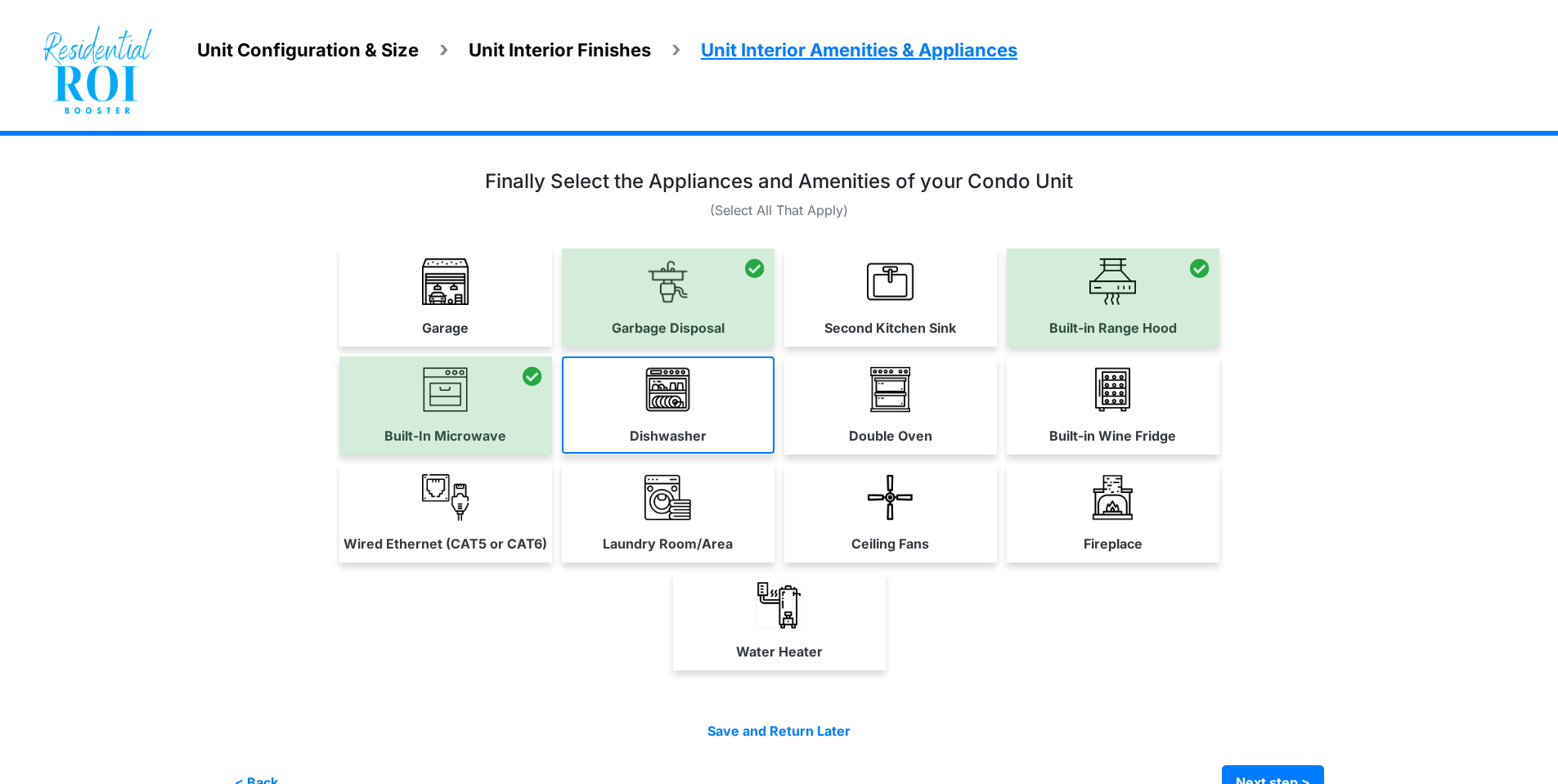
click at [692, 414] on link "Dishwasher" at bounding box center [667, 405] width 212 height 98
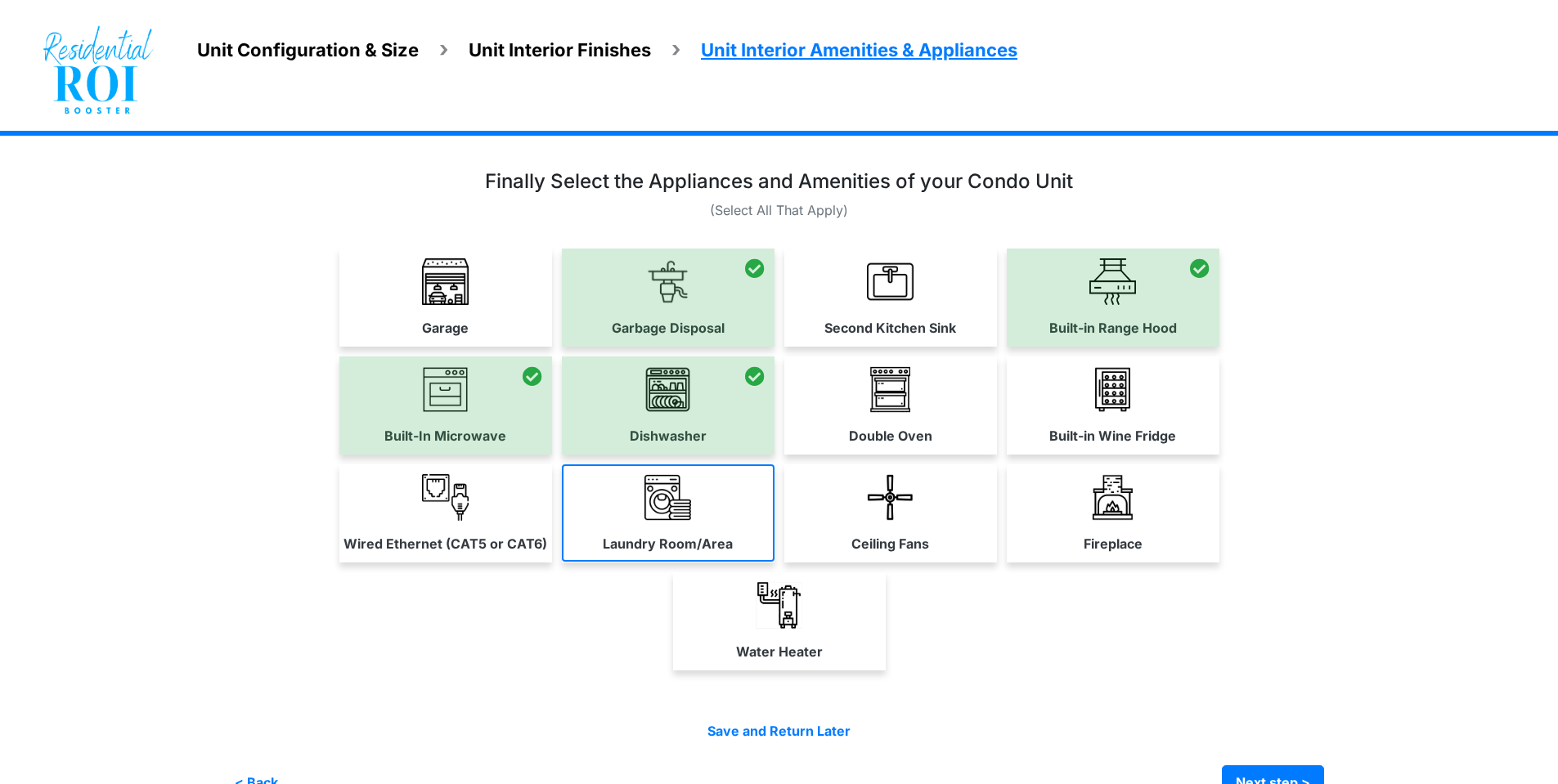
click at [611, 537] on label "Laundry Room/Area" at bounding box center [667, 543] width 130 height 20
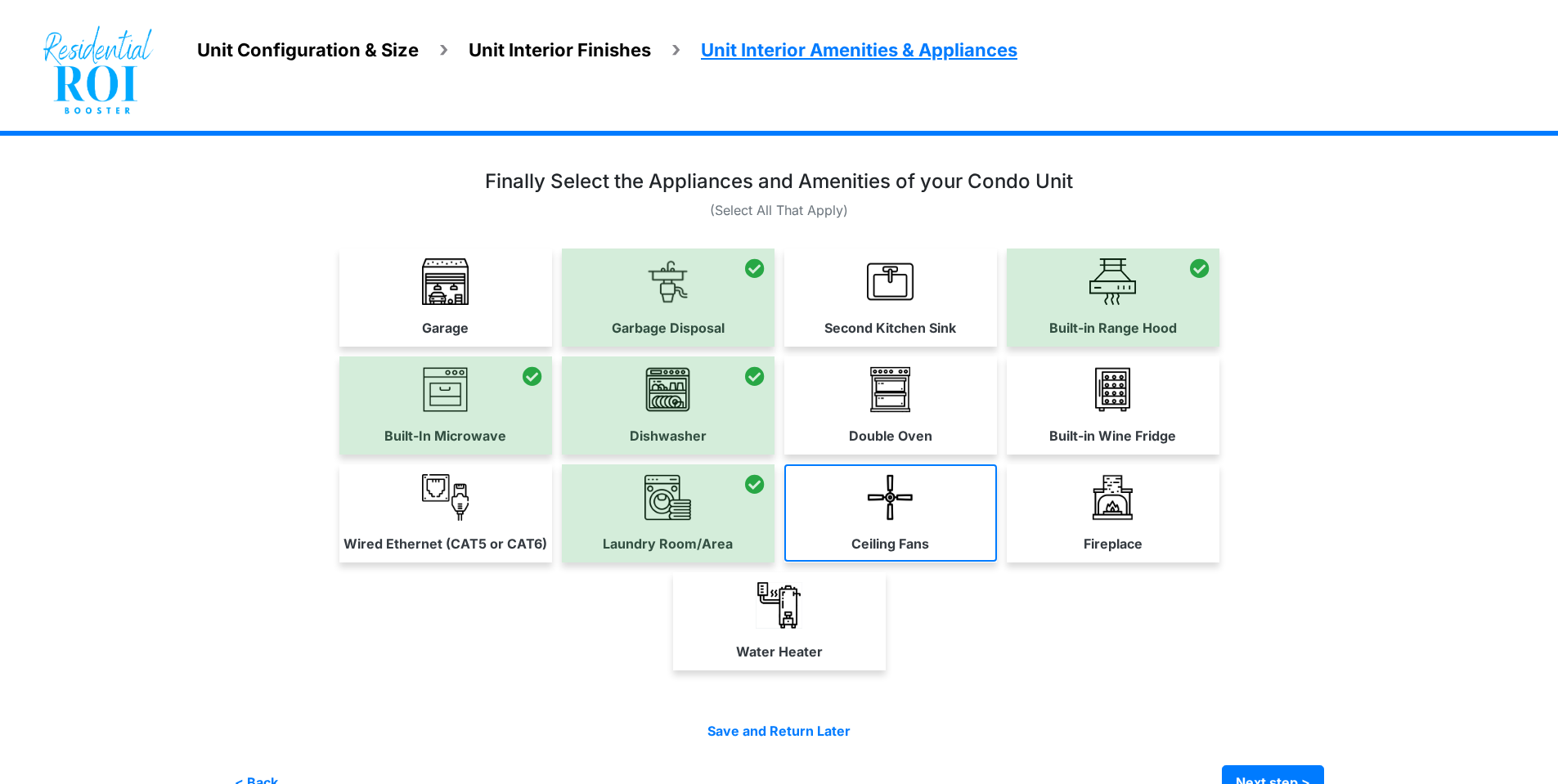
click at [864, 528] on link "Ceiling Fans" at bounding box center [890, 513] width 212 height 98
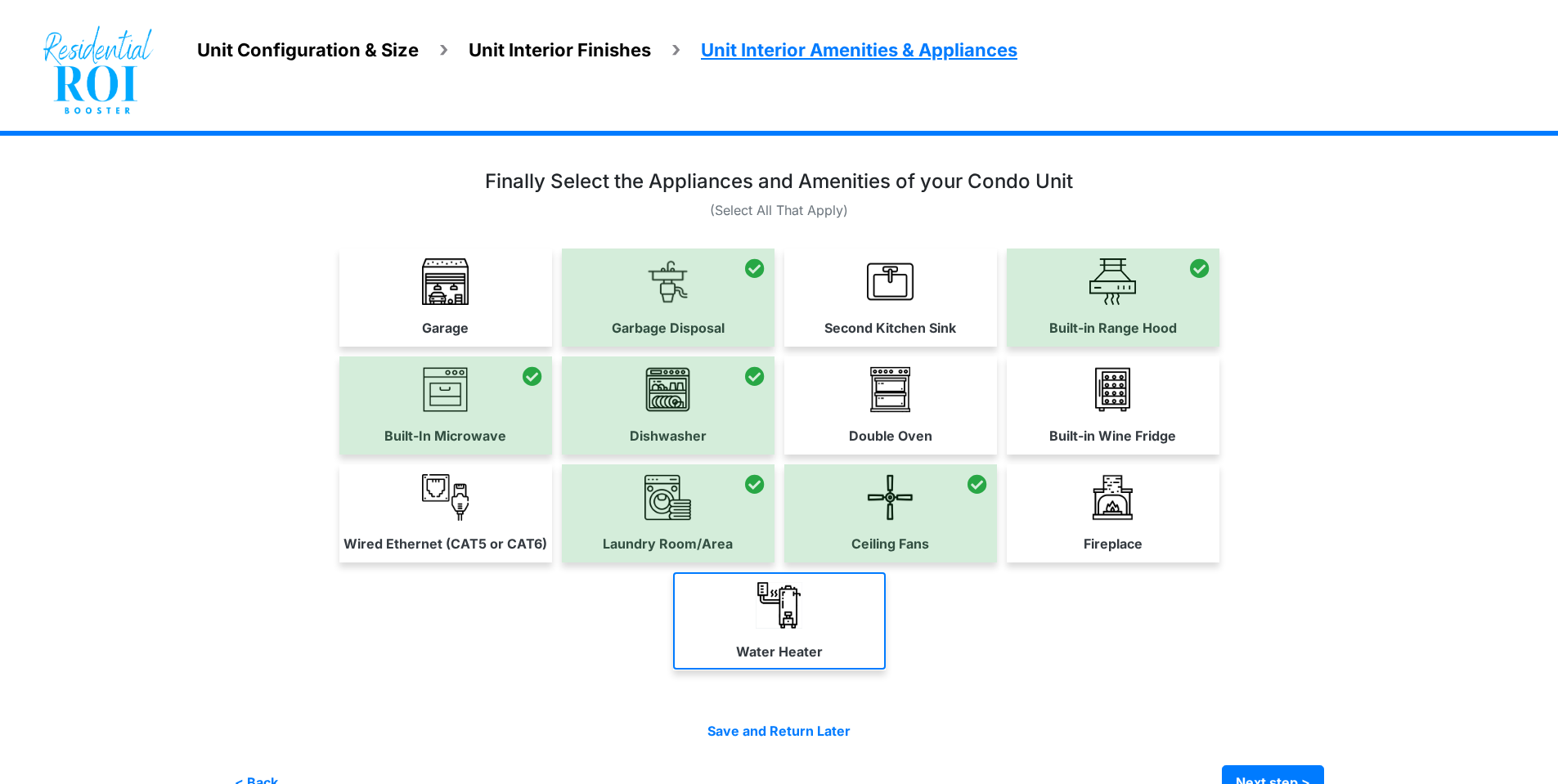
click at [879, 598] on link "Water Heater" at bounding box center [779, 620] width 212 height 98
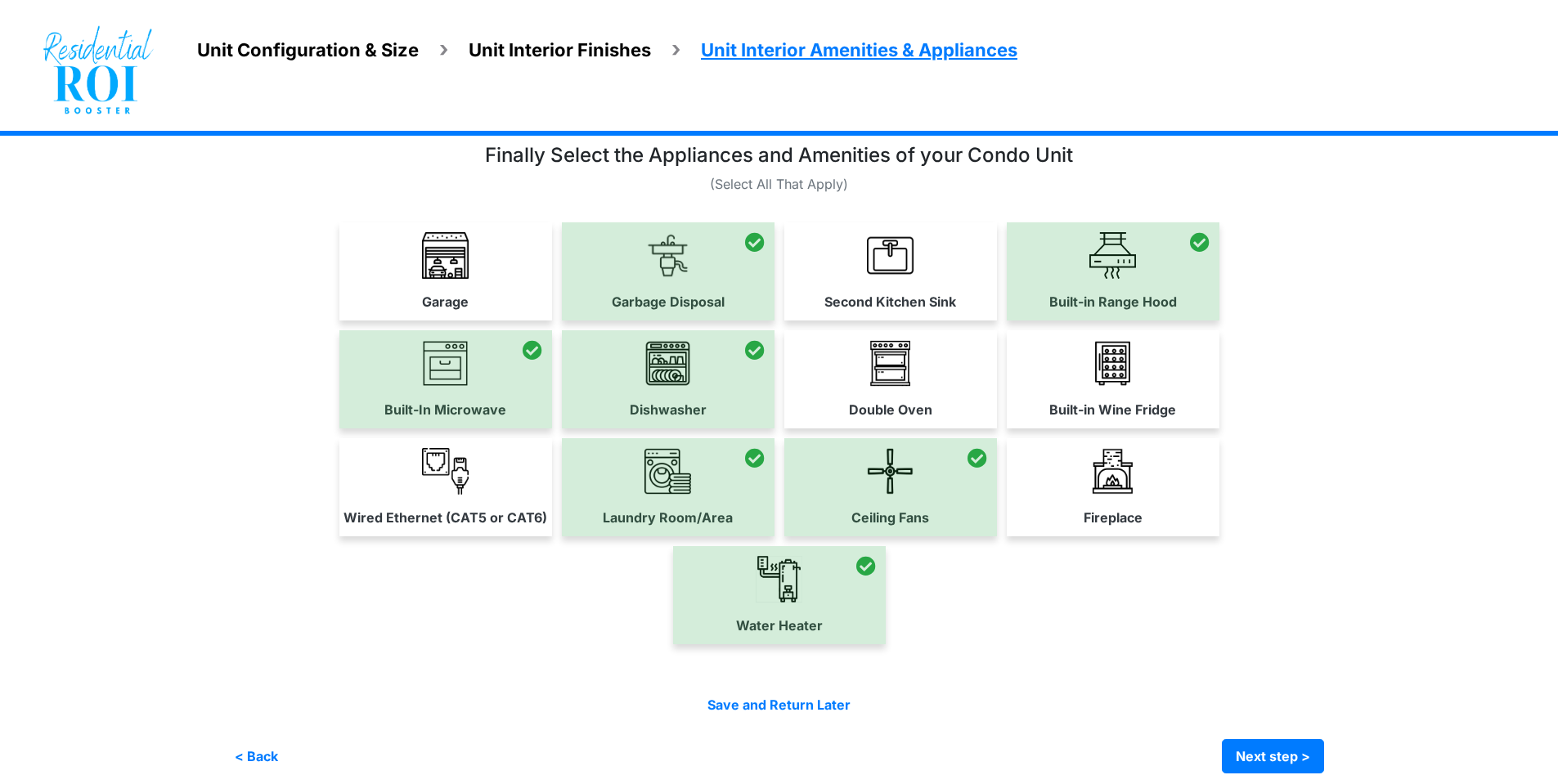
scroll to position [40, 0]
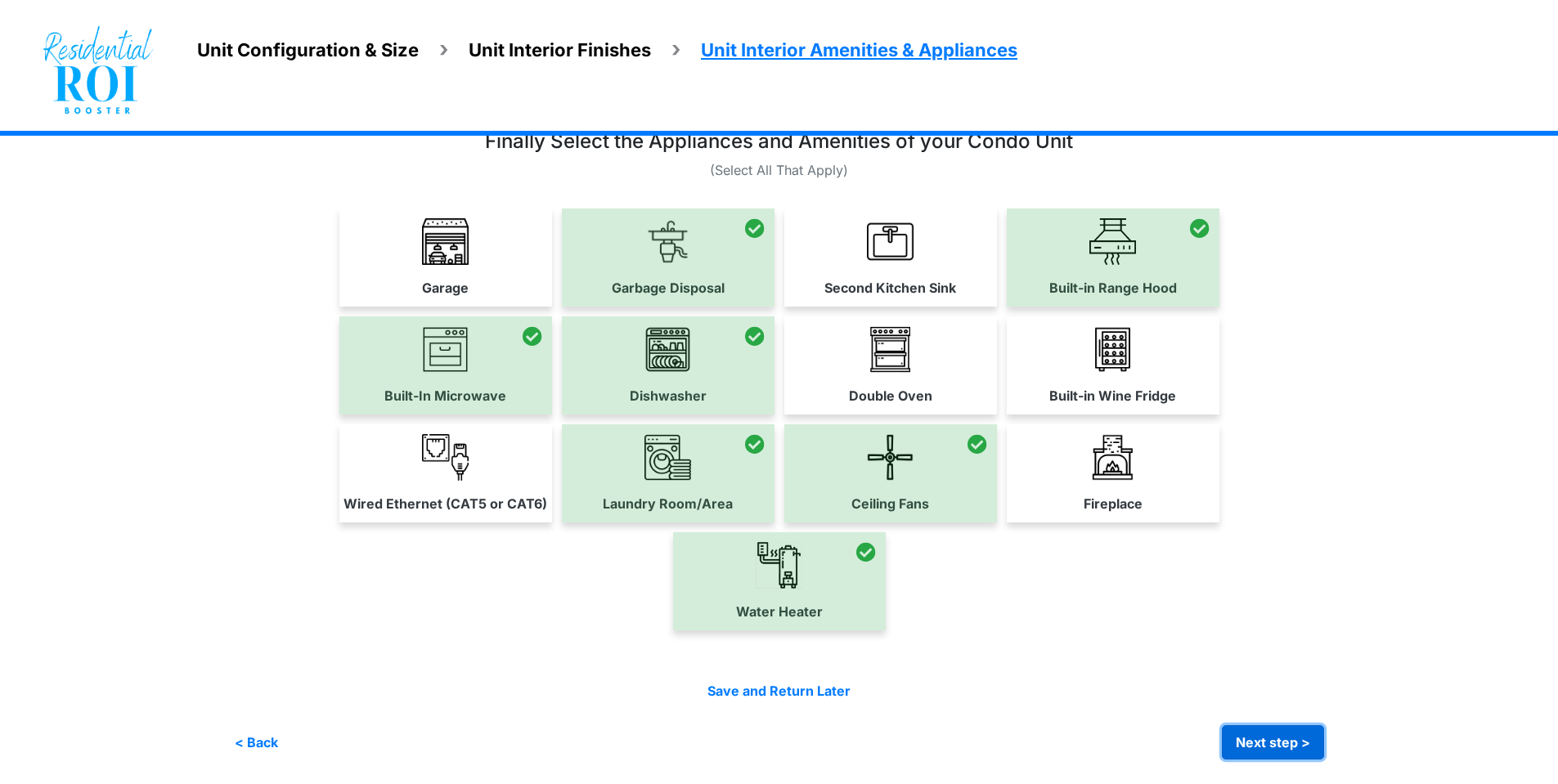
click at [1292, 735] on button "Next step >" at bounding box center [1272, 742] width 102 height 34
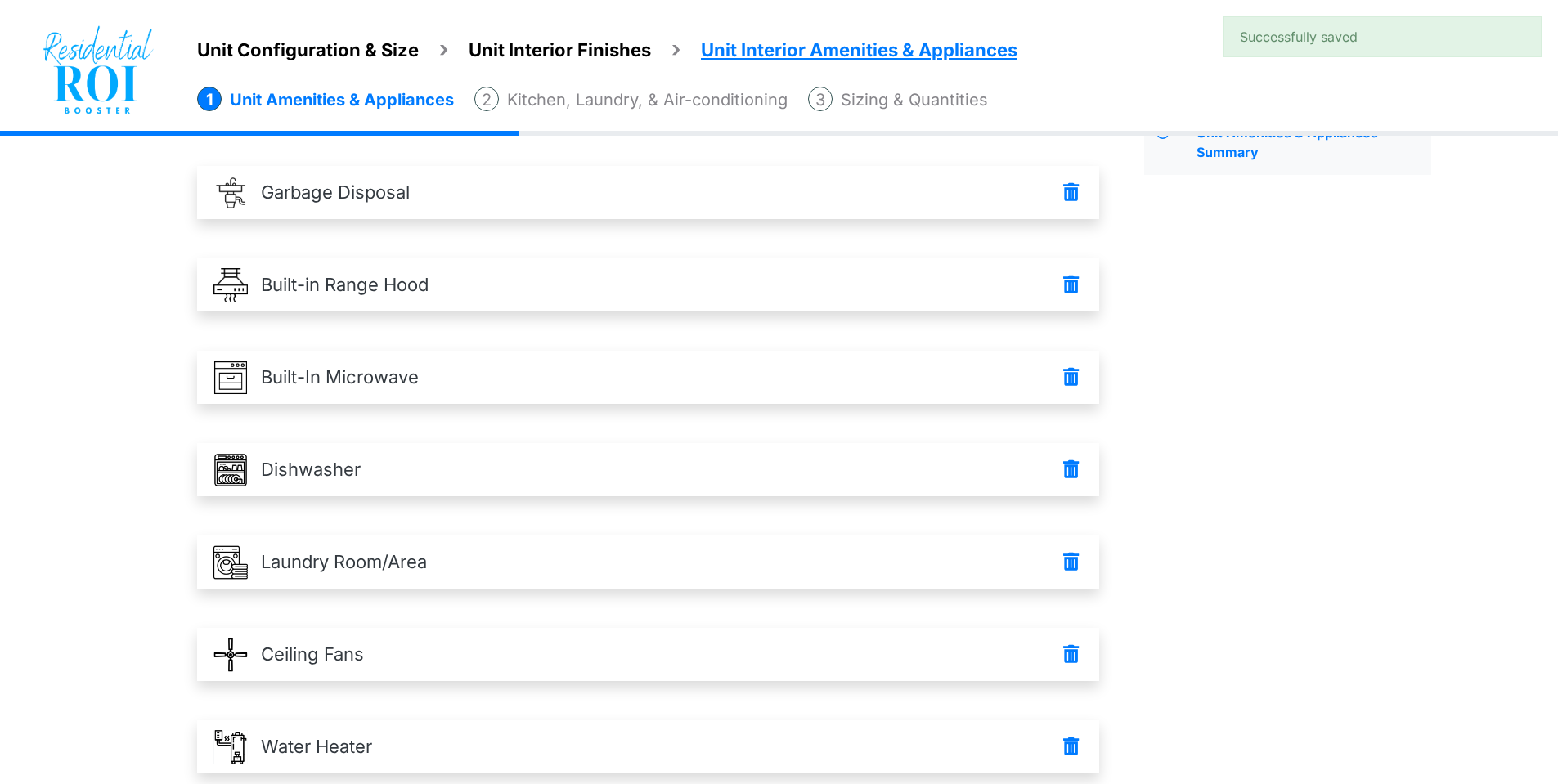
scroll to position [219, 0]
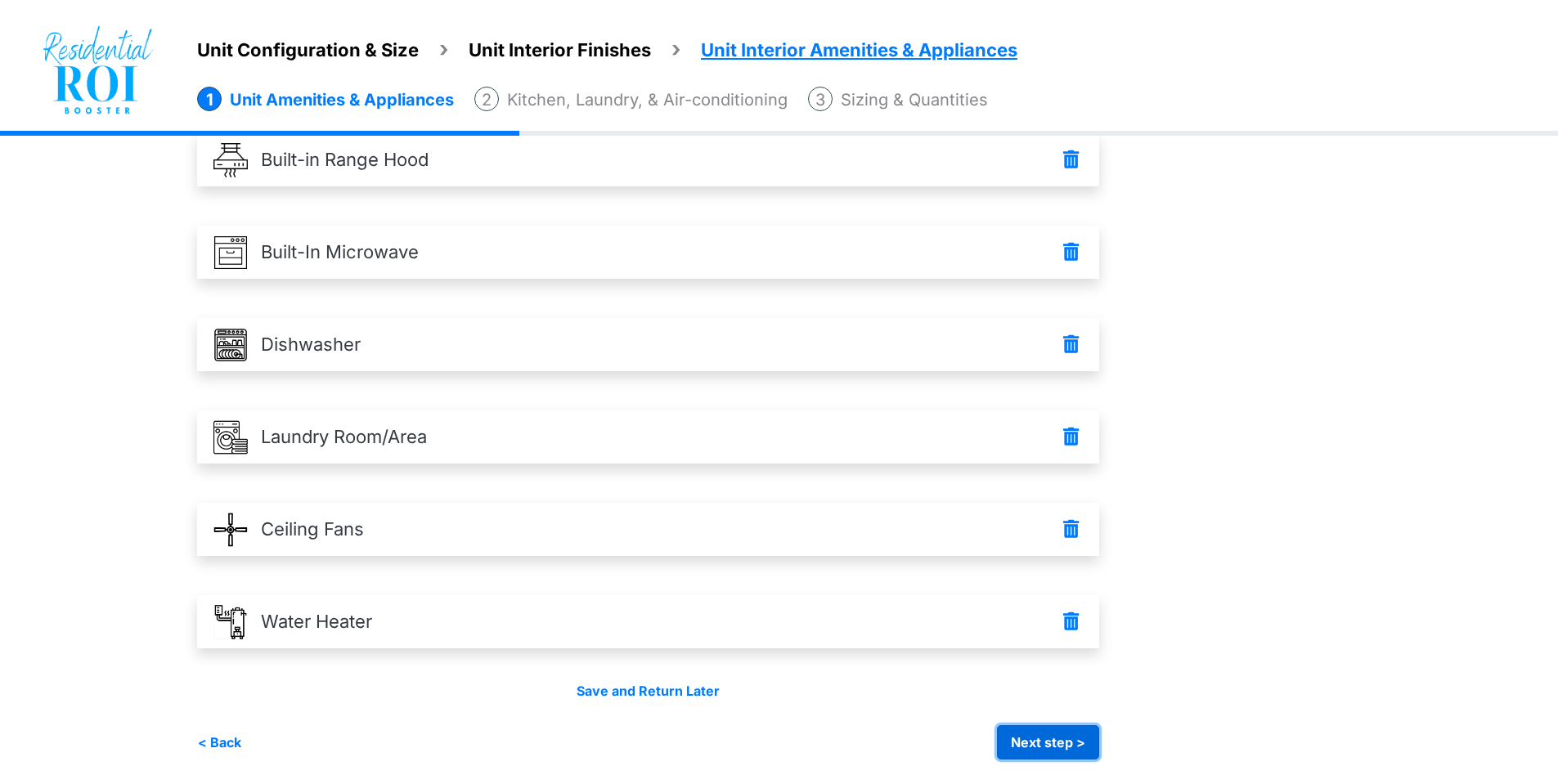
click at [1027, 753] on button "Next step >" at bounding box center [1048, 742] width 102 height 34
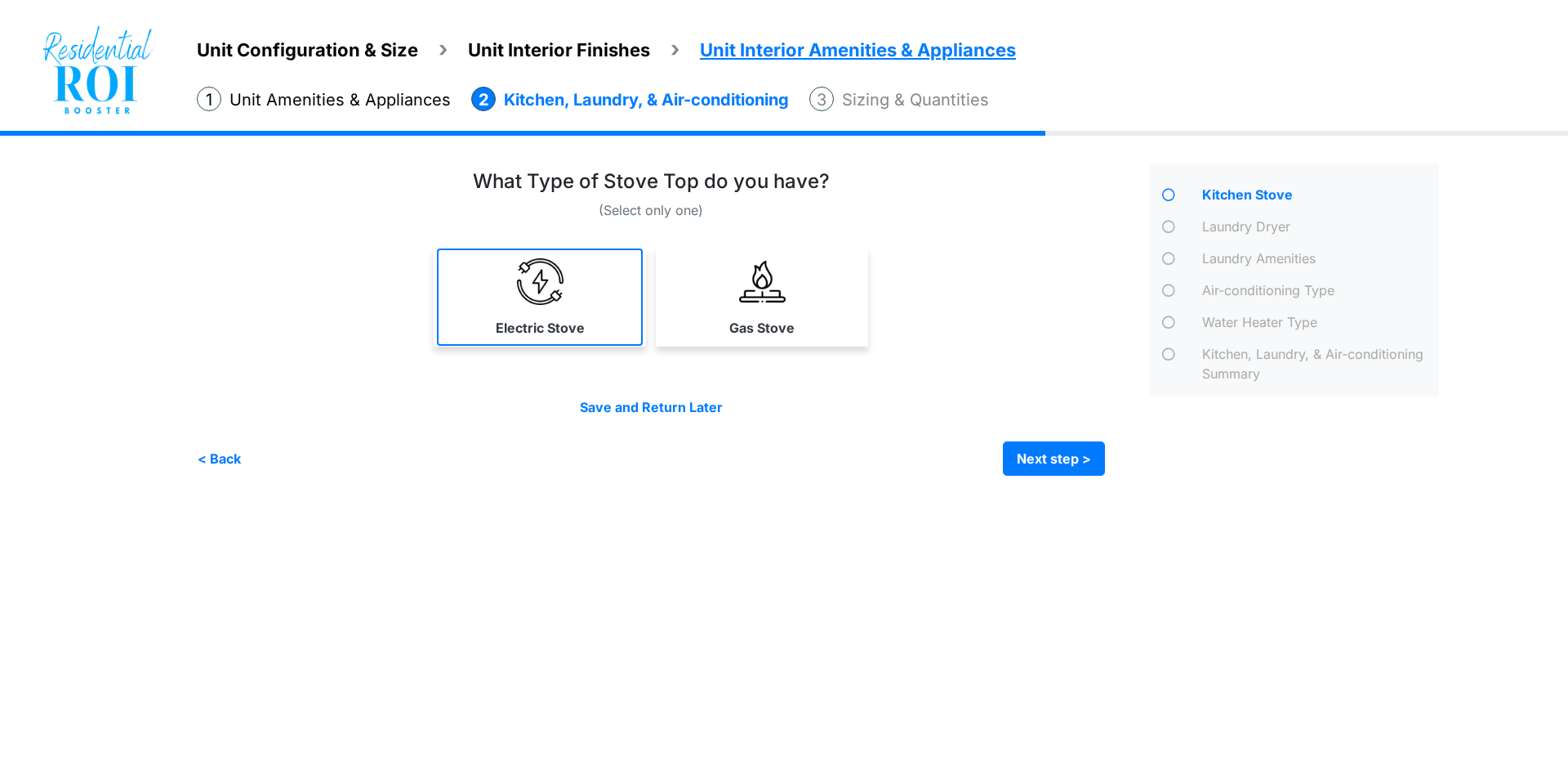
click at [456, 316] on link "Electric Stove" at bounding box center [540, 297] width 206 height 98
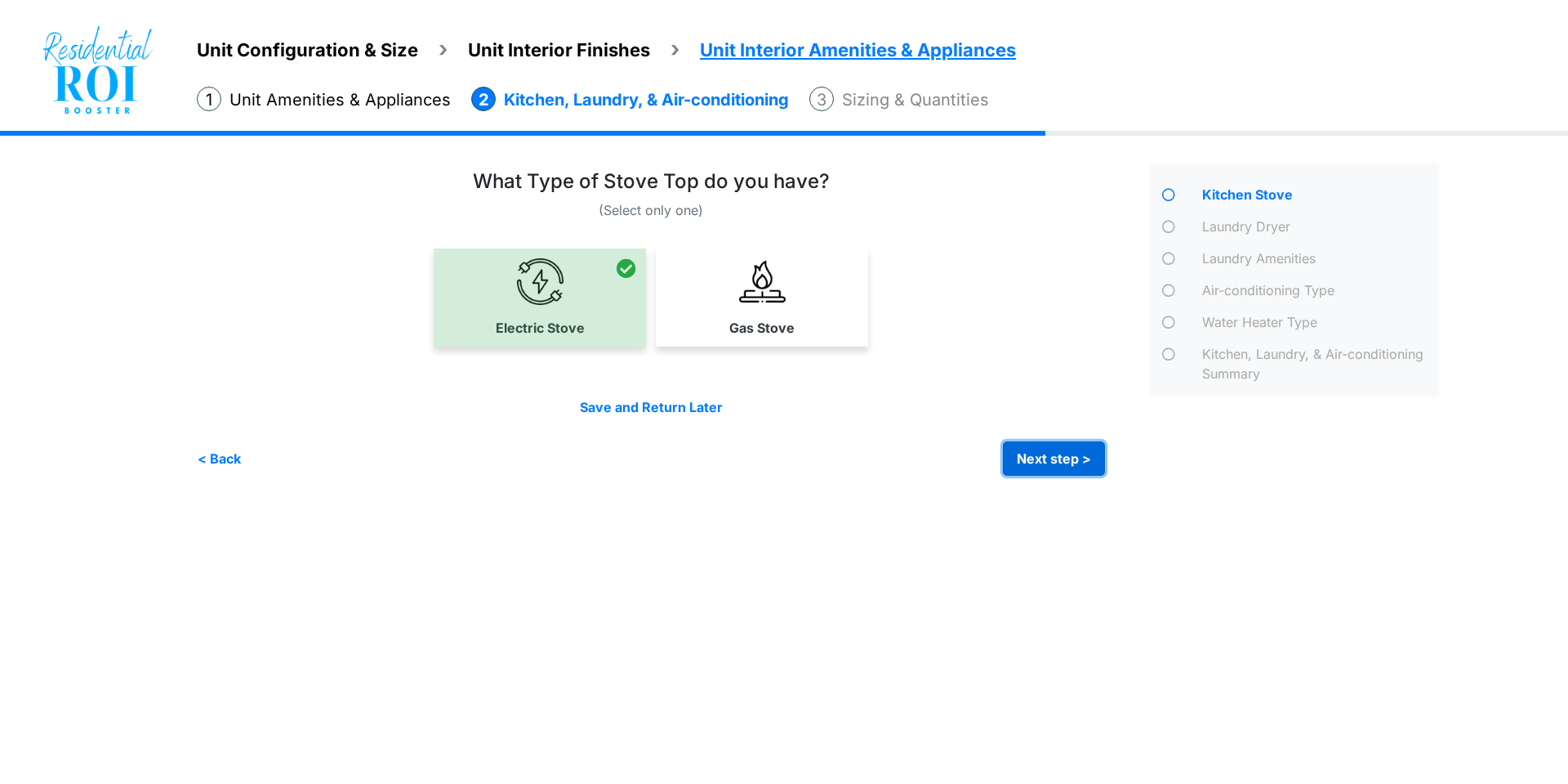
click at [1022, 452] on button "Next step >" at bounding box center [1054, 458] width 102 height 34
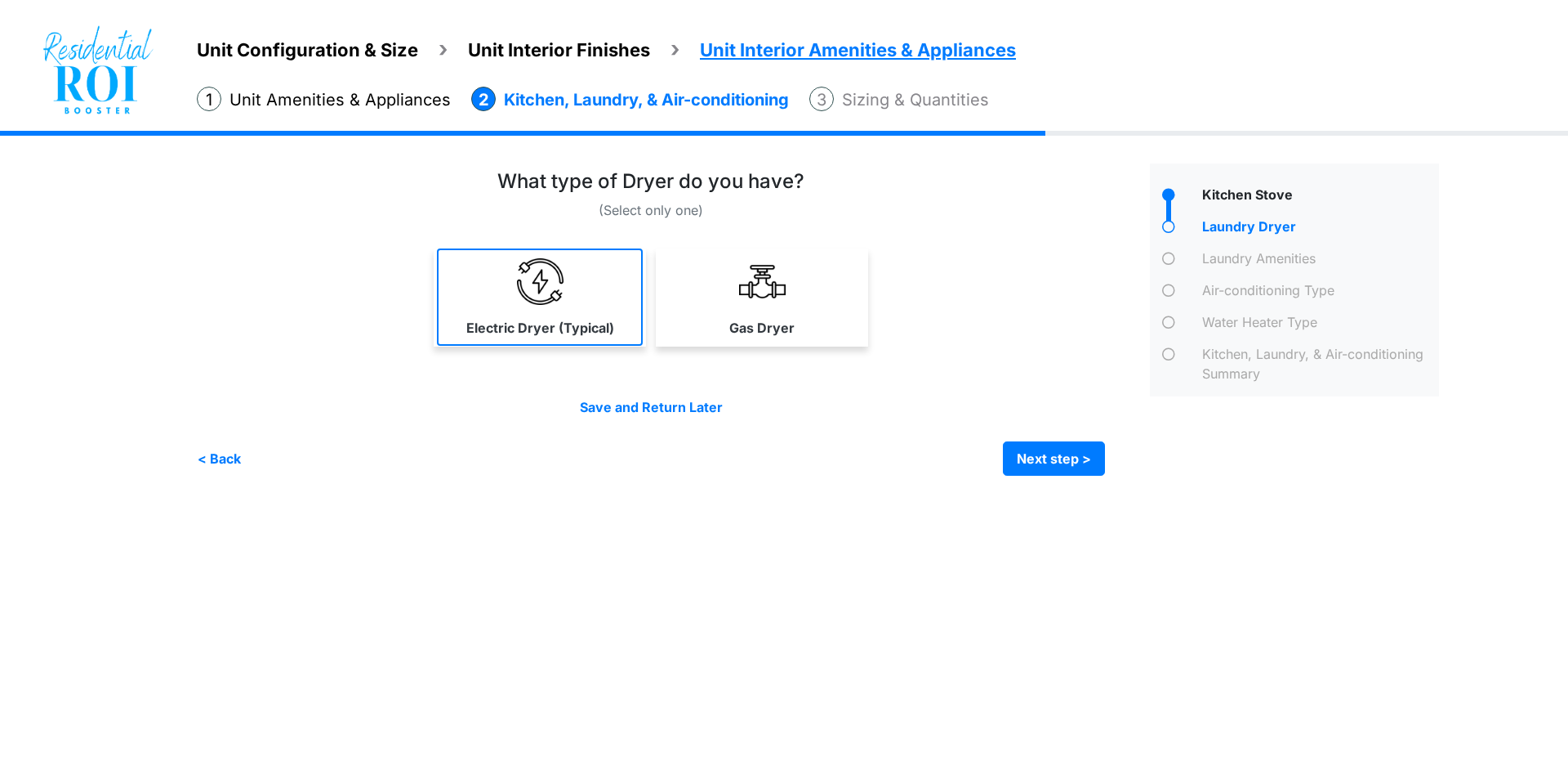
click at [585, 324] on label "Electric Dryer (Typical)" at bounding box center [539, 328] width 148 height 20
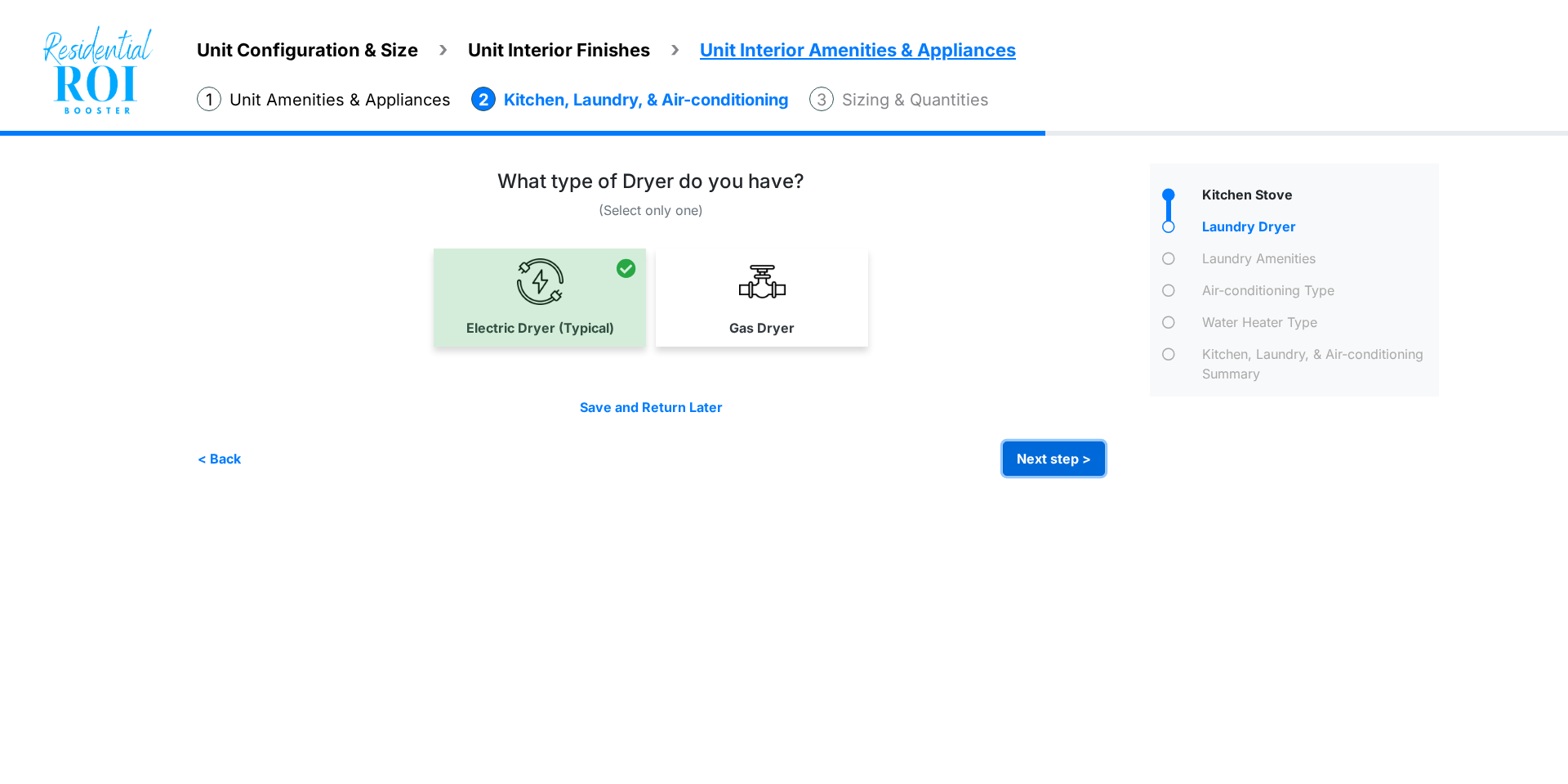
click at [1021, 455] on button "Next step >" at bounding box center [1054, 458] width 102 height 34
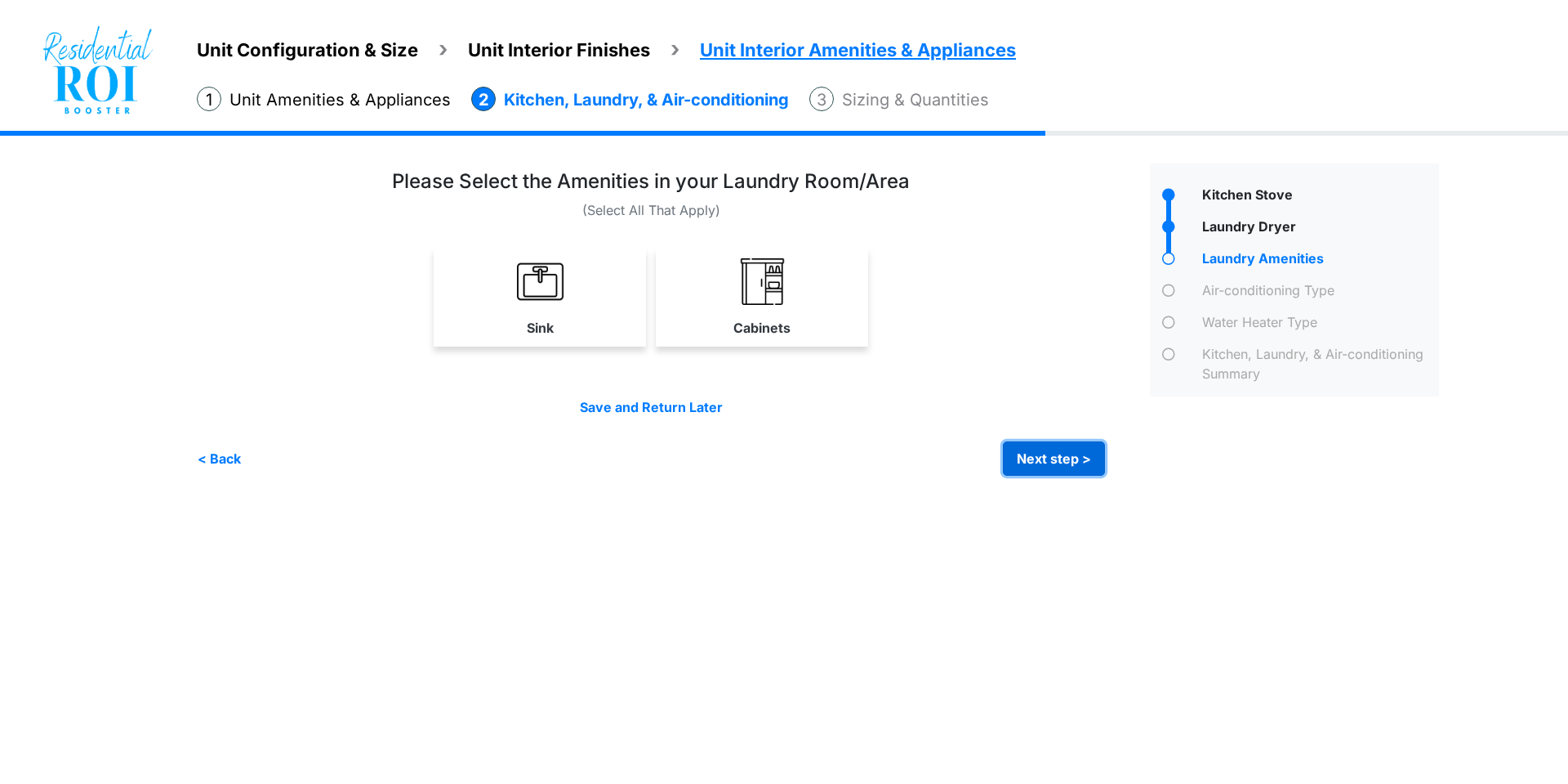
click at [1034, 465] on button "Next step >" at bounding box center [1054, 458] width 102 height 34
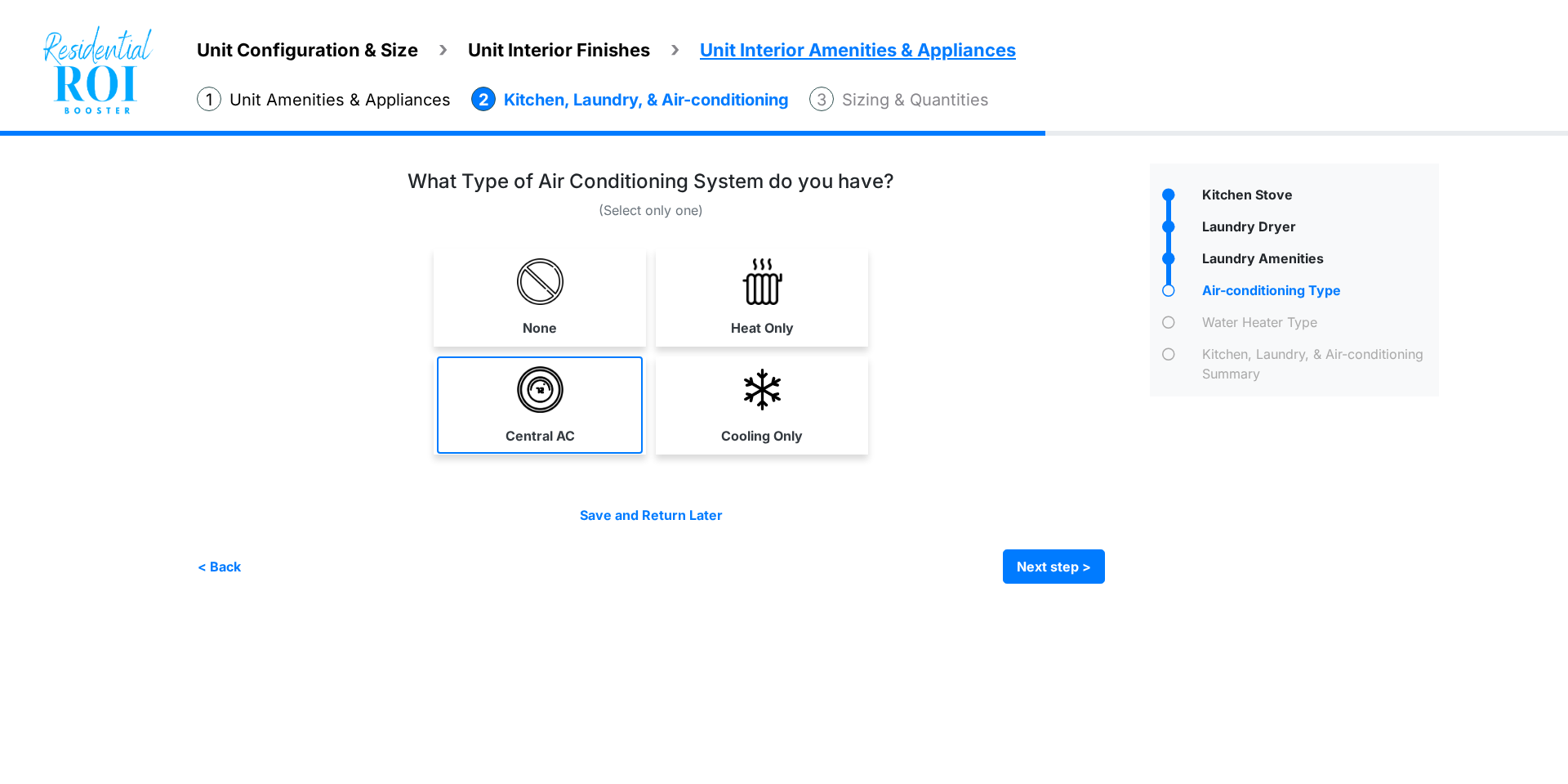
click at [557, 396] on img at bounding box center [540, 389] width 47 height 47
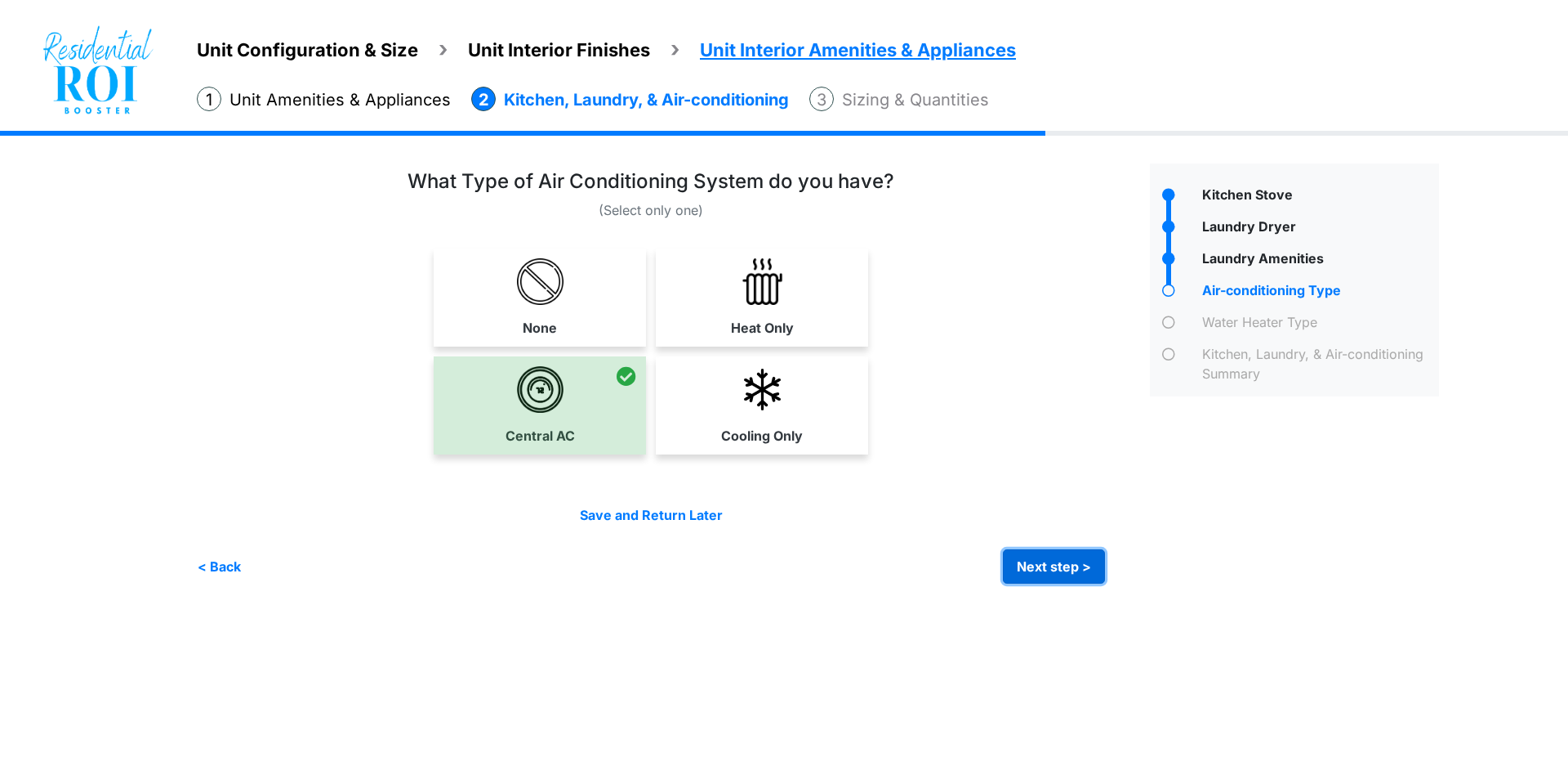
click at [1029, 564] on button "Next step >" at bounding box center [1054, 567] width 102 height 34
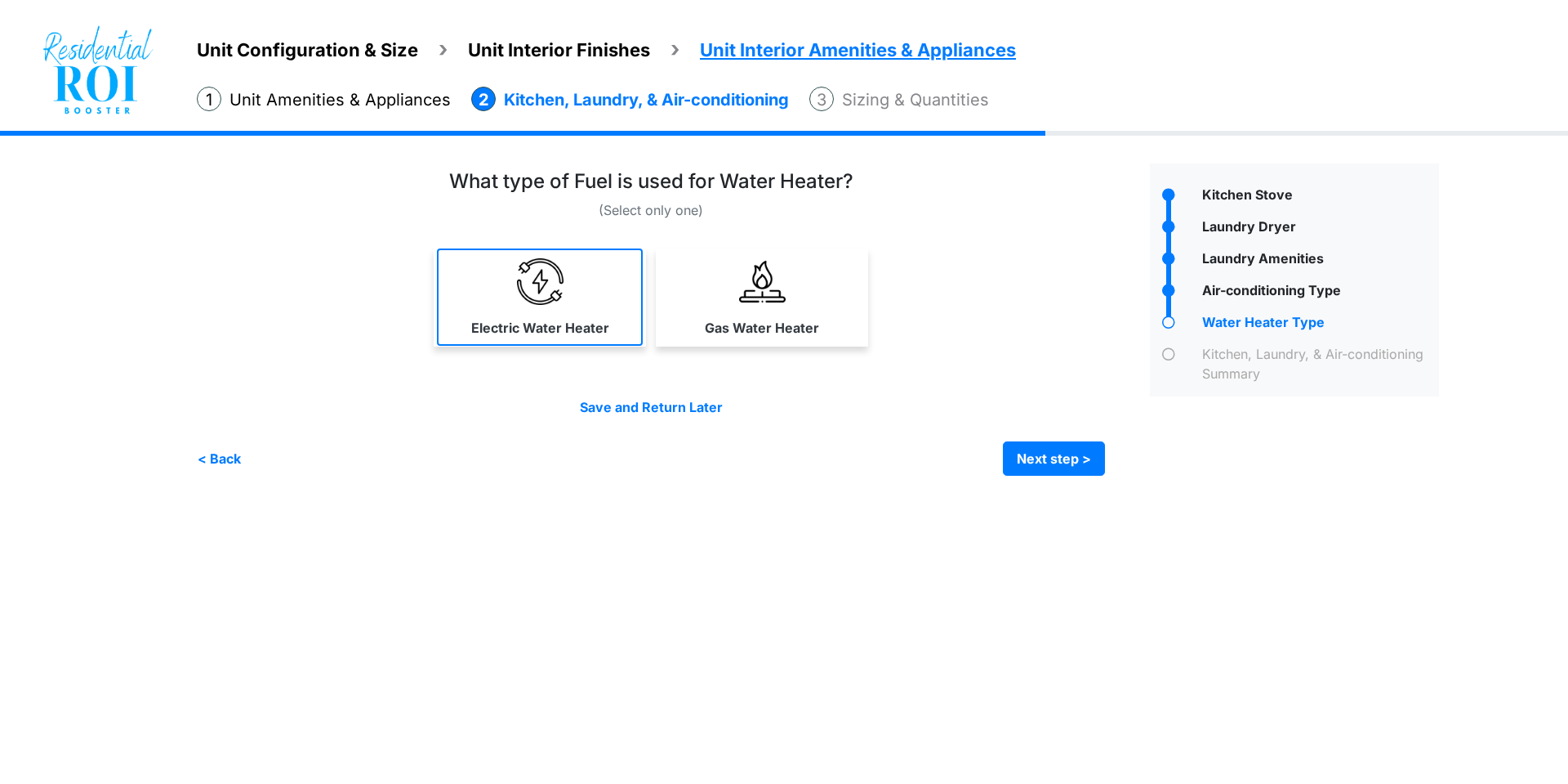
click at [463, 250] on link "Electric Water Heater" at bounding box center [540, 297] width 206 height 98
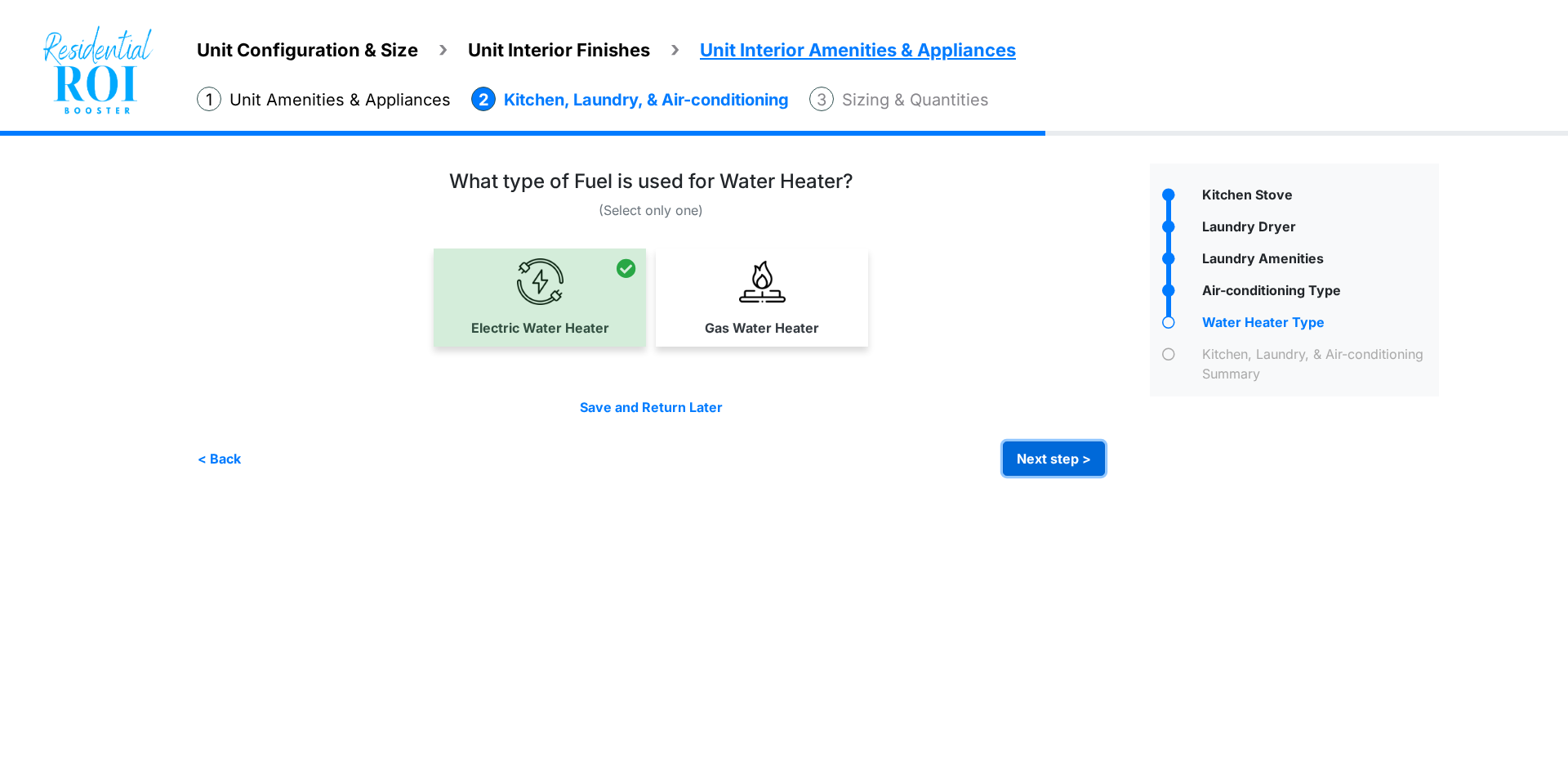
click at [1025, 455] on button "Next step >" at bounding box center [1054, 458] width 102 height 34
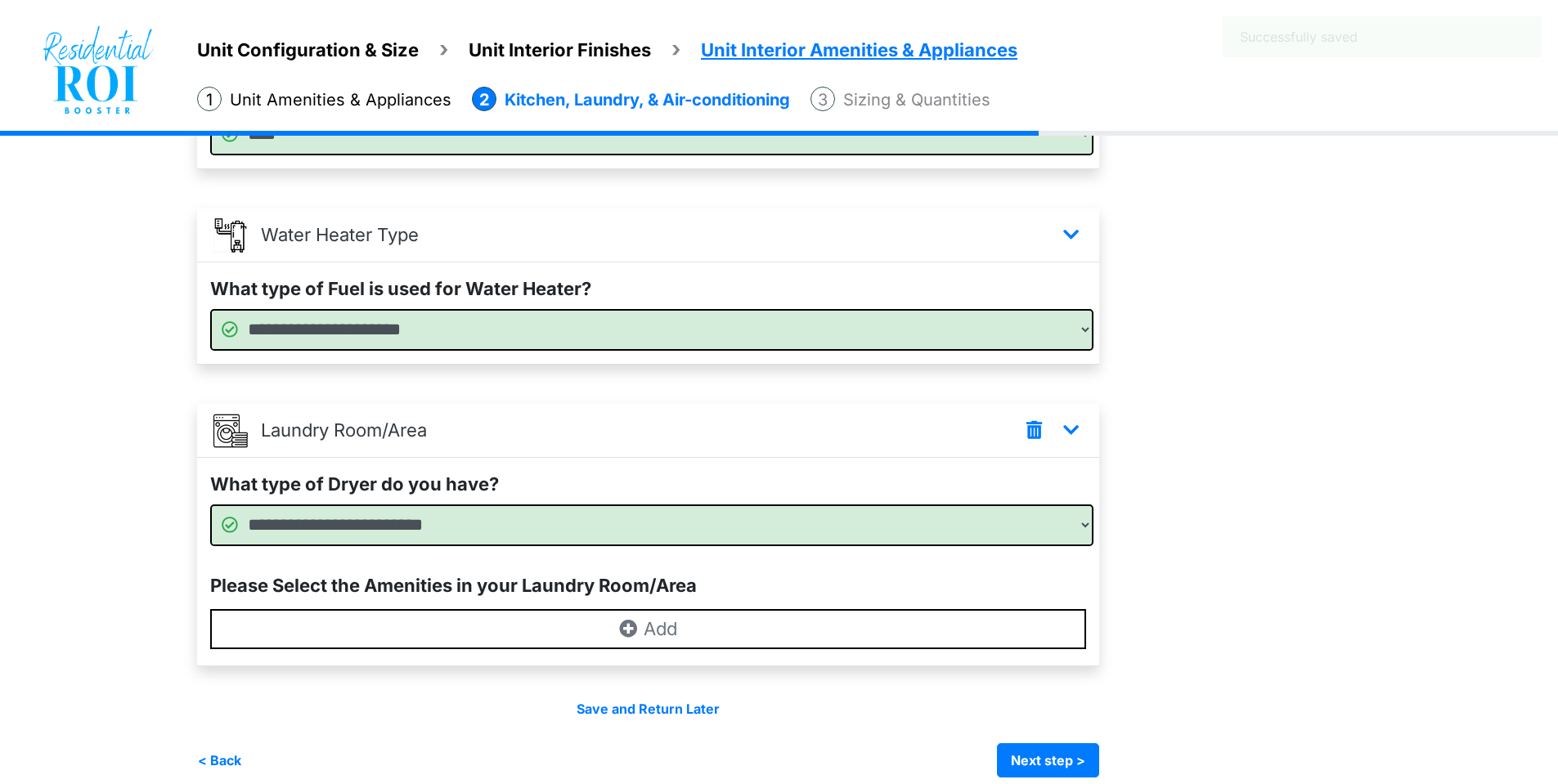
scroll to position [460, 0]
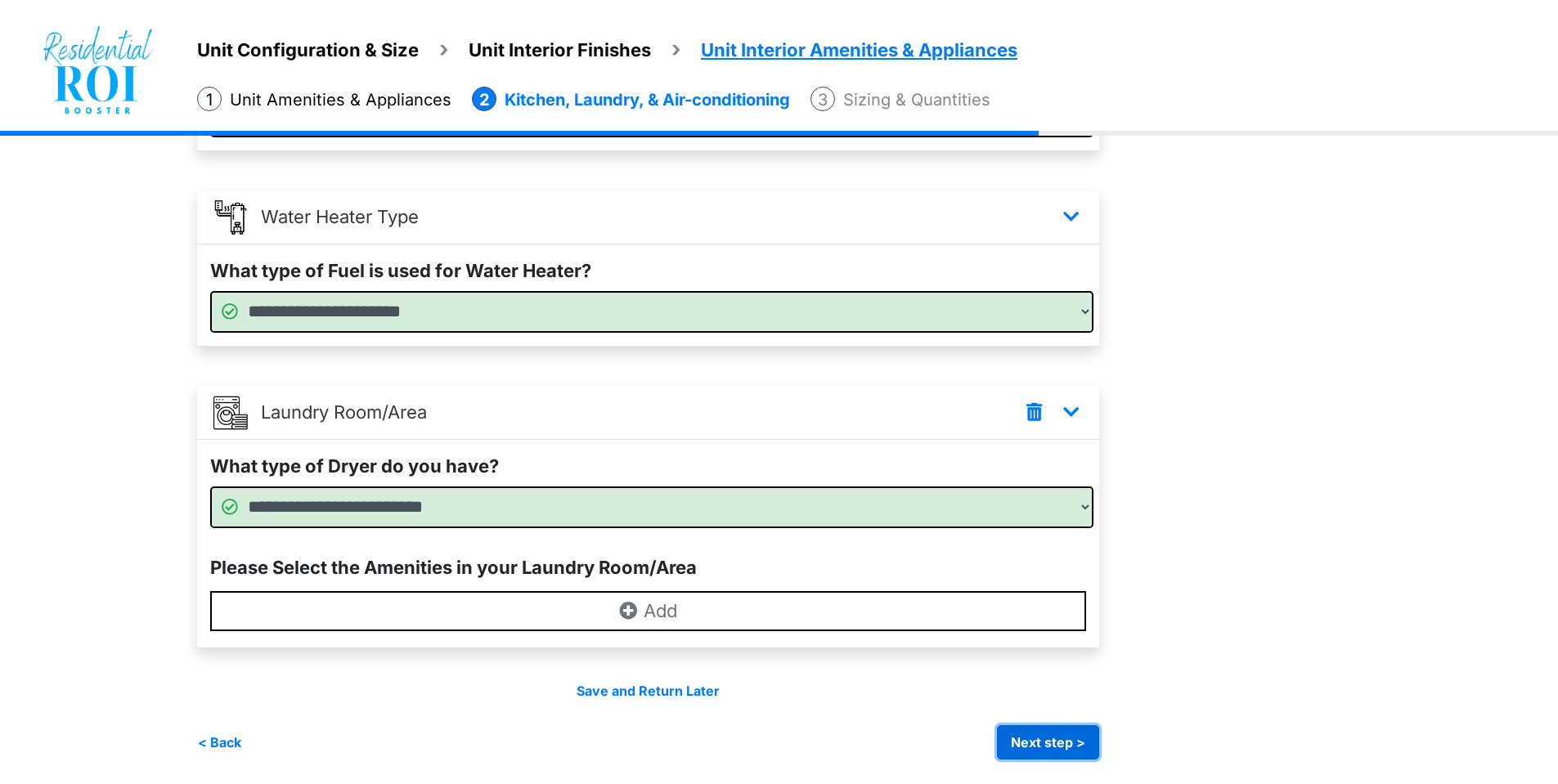
click at [1052, 741] on button "Next step >" at bounding box center [1048, 742] width 102 height 34
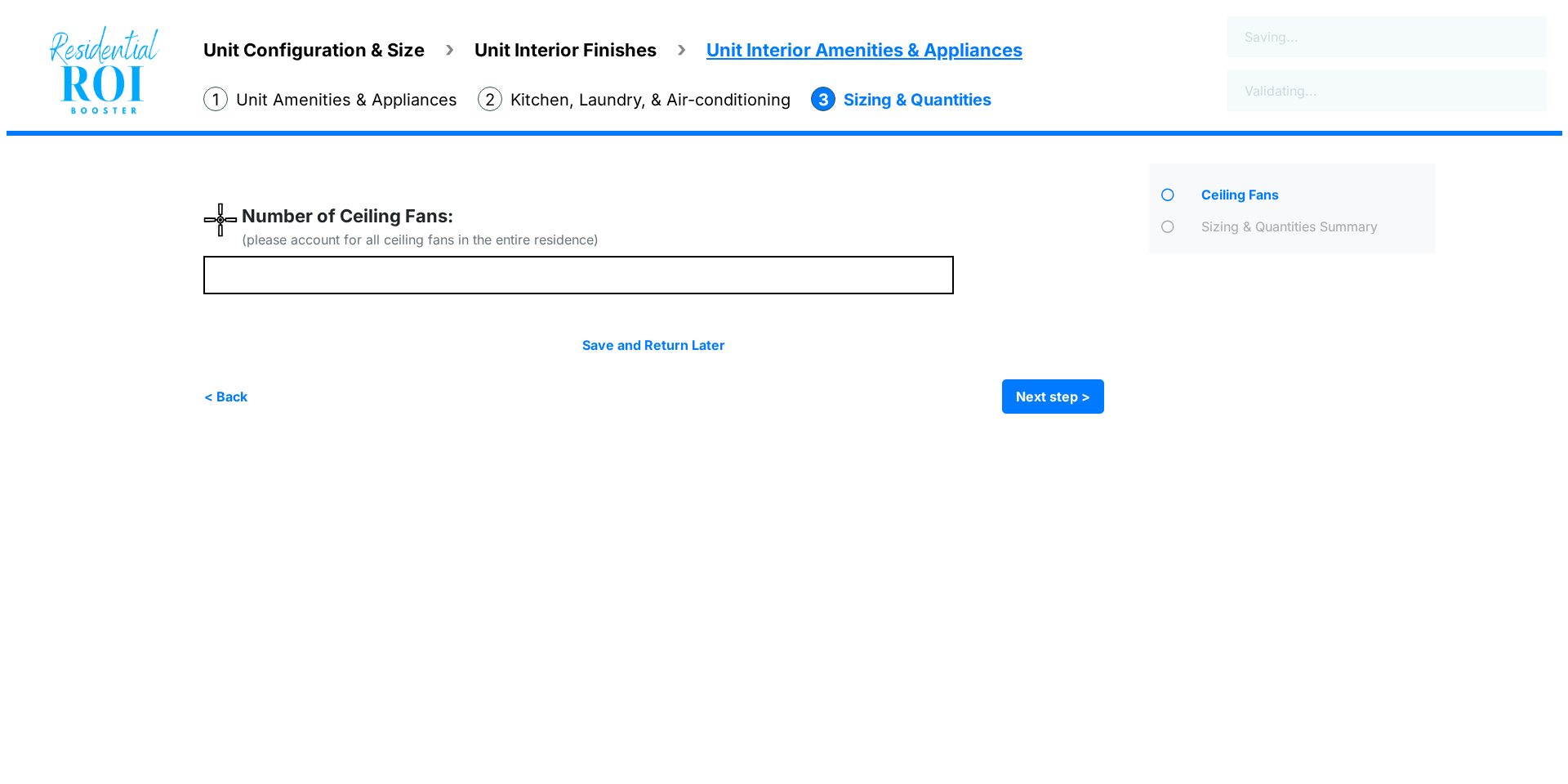
scroll to position [0, 0]
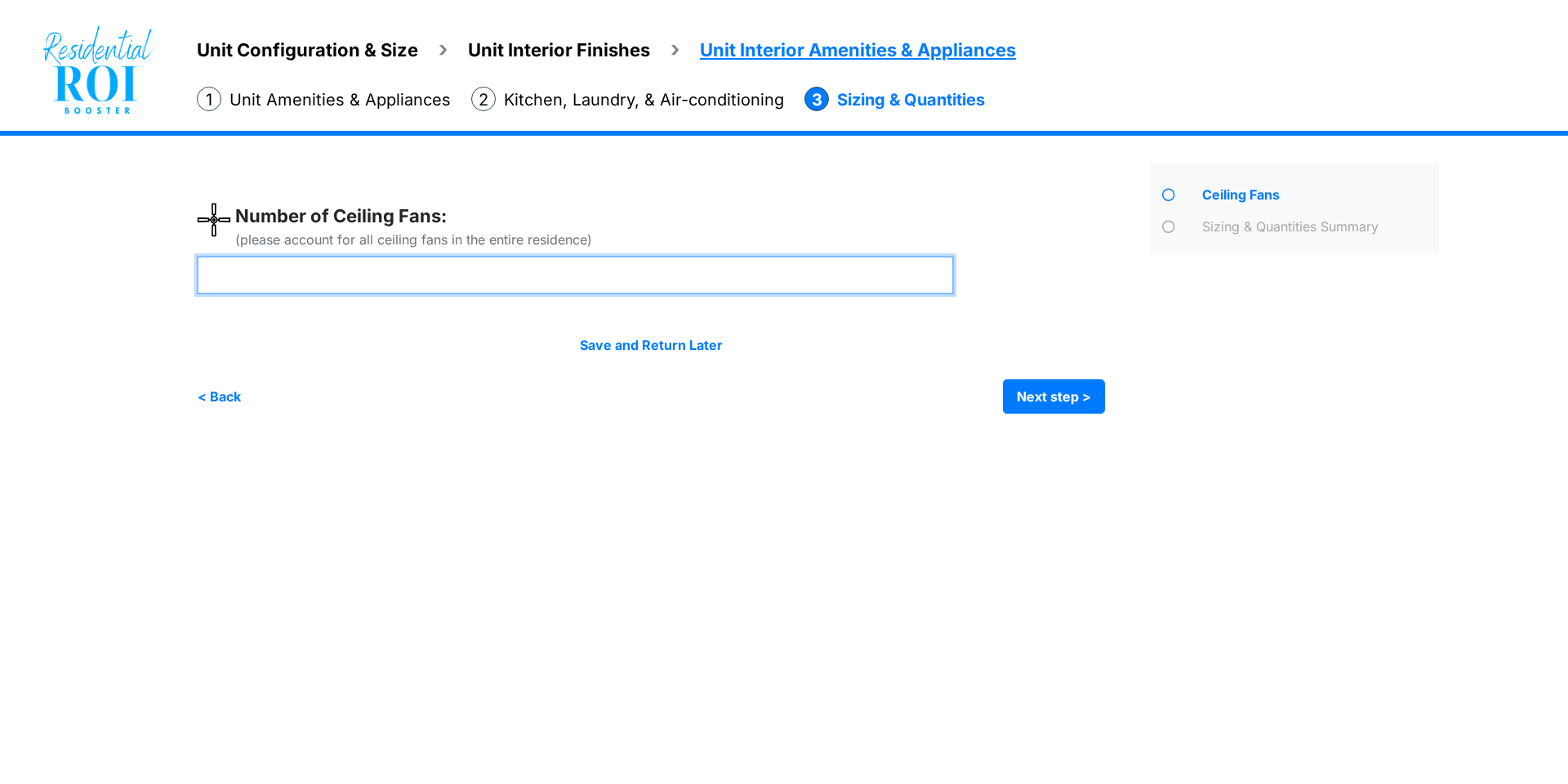
click at [710, 278] on input "number" at bounding box center [575, 275] width 757 height 38
type input "*"
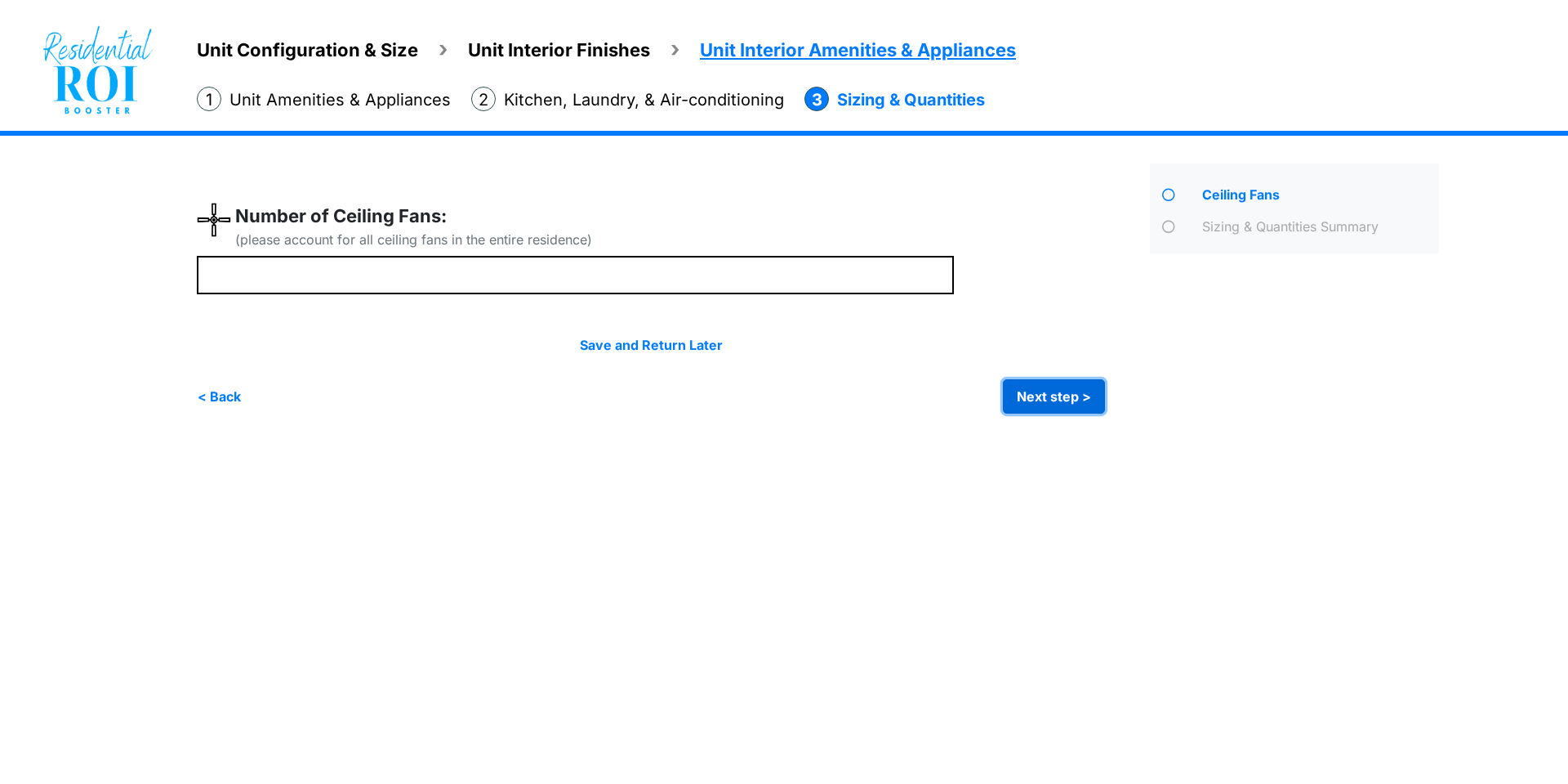
type input "*"
click at [1051, 403] on button "Next step >" at bounding box center [1054, 396] width 102 height 34
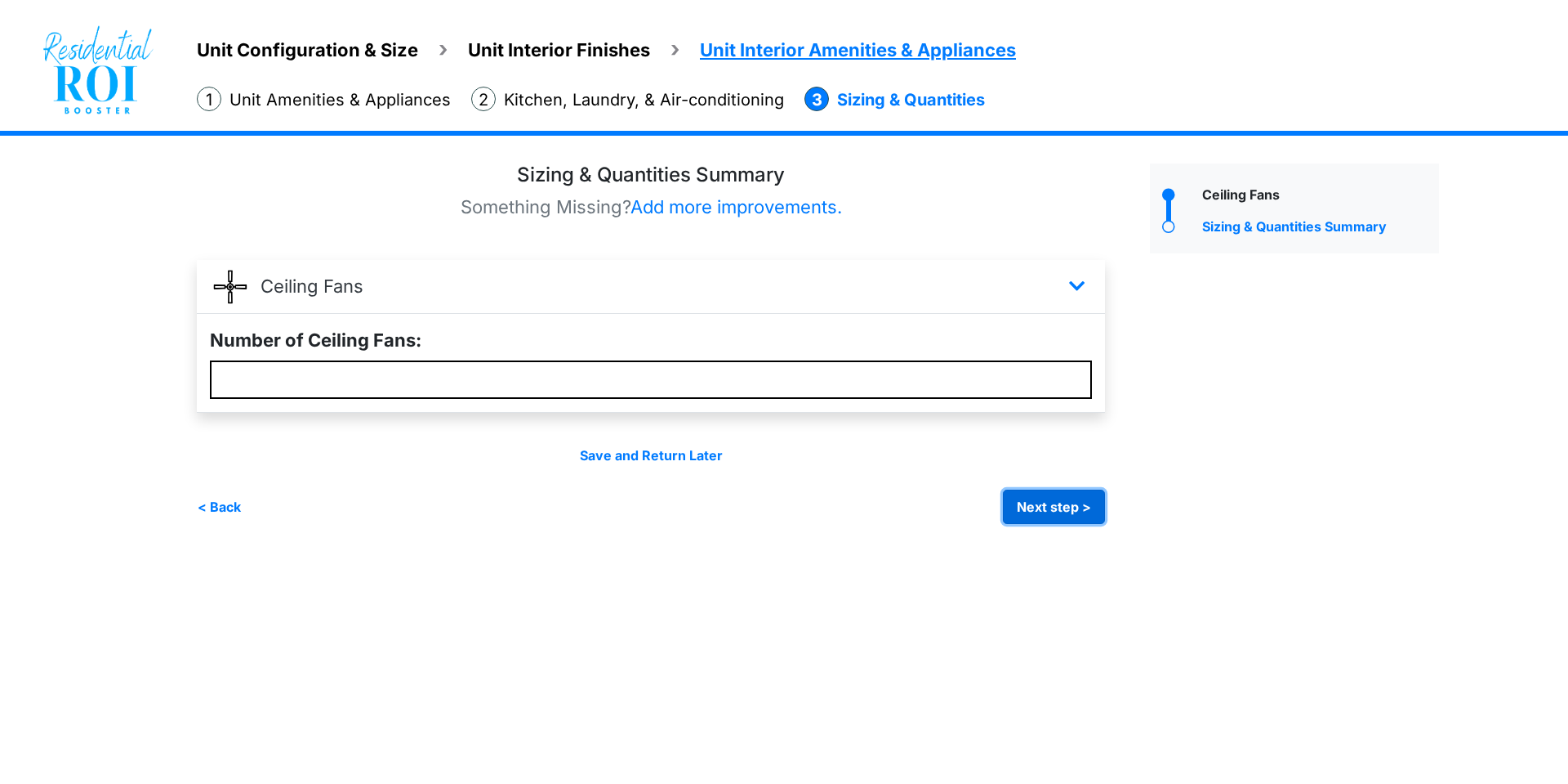
click at [1054, 508] on button "Next step >" at bounding box center [1054, 507] width 102 height 34
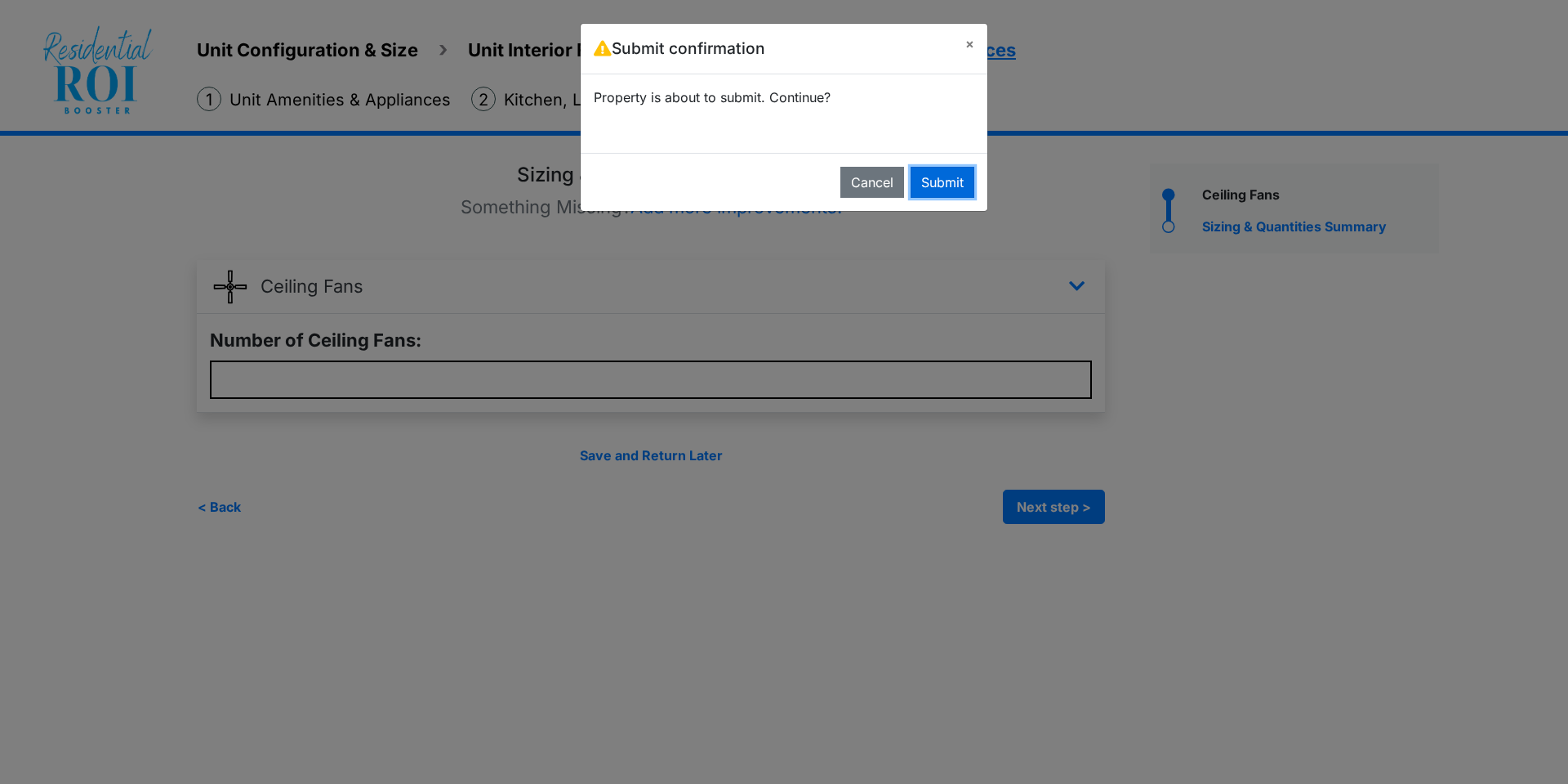
click at [965, 180] on button "Submit" at bounding box center [942, 182] width 64 height 31
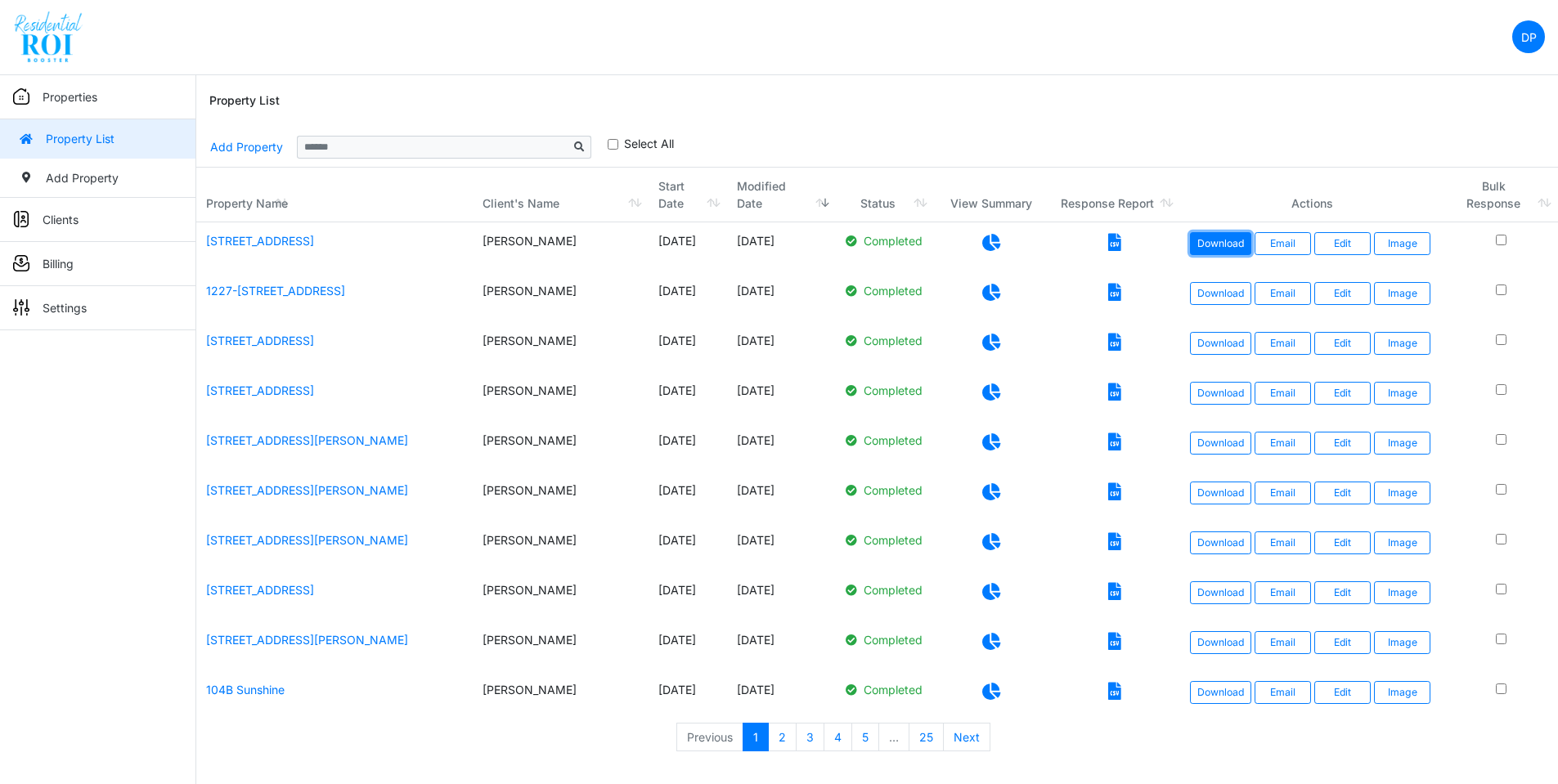
click at [1222, 239] on link "Download" at bounding box center [1220, 243] width 61 height 23
